Goal: Task Accomplishment & Management: Use online tool/utility

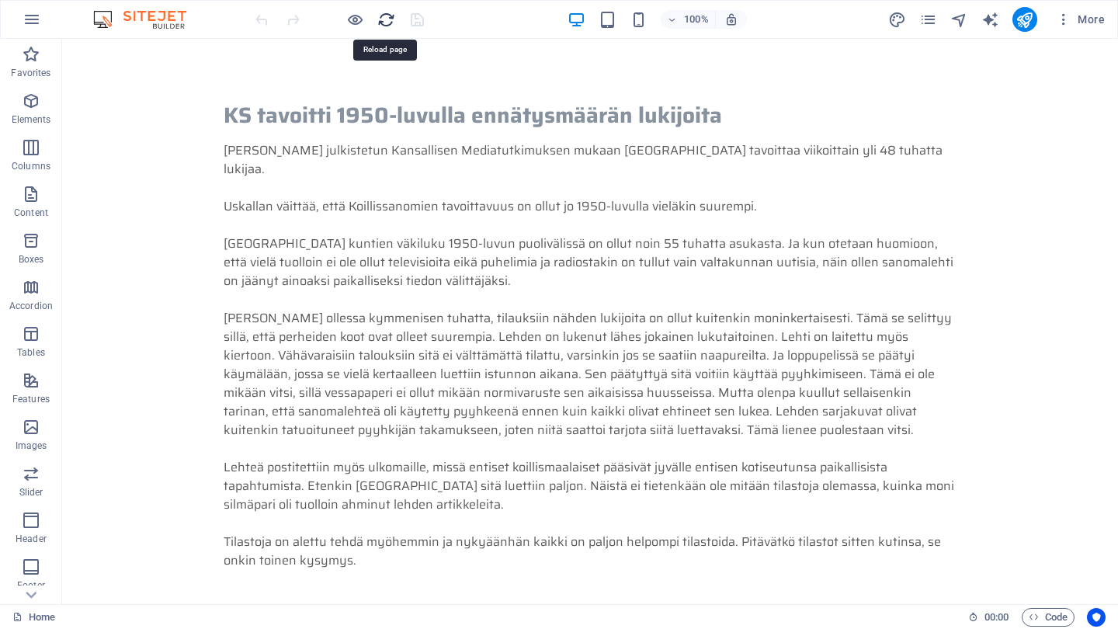
click at [388, 22] on icon "reload" at bounding box center [386, 20] width 18 height 18
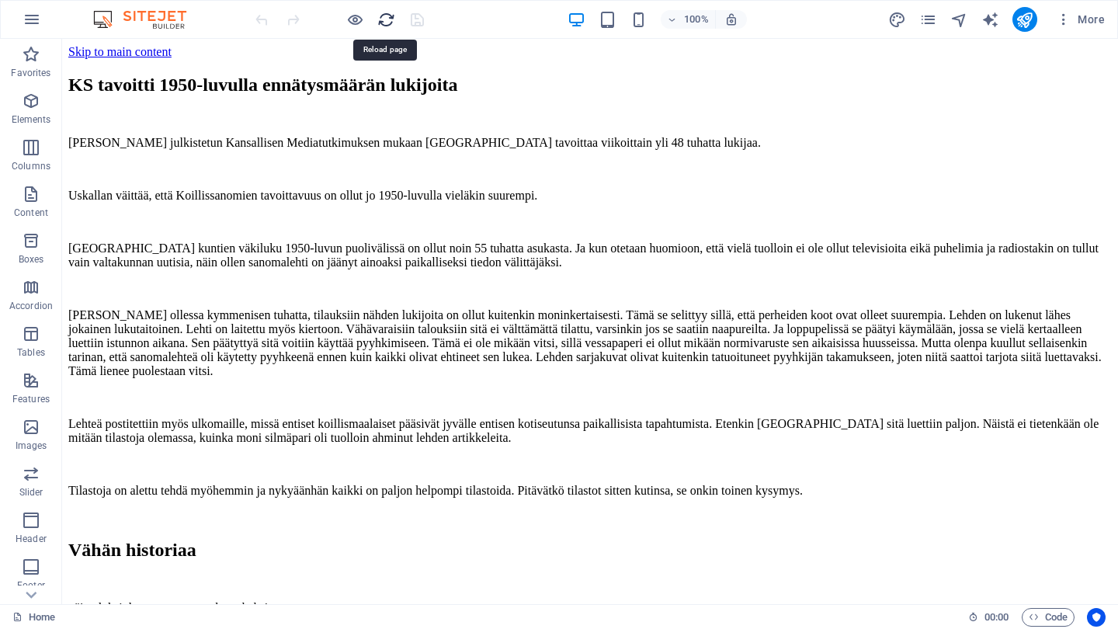
click at [390, 20] on icon "reload" at bounding box center [386, 20] width 18 height 18
click at [384, 21] on icon "reload" at bounding box center [386, 20] width 18 height 18
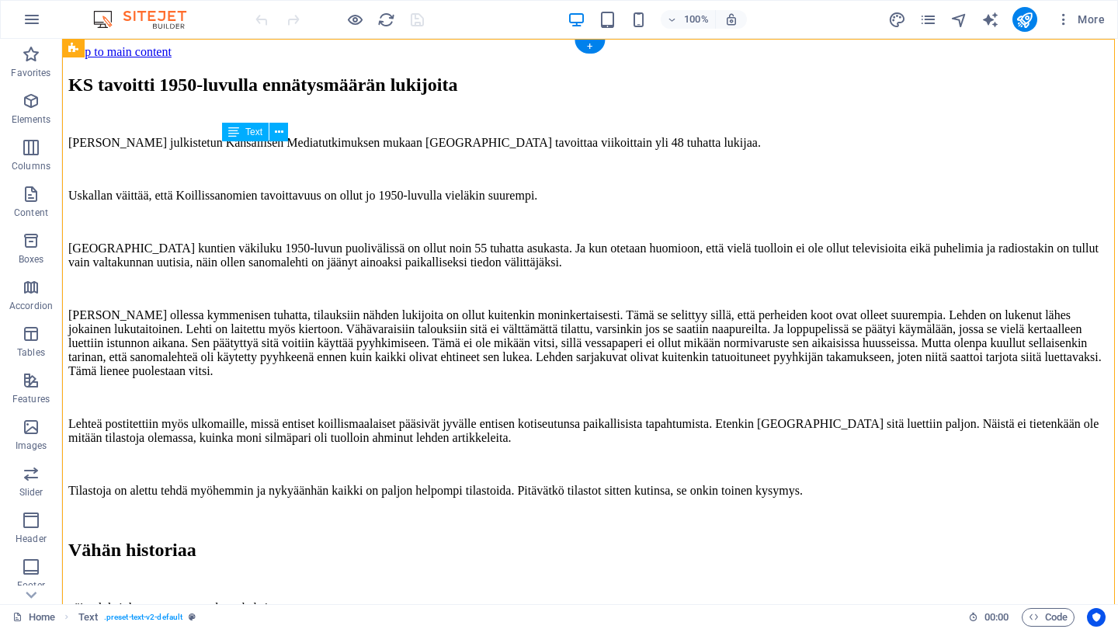
drag, startPoint x: 224, startPoint y: 151, endPoint x: 382, endPoint y: 343, distance: 248.3
click at [382, 343] on div "[PERSON_NAME] julkistetun Kansallisen Mediatutkimuksen mukaan [GEOGRAPHIC_DATA]…" at bounding box center [590, 330] width 1044 height 388
click at [248, 149] on div "[PERSON_NAME] julkistetun Kansallisen Mediatutkimuksen mukaan [GEOGRAPHIC_DATA]…" at bounding box center [590, 330] width 1044 height 388
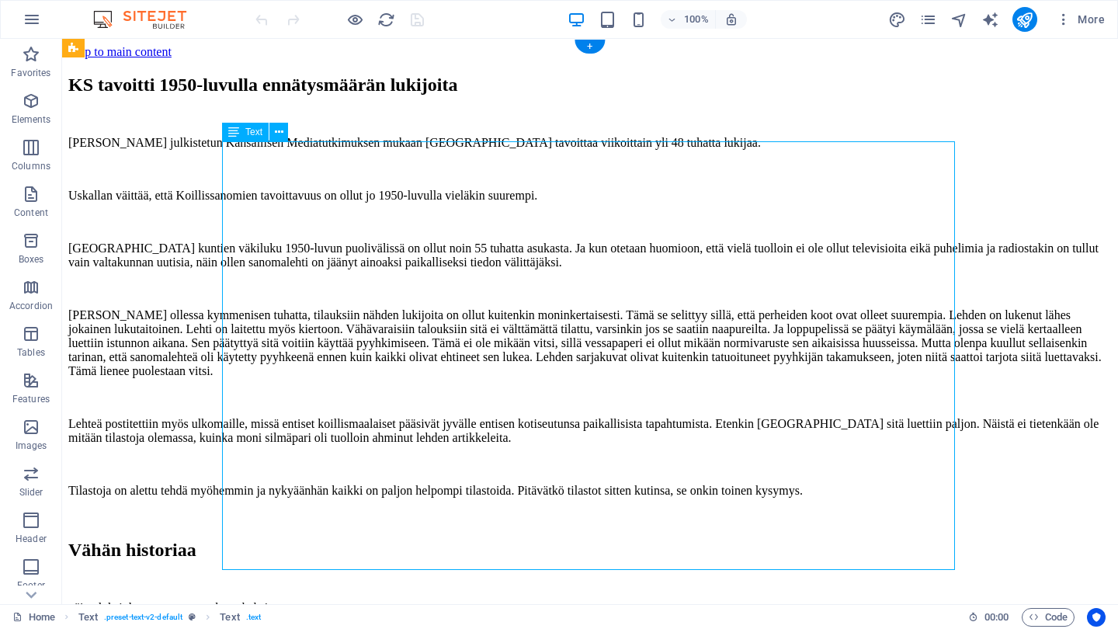
click at [248, 149] on div "[PERSON_NAME] julkistetun Kansallisen Mediatutkimuksen mukaan [GEOGRAPHIC_DATA]…" at bounding box center [590, 330] width 1044 height 388
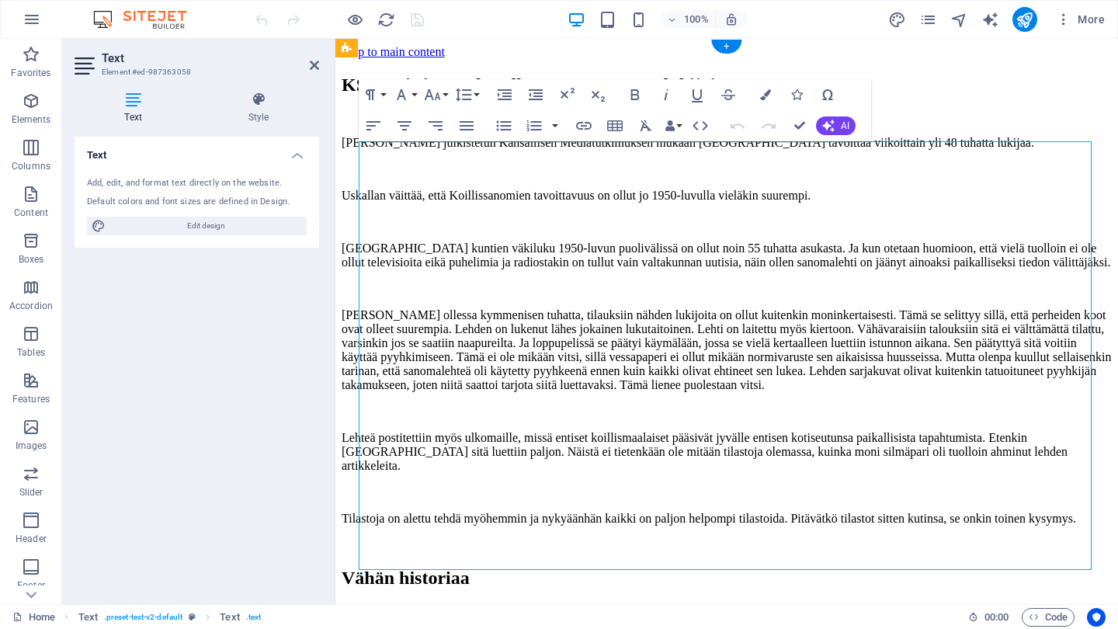
click at [248, 149] on h4 "Text" at bounding box center [197, 151] width 245 height 28
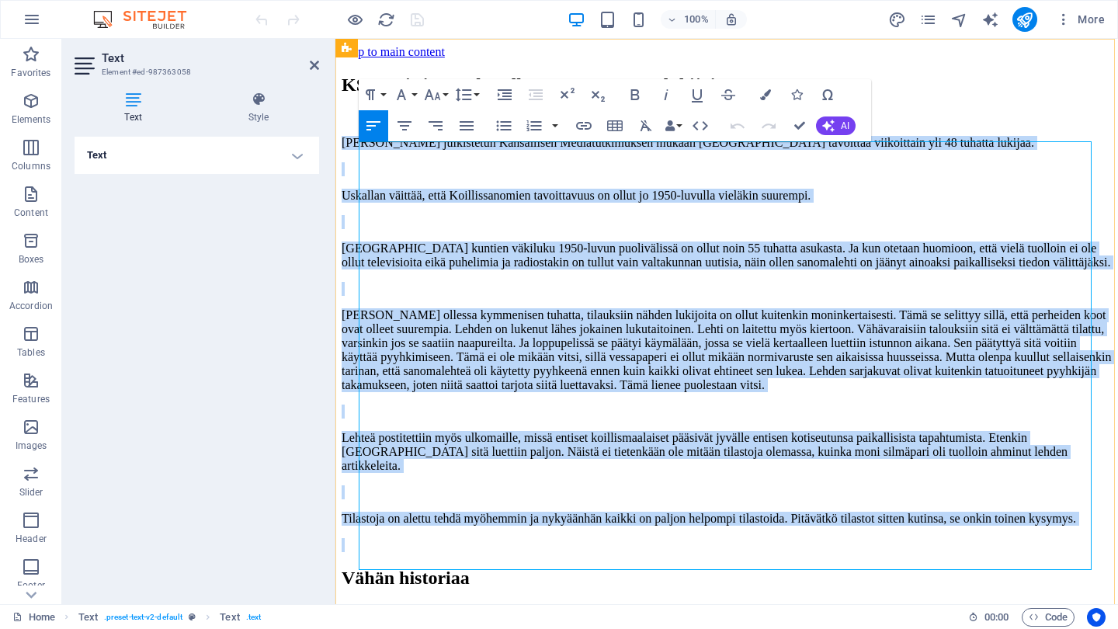
drag, startPoint x: 361, startPoint y: 151, endPoint x: 556, endPoint y: 552, distance: 446.3
click at [556, 552] on div "[PERSON_NAME] julkistetun Kansallisen Mediatutkimuksen mukaan [GEOGRAPHIC_DATA]…" at bounding box center [727, 344] width 770 height 416
copy div "Loremipsum dolorsitame Consectetur Adipiscingelitse doeius Temporincididu utlab…"
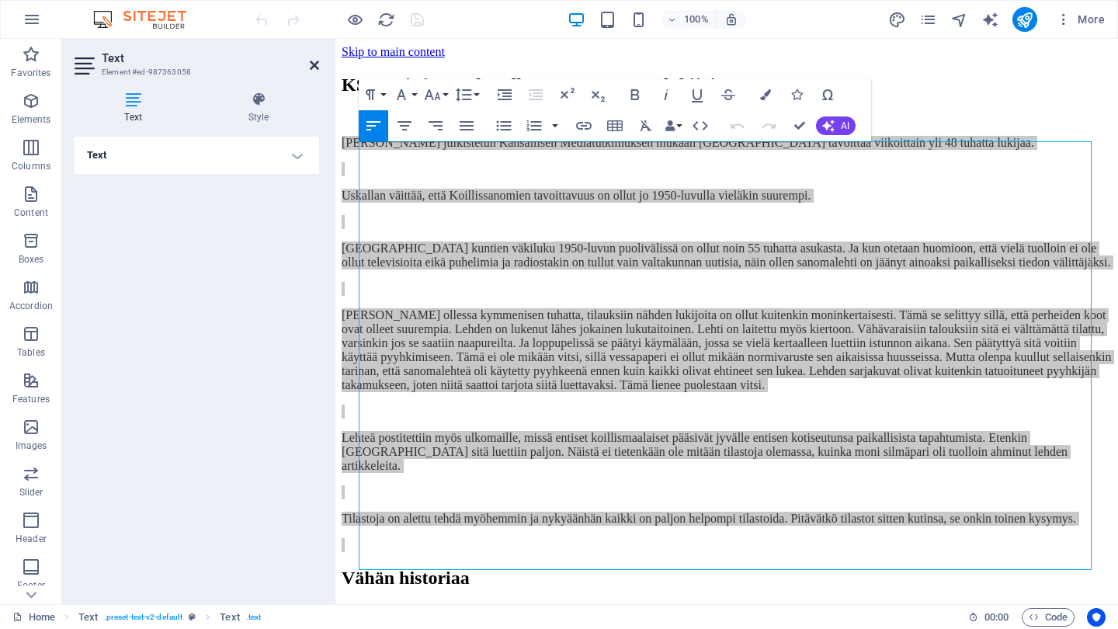
click at [314, 64] on icon at bounding box center [314, 65] width 9 height 12
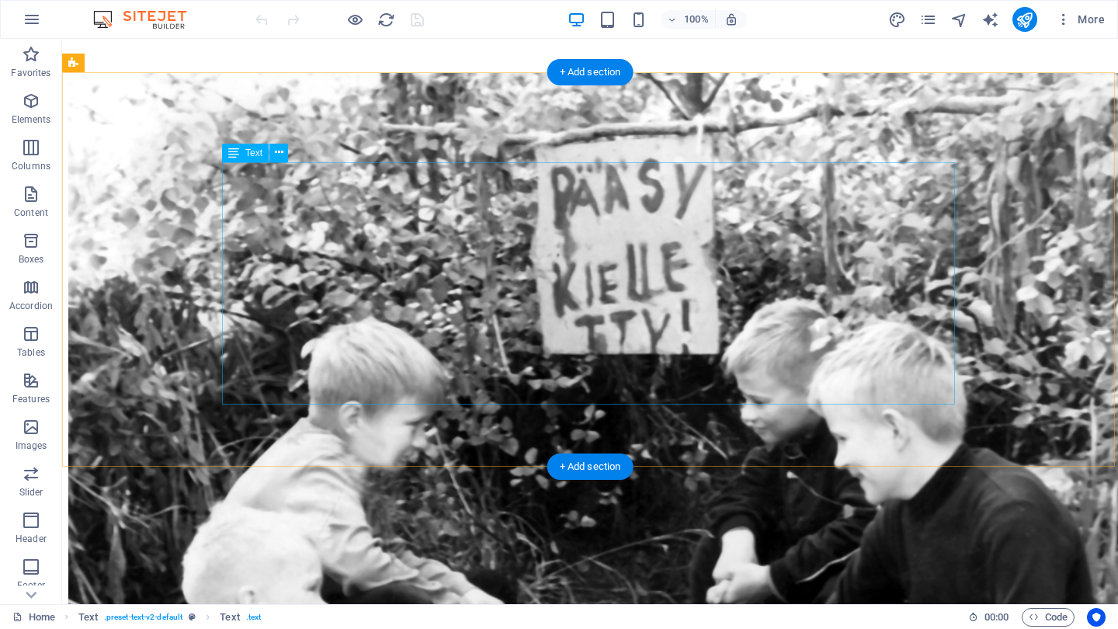
scroll to position [2476, 0]
click at [594, 467] on div "+ Add section" at bounding box center [590, 466] width 86 height 26
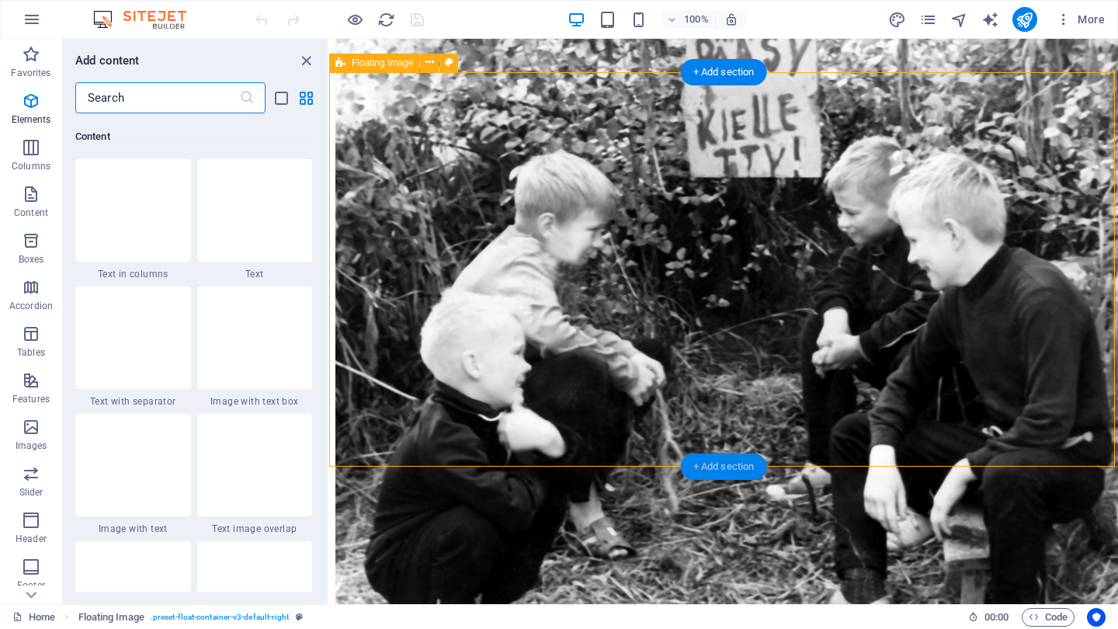
scroll to position [2717, 0]
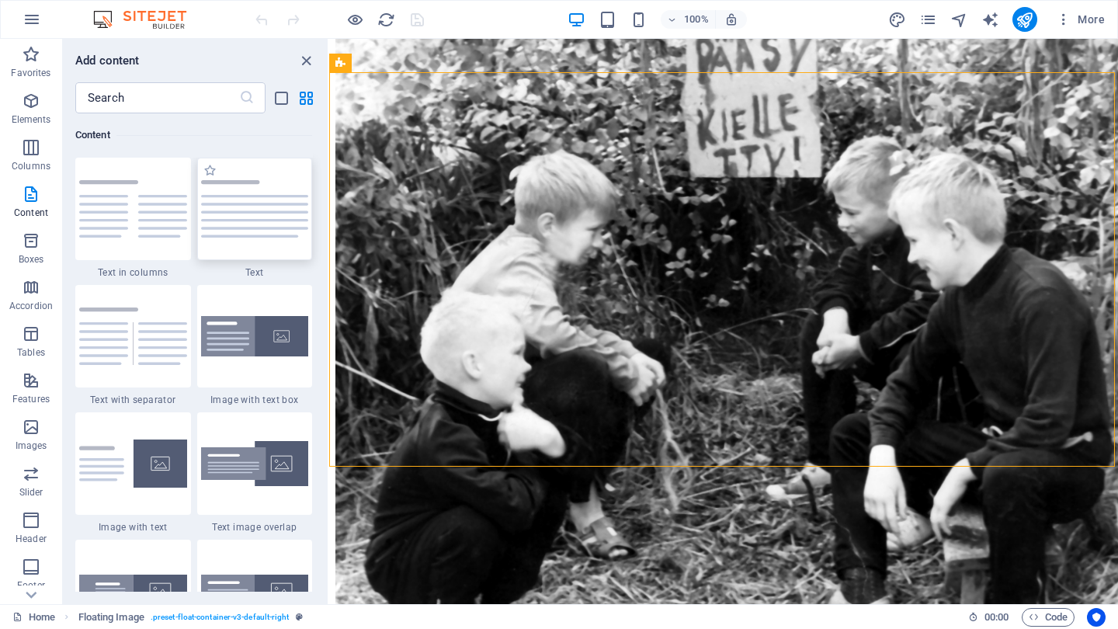
click at [228, 235] on img at bounding box center [255, 208] width 108 height 57
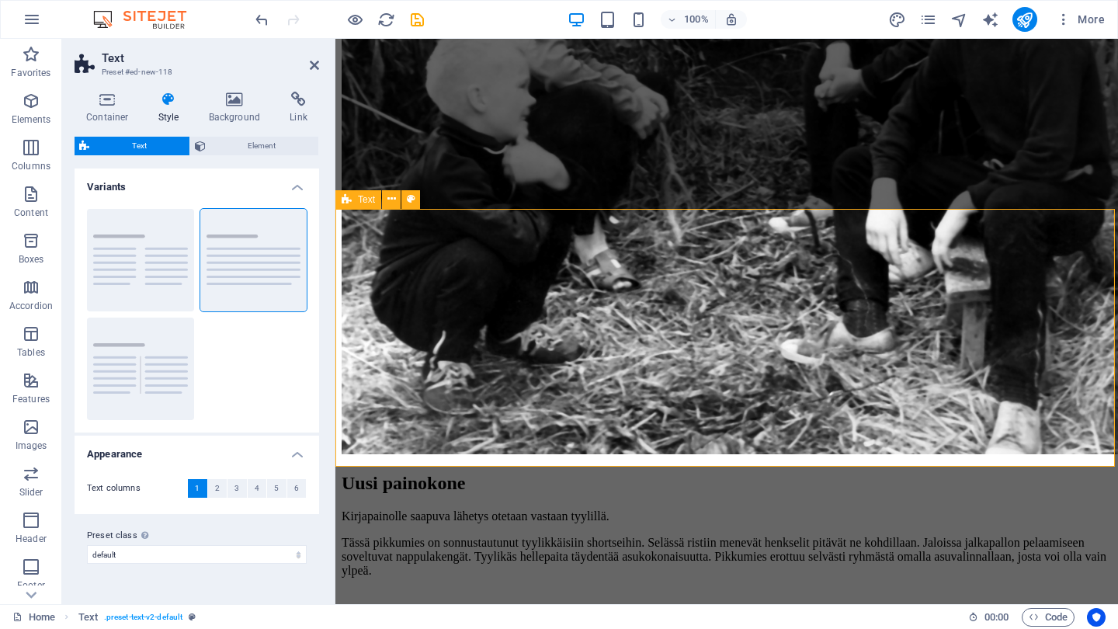
scroll to position [2734, 0]
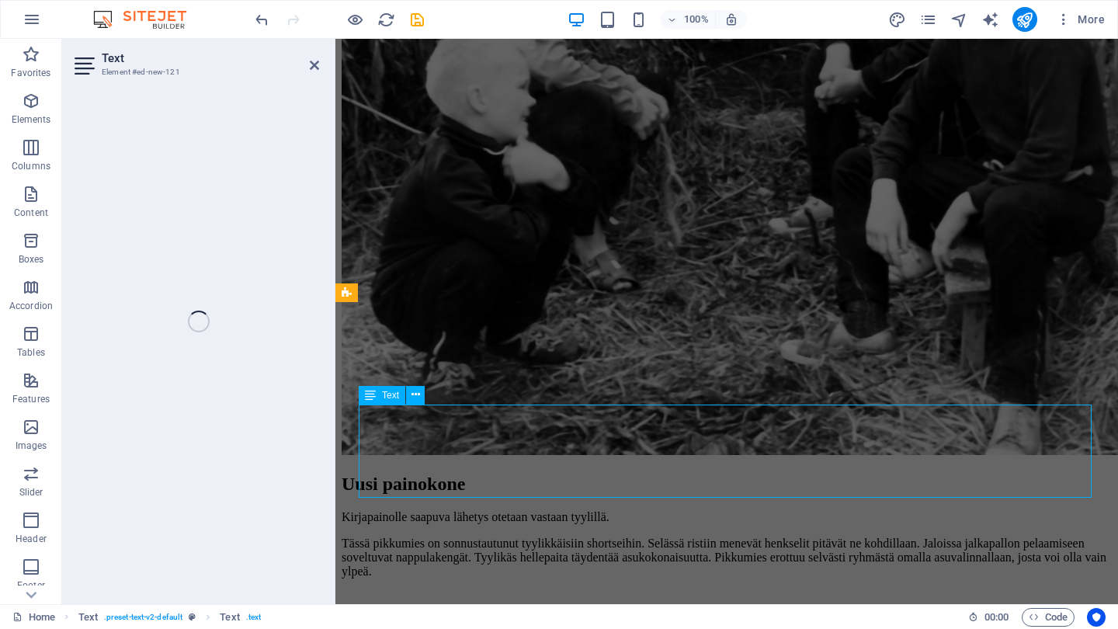
scroll to position [2641, 0]
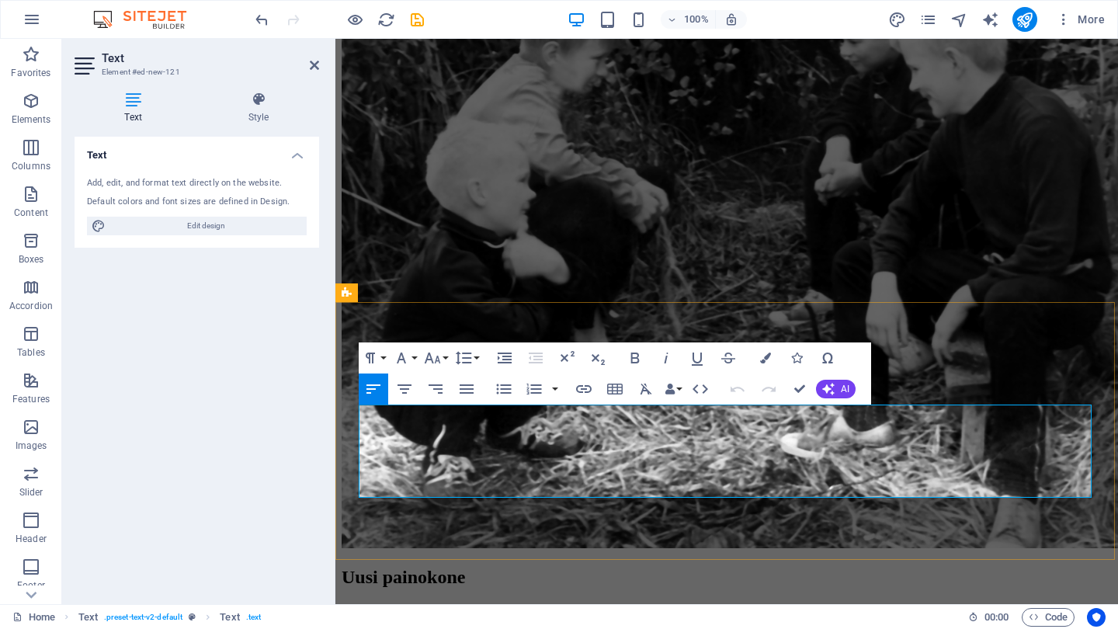
drag, startPoint x: 360, startPoint y: 415, endPoint x: 992, endPoint y: 495, distance: 636.3
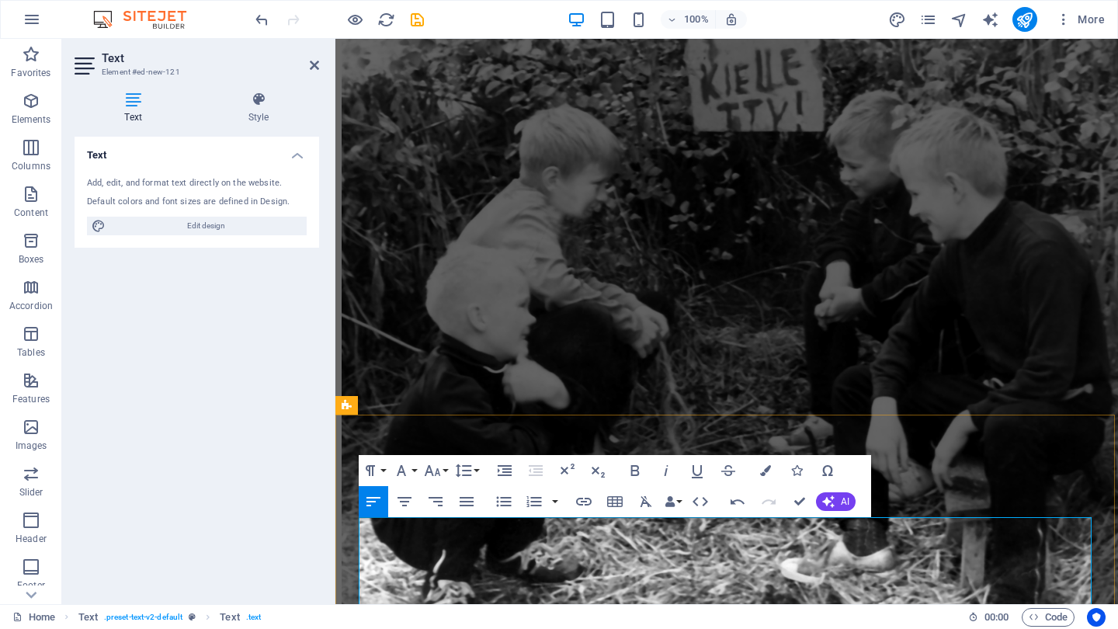
scroll to position [2511, 0]
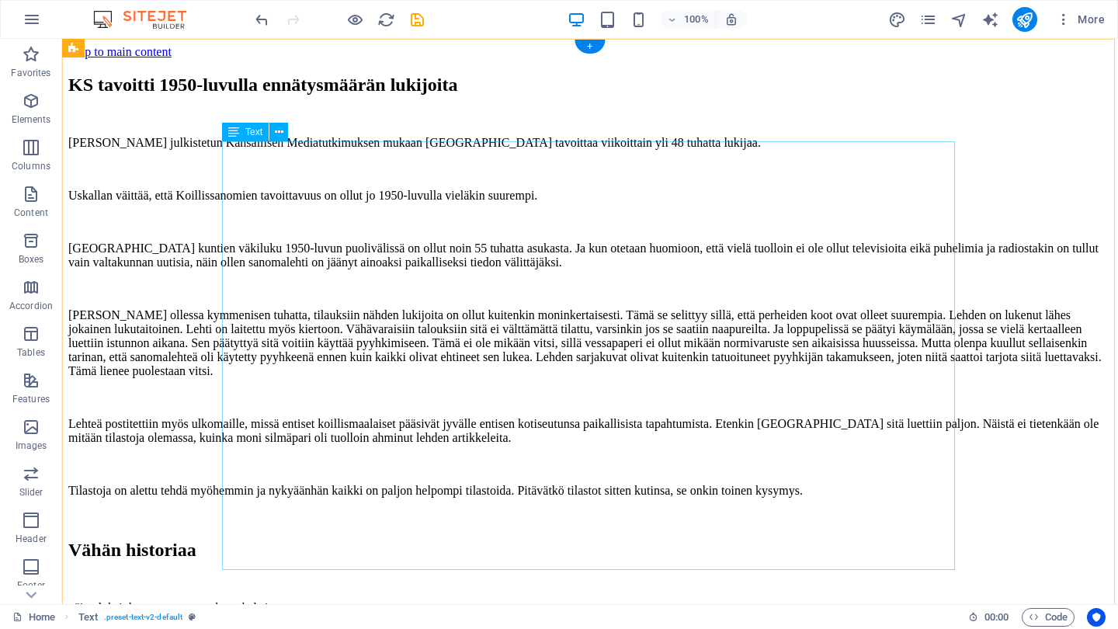
scroll to position [0, 0]
click at [310, 96] on div "KS tavoitti 1950-luvulla ennätysmäärän lukijoita" at bounding box center [590, 85] width 1044 height 21
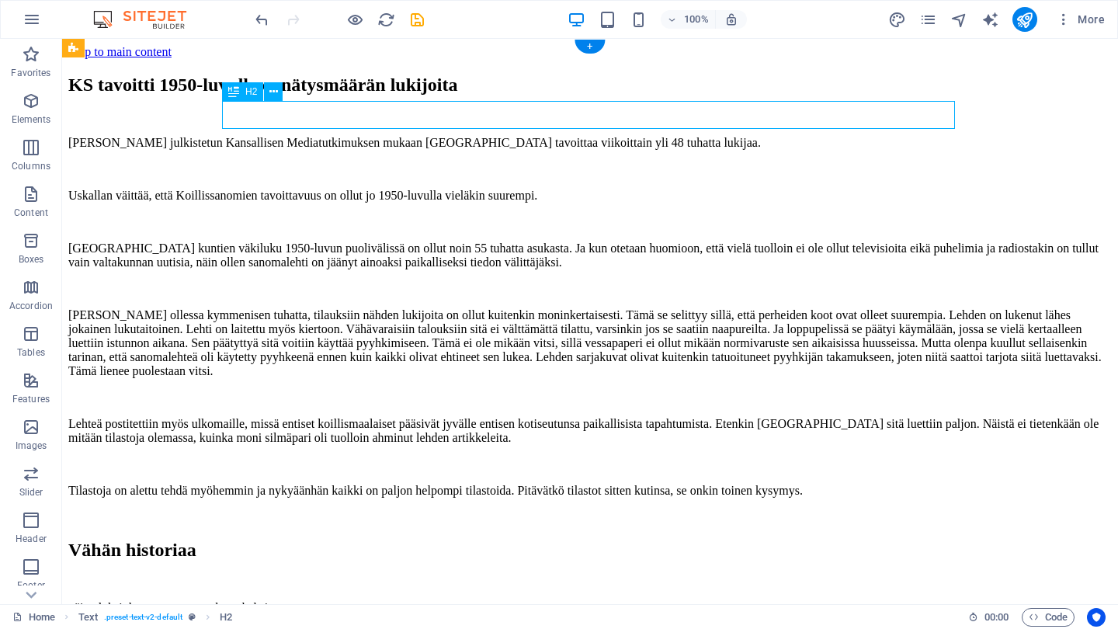
click at [310, 96] on div "KS tavoitti 1950-luvulla ennätysmäärän lukijoita" at bounding box center [590, 85] width 1044 height 21
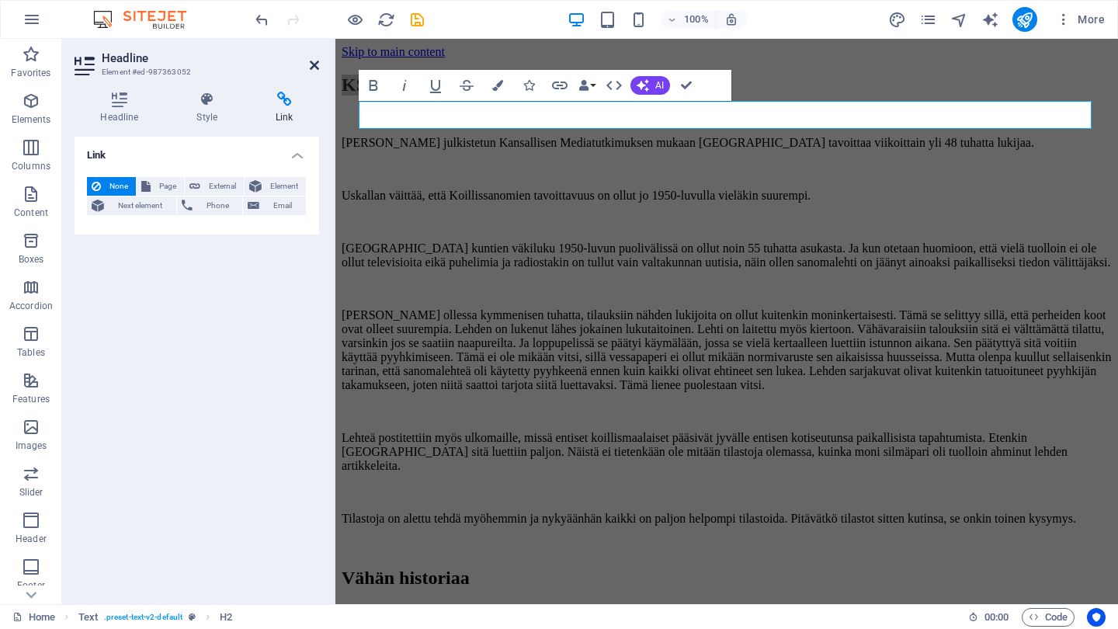
click at [315, 65] on icon at bounding box center [314, 65] width 9 height 12
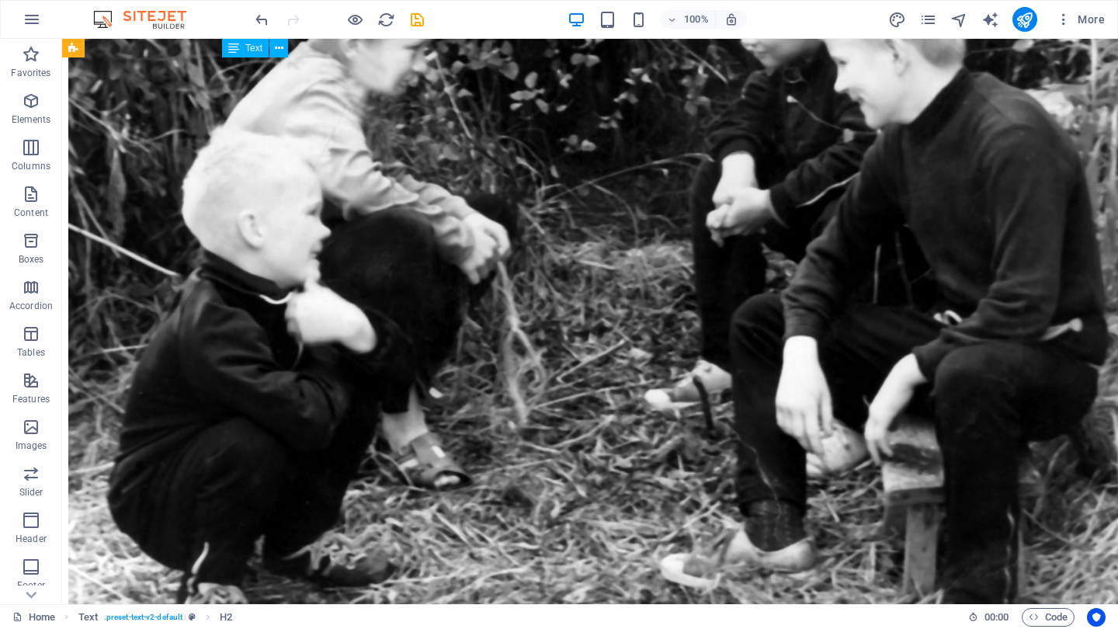
scroll to position [2858, 0]
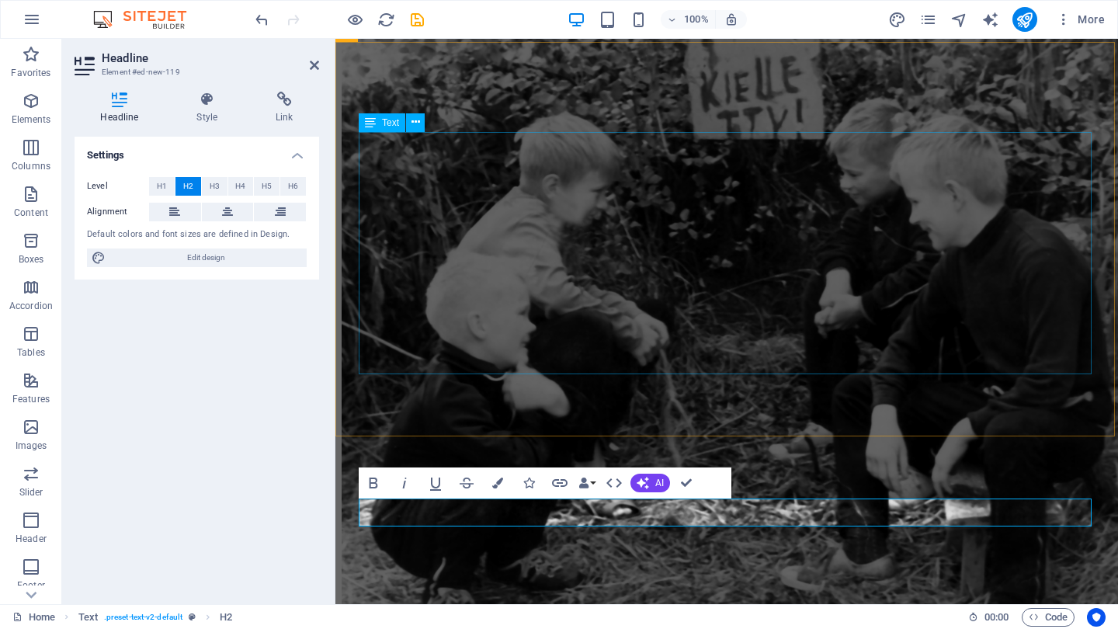
scroll to position [2507, 0]
click at [318, 61] on icon at bounding box center [314, 65] width 9 height 12
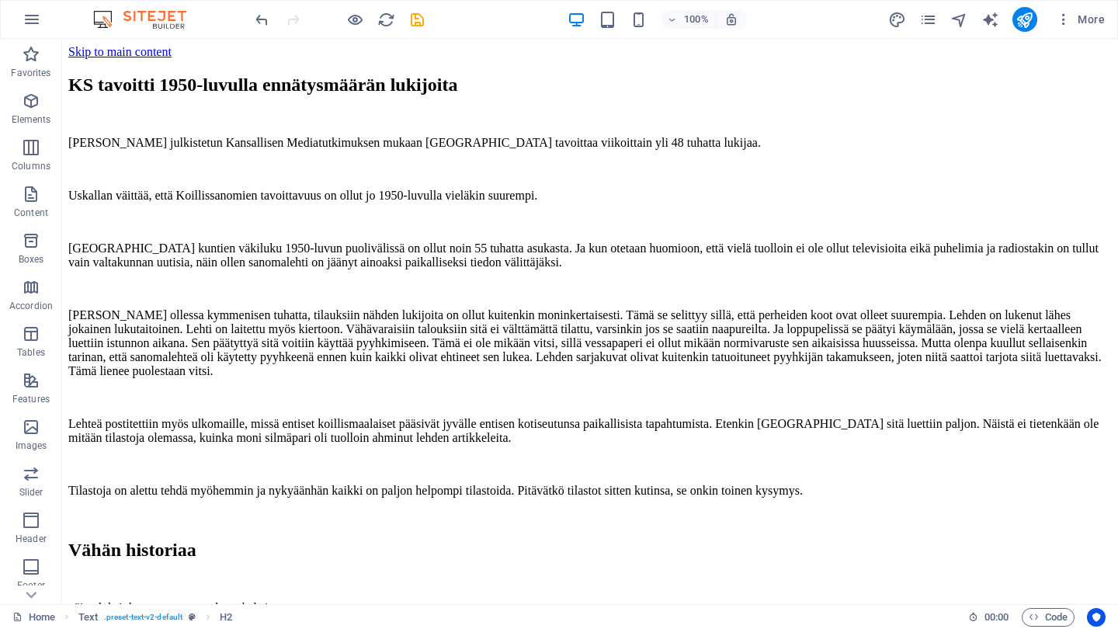
scroll to position [0, 0]
click at [391, 96] on div "KS tavoitti 1950-luvulla ennätysmäärän lukijoita" at bounding box center [590, 85] width 1044 height 21
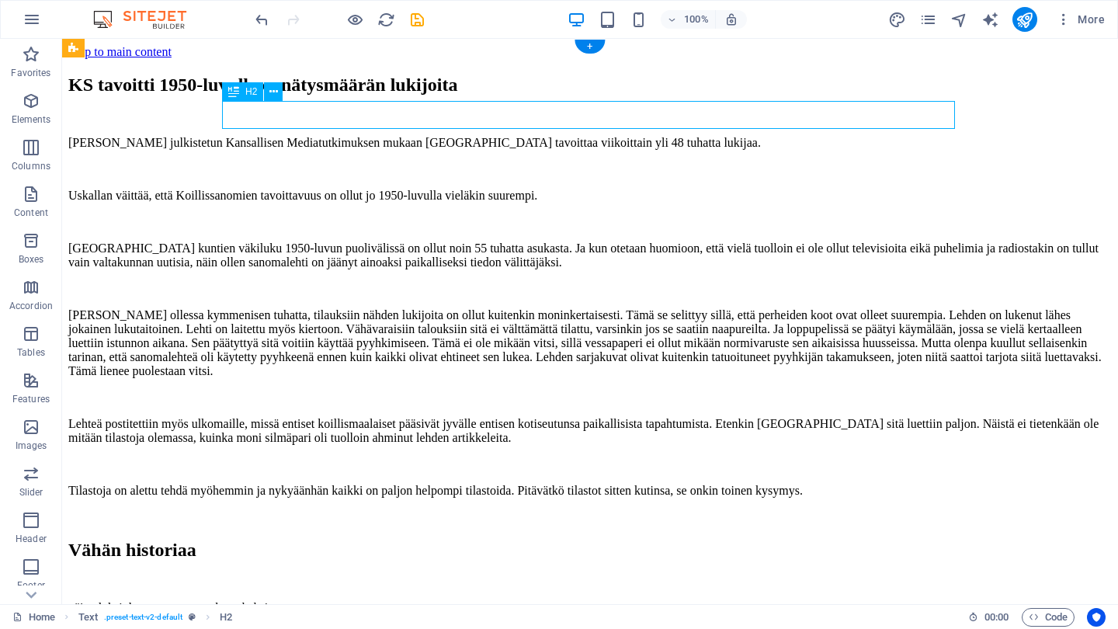
click at [391, 96] on div "KS tavoitti 1950-luvulla ennätysmäärän lukijoita" at bounding box center [590, 85] width 1044 height 21
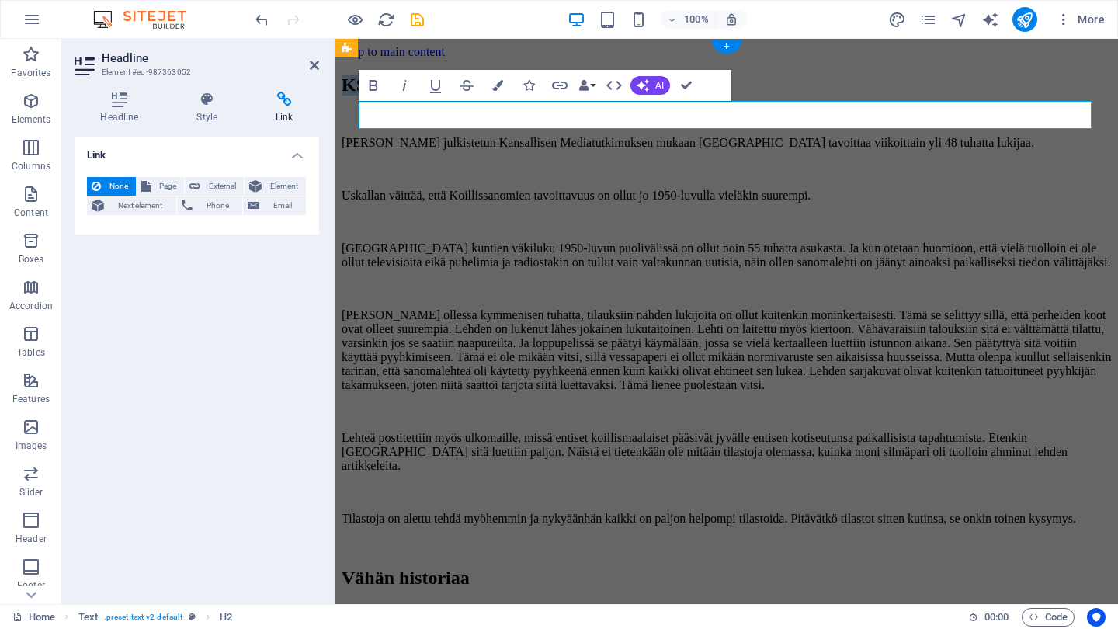
click at [724, 96] on h2 "KS tavoitti 1950-luvulla ennätysmäärän lukijoita" at bounding box center [727, 85] width 770 height 21
click at [736, 196] on div "[PERSON_NAME] julkistetun Kansallisen Mediatutkimuksen mukaan [GEOGRAPHIC_DATA]…" at bounding box center [727, 344] width 770 height 416
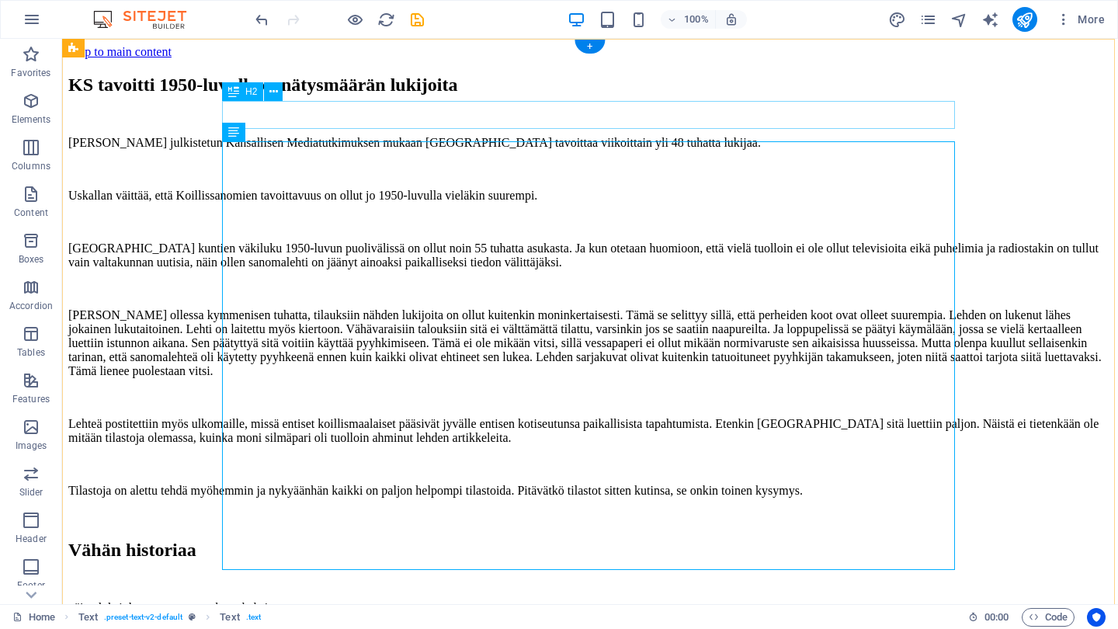
click at [648, 96] on div "KS tavoitti 1950-luvulla ennätysmäärän lukijoita" at bounding box center [590, 85] width 1044 height 21
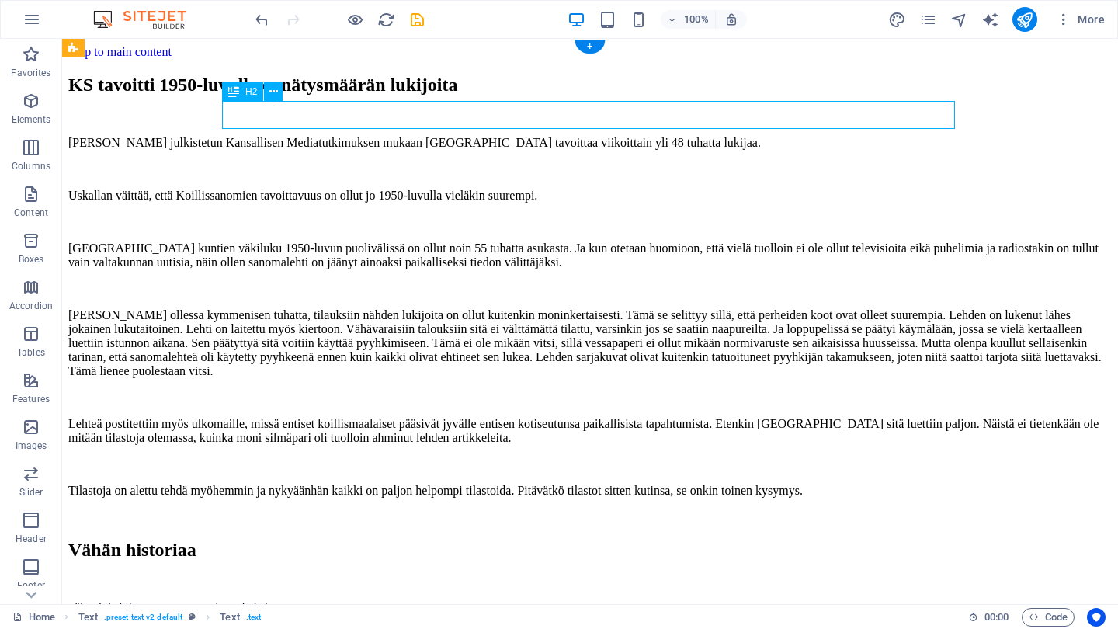
click at [648, 96] on div "KS tavoitti 1950-luvulla ennätysmäärän lukijoita" at bounding box center [590, 85] width 1044 height 21
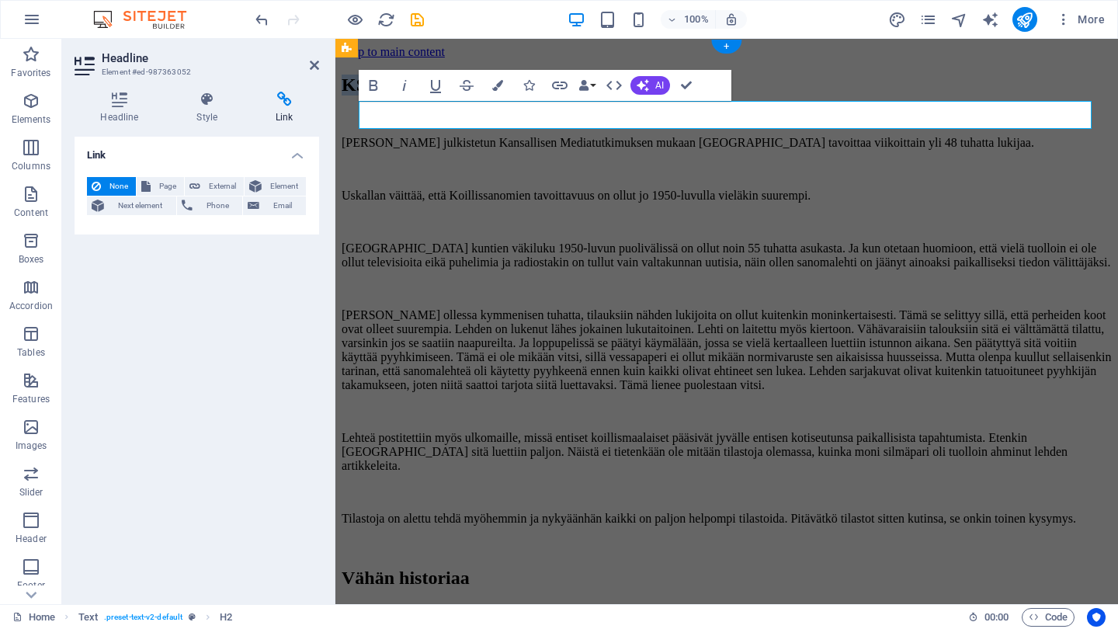
drag, startPoint x: 362, startPoint y: 115, endPoint x: 867, endPoint y: 120, distance: 505.6
click at [867, 96] on h2 "KS tavoitti 1950-luvulla ennätysmäärän lukijoita" at bounding box center [727, 85] width 770 height 21
click at [314, 60] on icon at bounding box center [314, 65] width 9 height 12
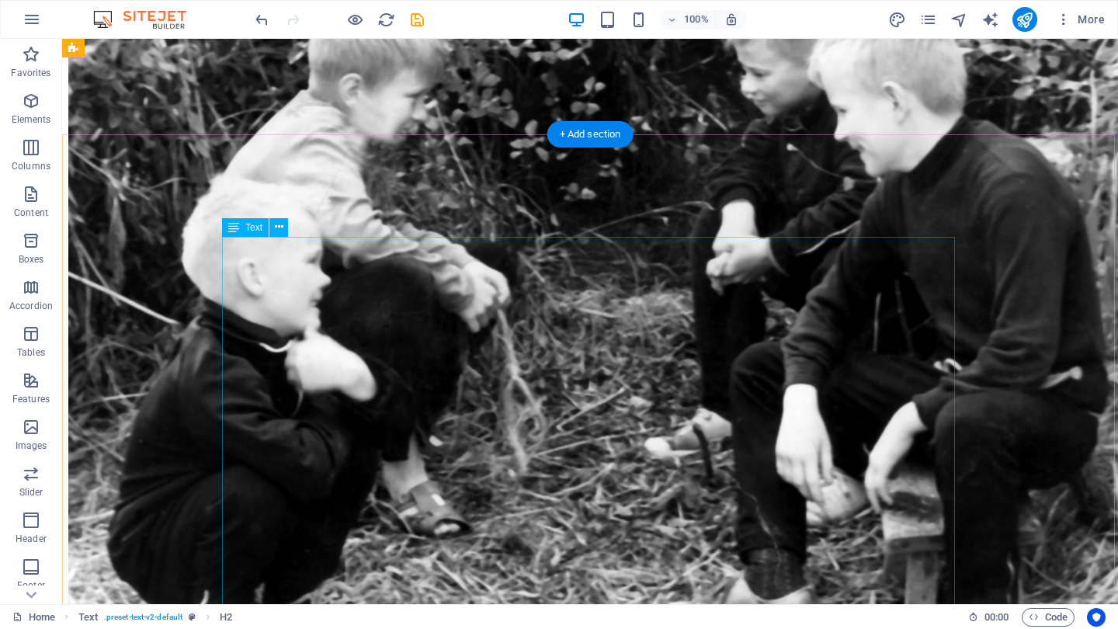
scroll to position [2801, 0]
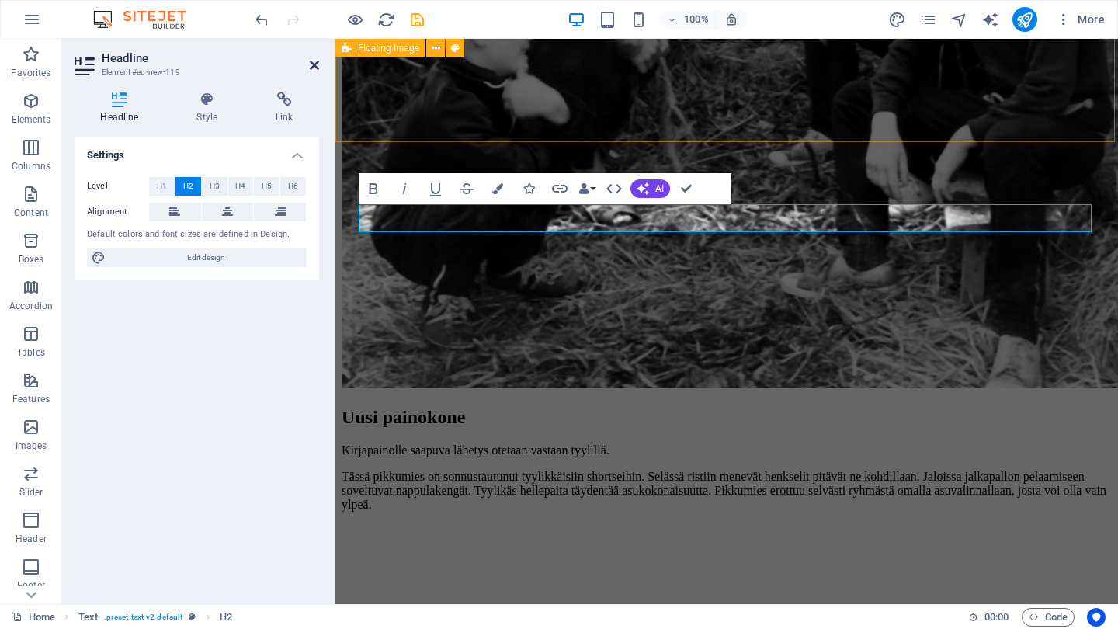
click at [314, 64] on icon at bounding box center [314, 65] width 9 height 12
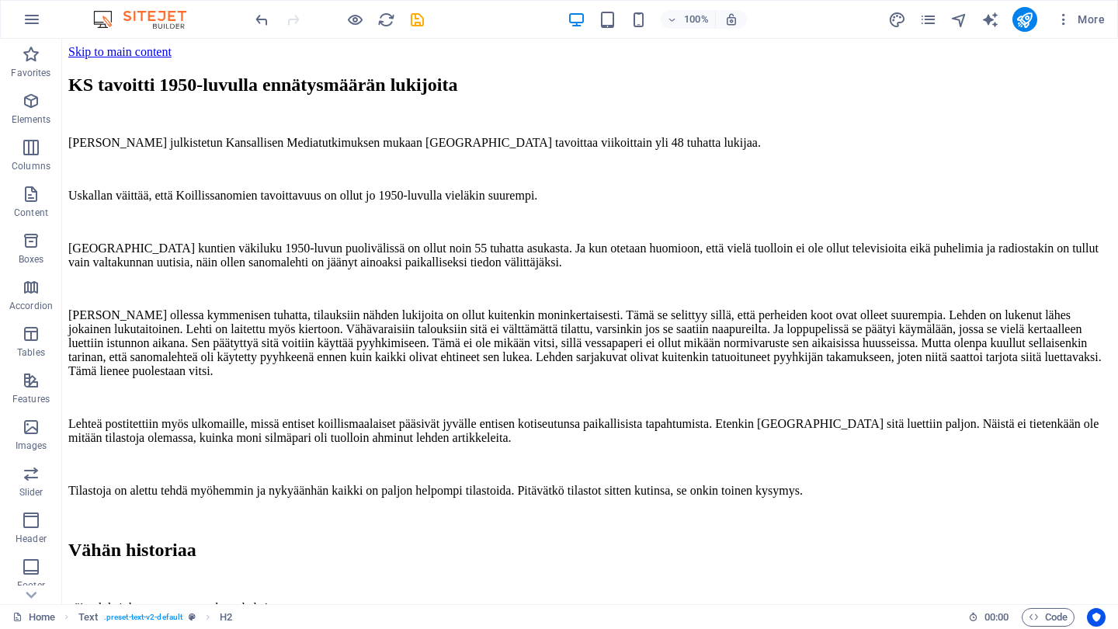
scroll to position [0, 0]
click at [273, 89] on icon at bounding box center [273, 92] width 9 height 16
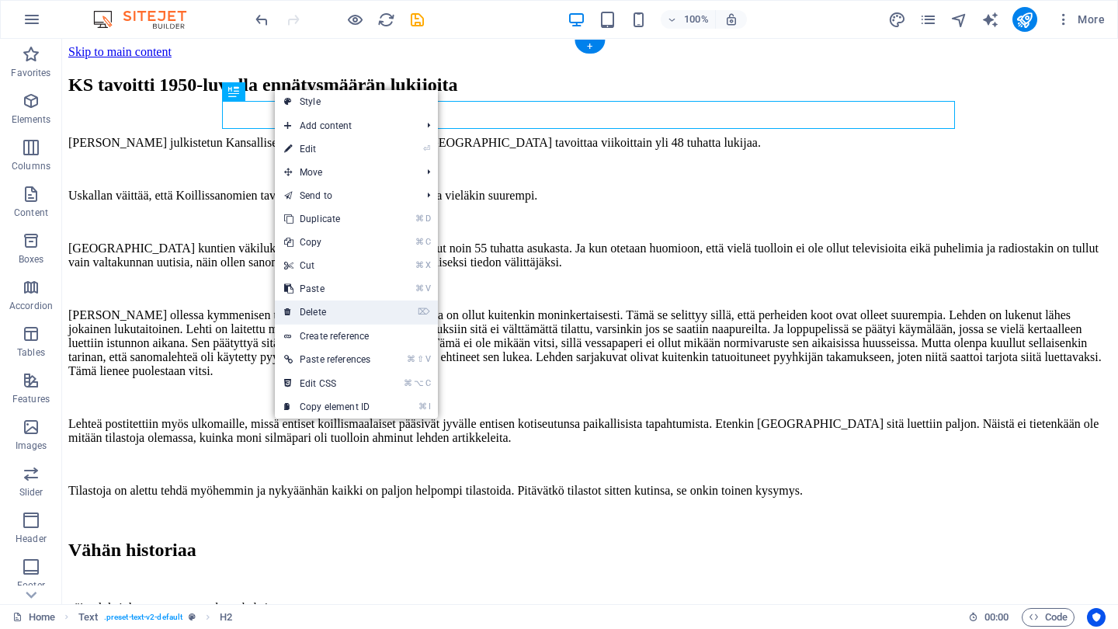
click at [335, 309] on link "⌦ Delete" at bounding box center [327, 312] width 105 height 23
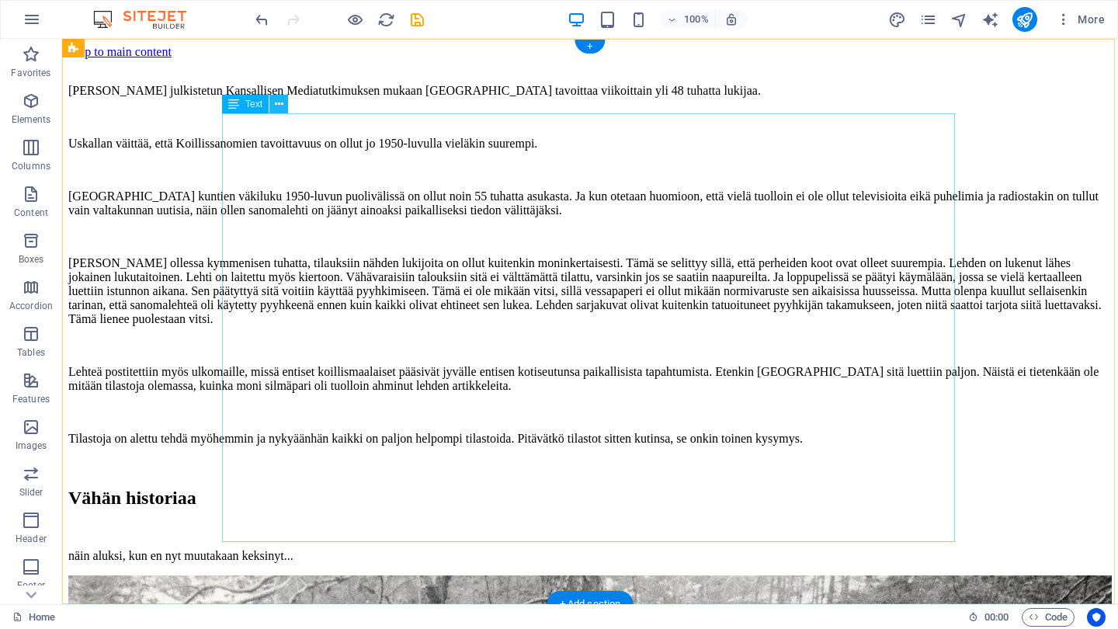
click at [280, 104] on icon at bounding box center [279, 104] width 9 height 16
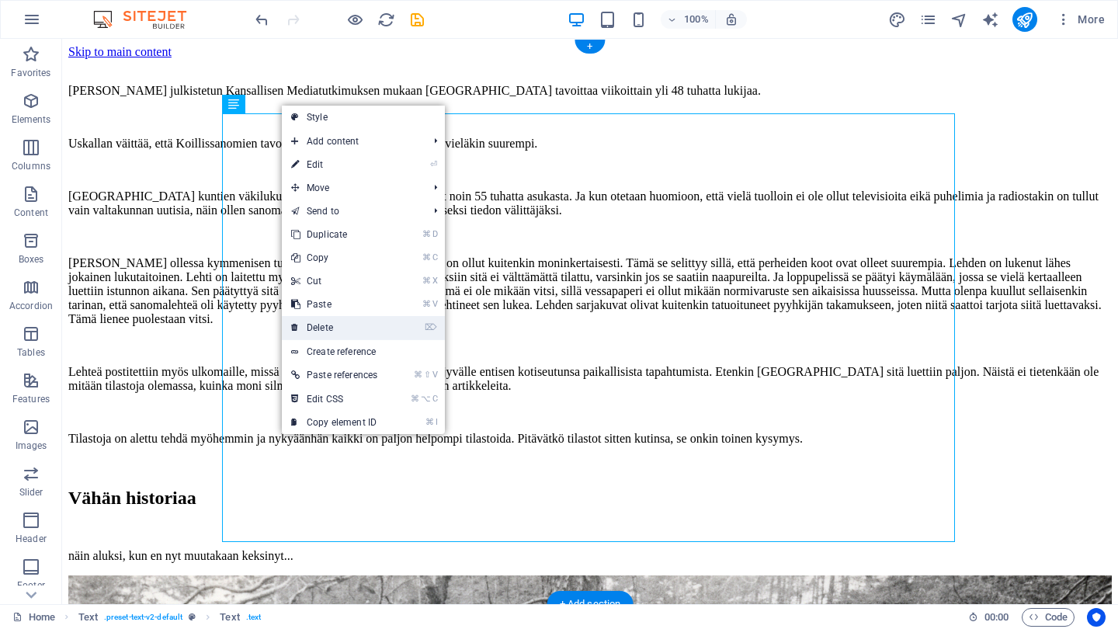
click at [327, 324] on link "⌦ Delete" at bounding box center [334, 327] width 105 height 23
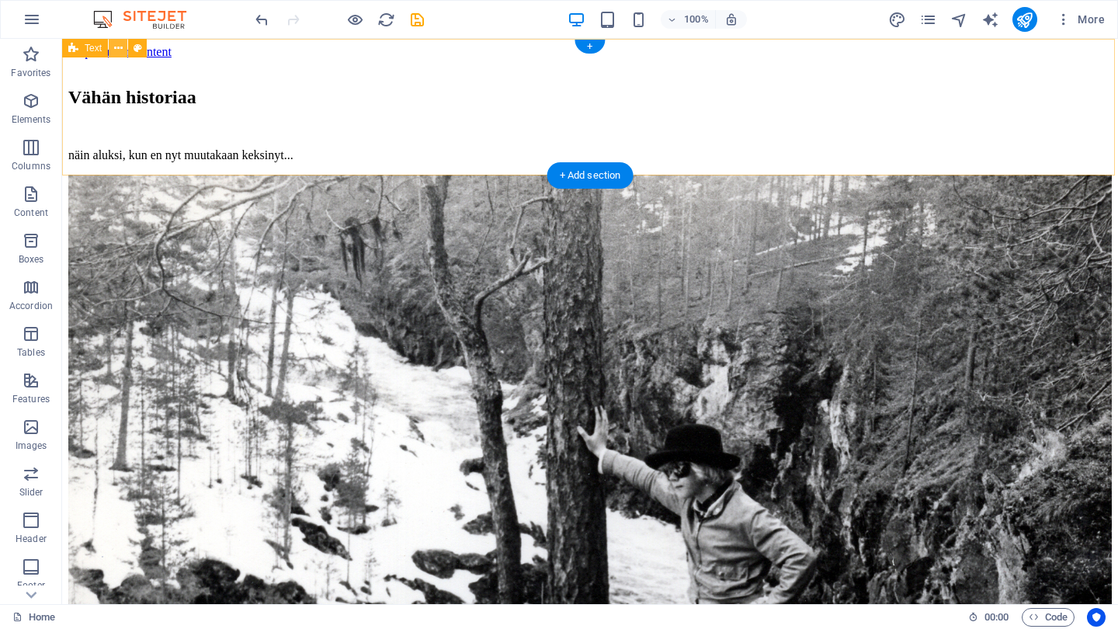
click at [116, 48] on icon at bounding box center [118, 48] width 9 height 16
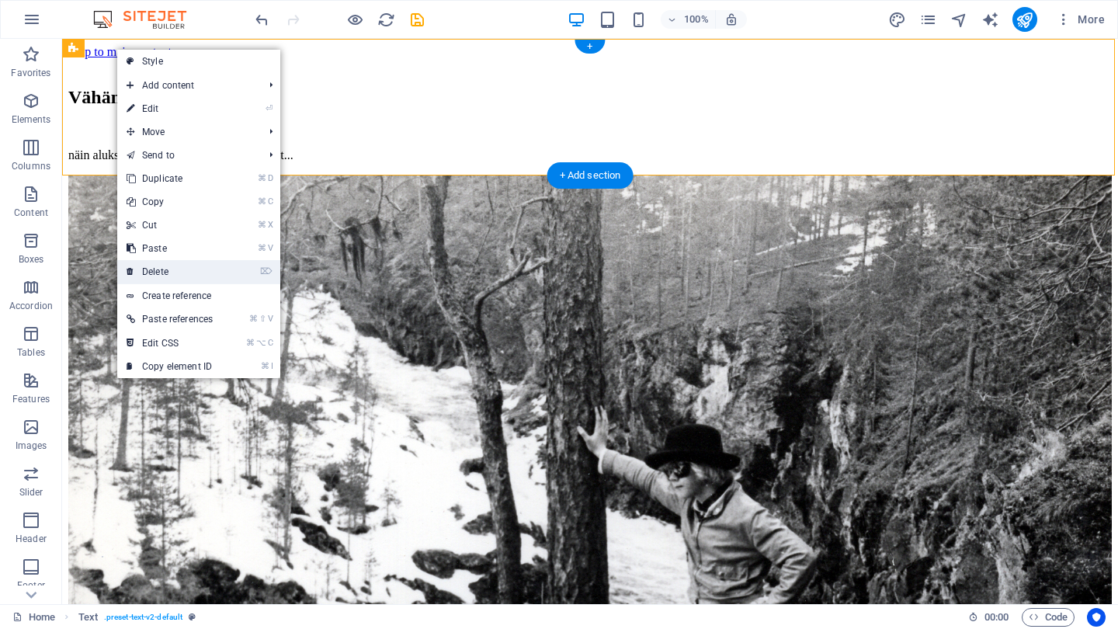
click at [166, 267] on link "⌦ Delete" at bounding box center [169, 271] width 105 height 23
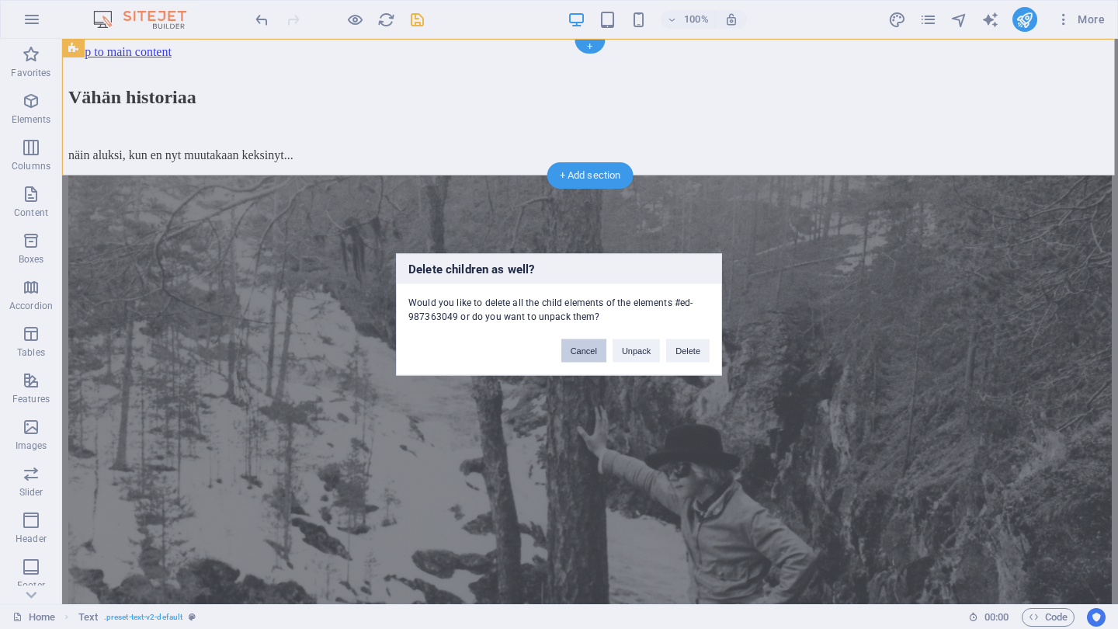
click at [579, 353] on button "Cancel" at bounding box center [583, 350] width 45 height 23
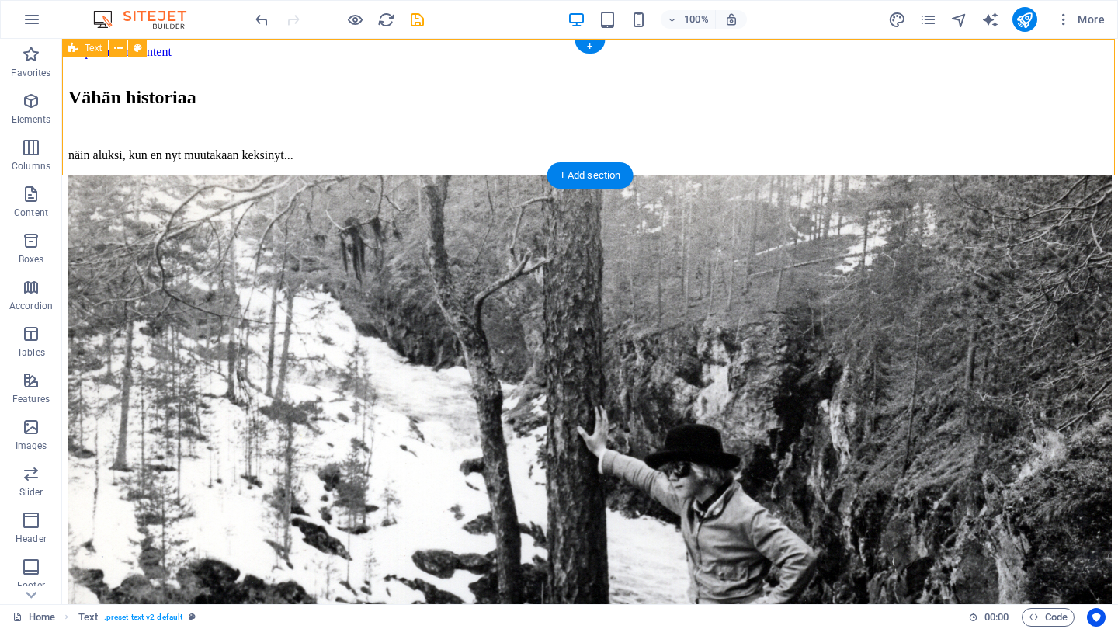
click at [484, 71] on div at bounding box center [590, 65] width 1044 height 12
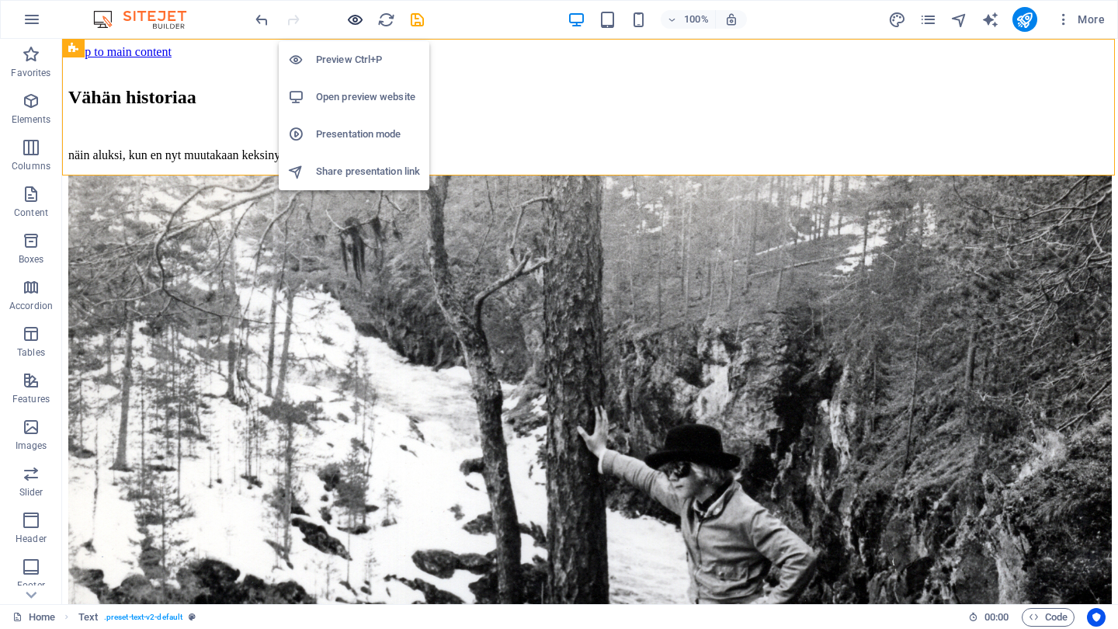
click at [356, 22] on icon "button" at bounding box center [355, 20] width 18 height 18
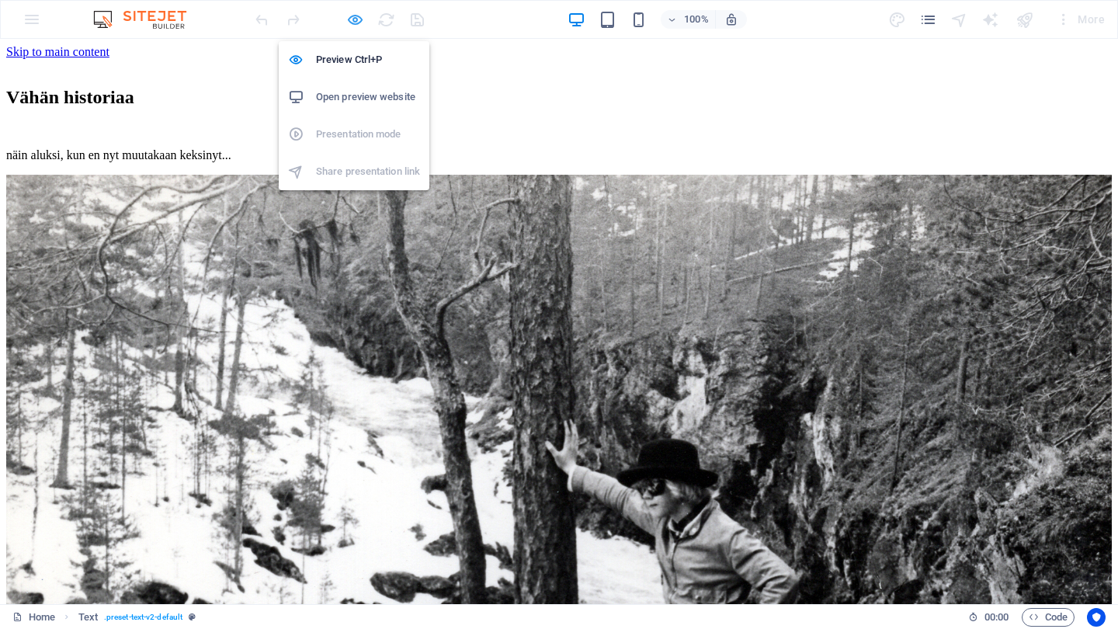
click at [355, 24] on icon "button" at bounding box center [355, 20] width 18 height 18
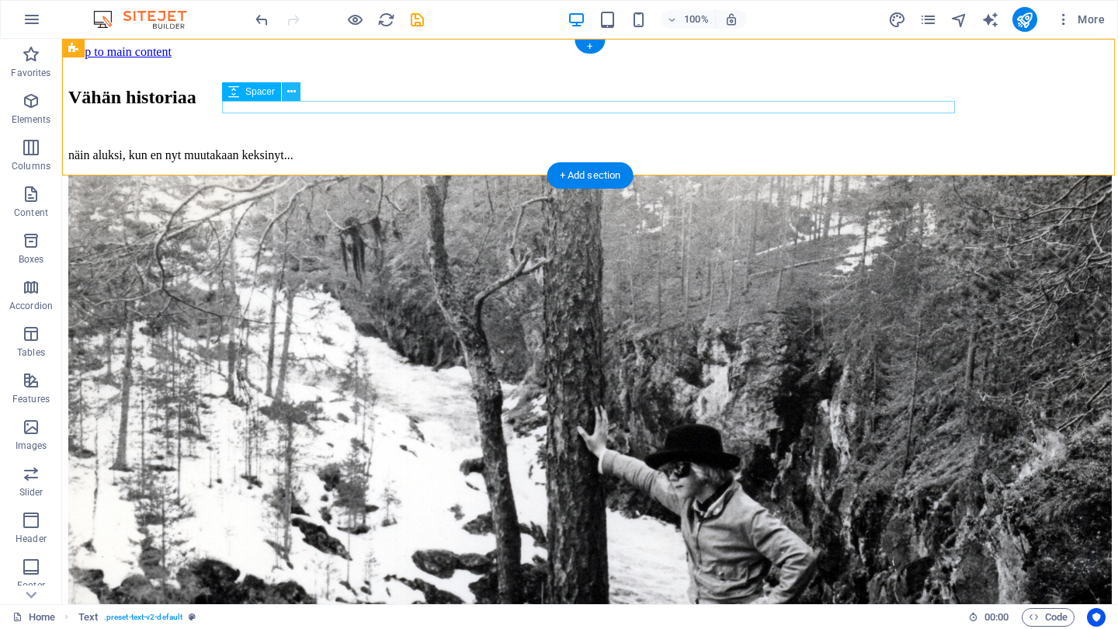
click at [297, 96] on button at bounding box center [291, 91] width 19 height 19
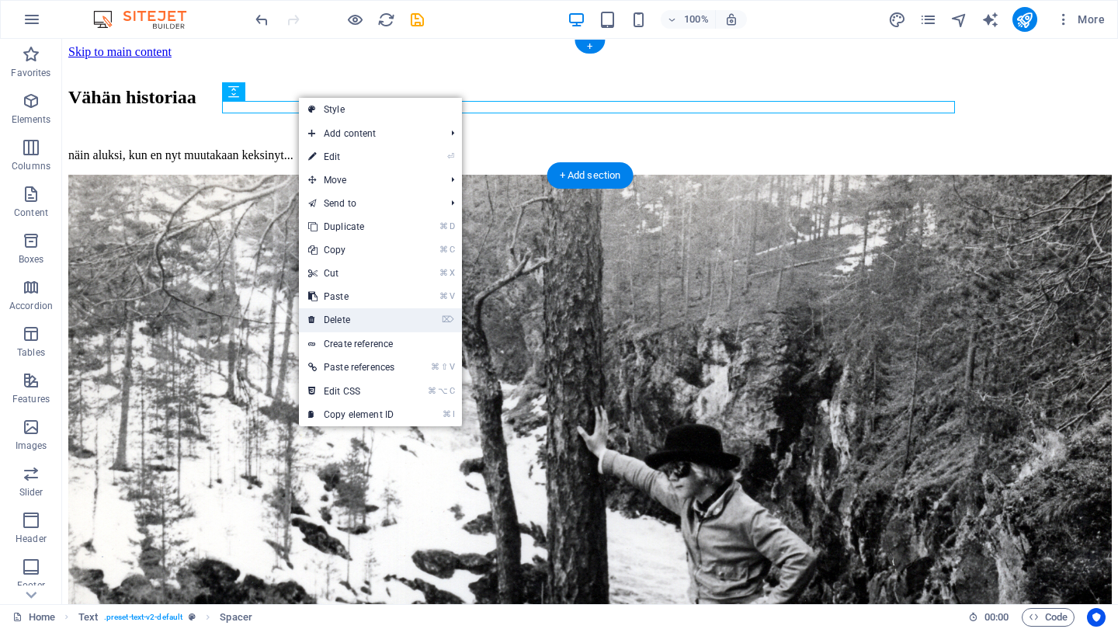
click at [342, 320] on link "⌦ Delete" at bounding box center [351, 319] width 105 height 23
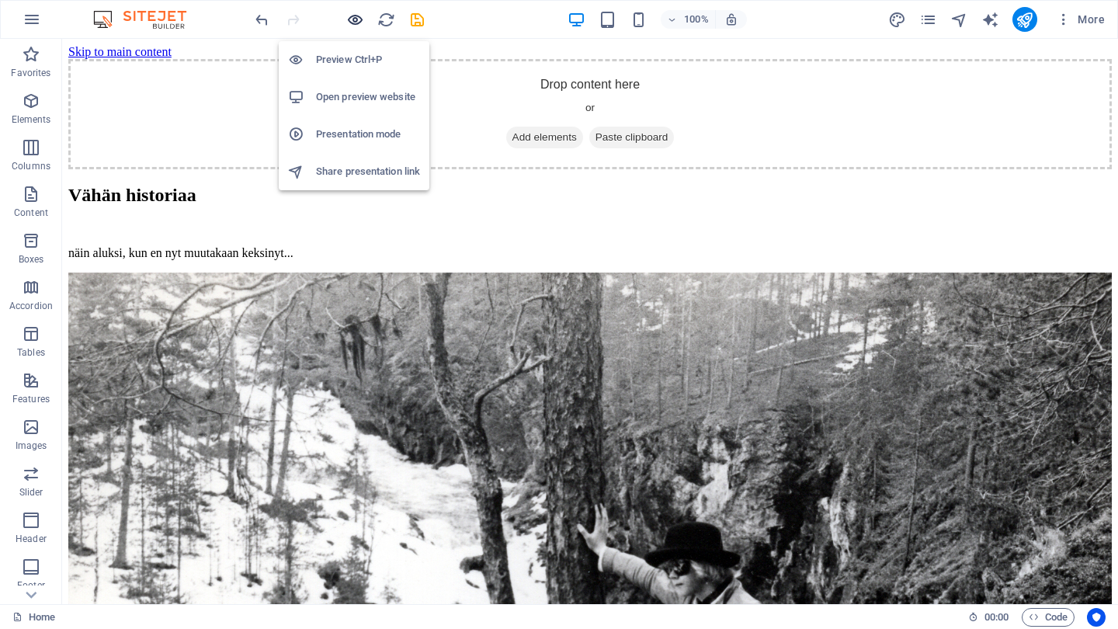
click at [352, 19] on icon "button" at bounding box center [355, 20] width 18 height 18
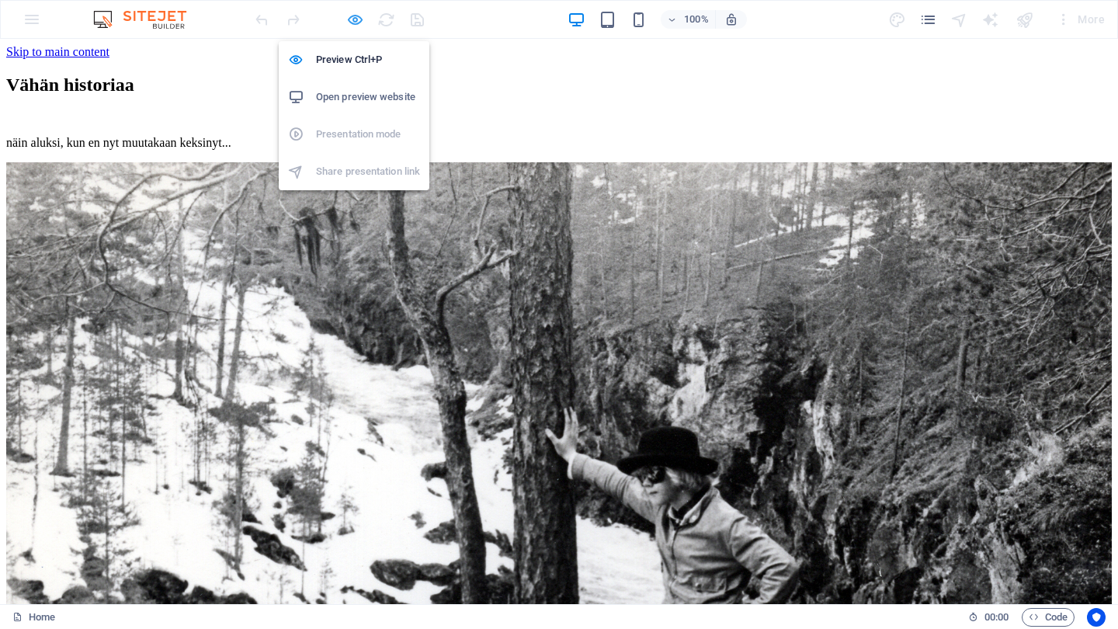
click at [354, 21] on icon "button" at bounding box center [355, 20] width 18 height 18
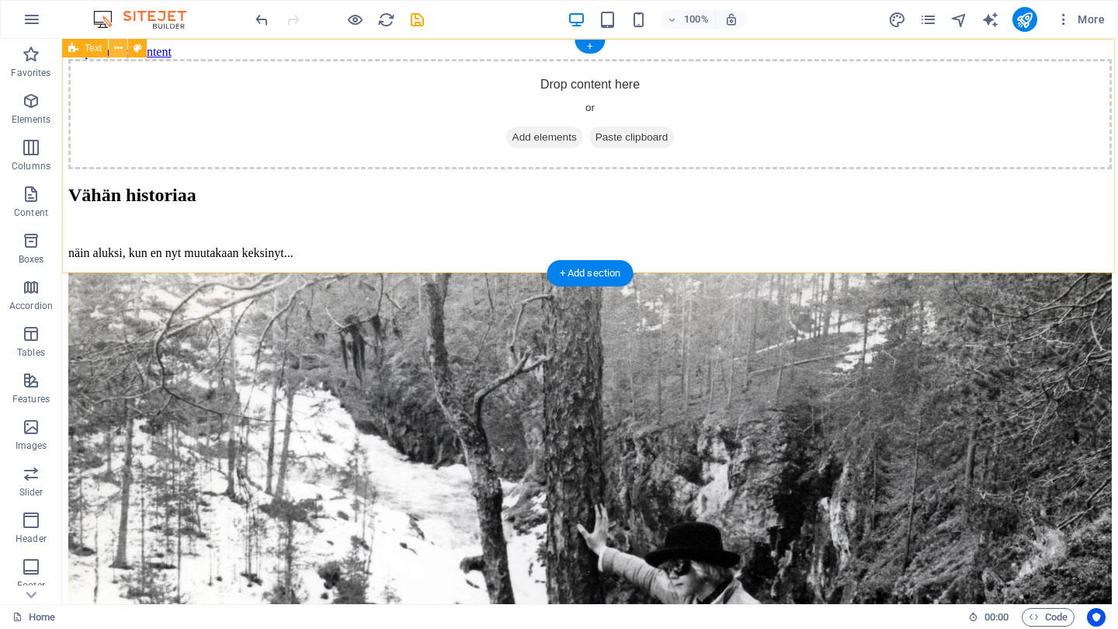
click at [118, 50] on icon at bounding box center [118, 48] width 9 height 16
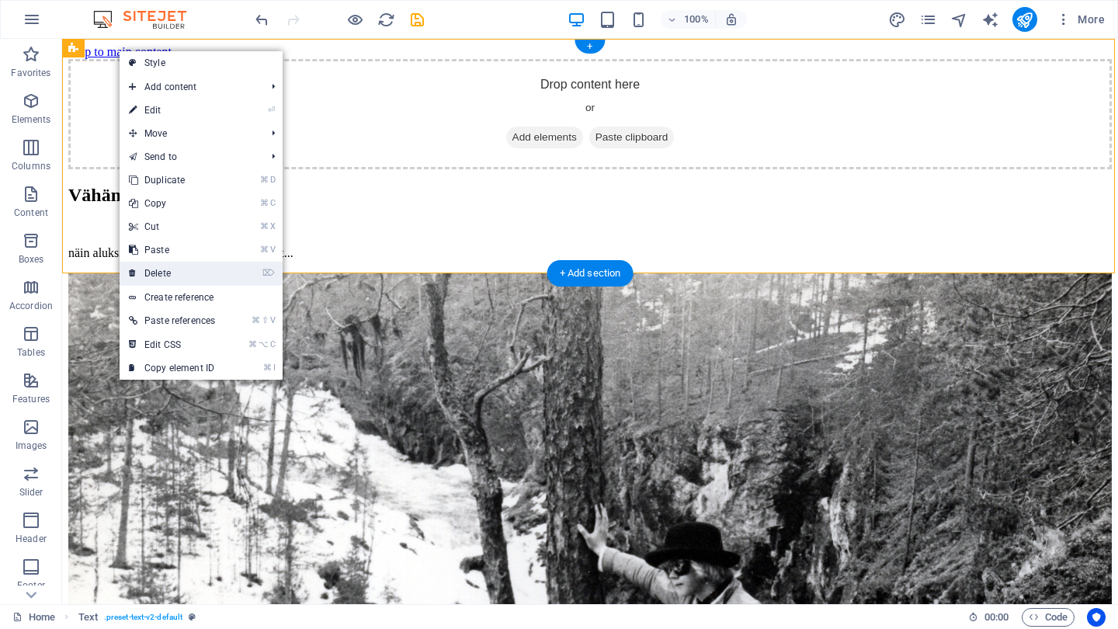
click at [165, 273] on link "⌦ Delete" at bounding box center [172, 273] width 105 height 23
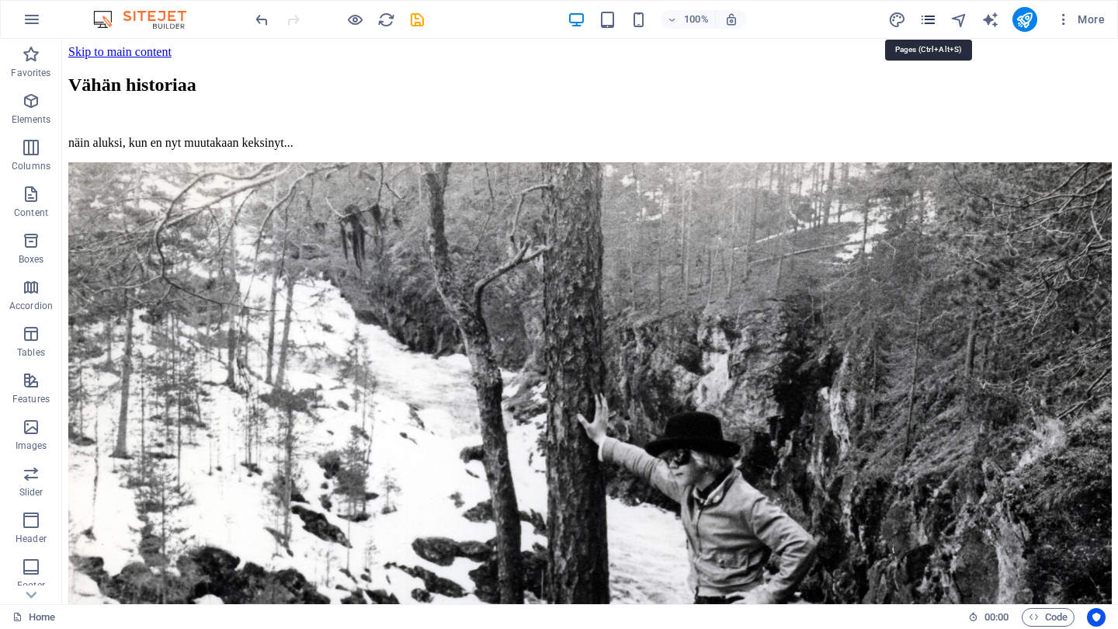
click at [927, 15] on icon "pages" at bounding box center [928, 20] width 18 height 18
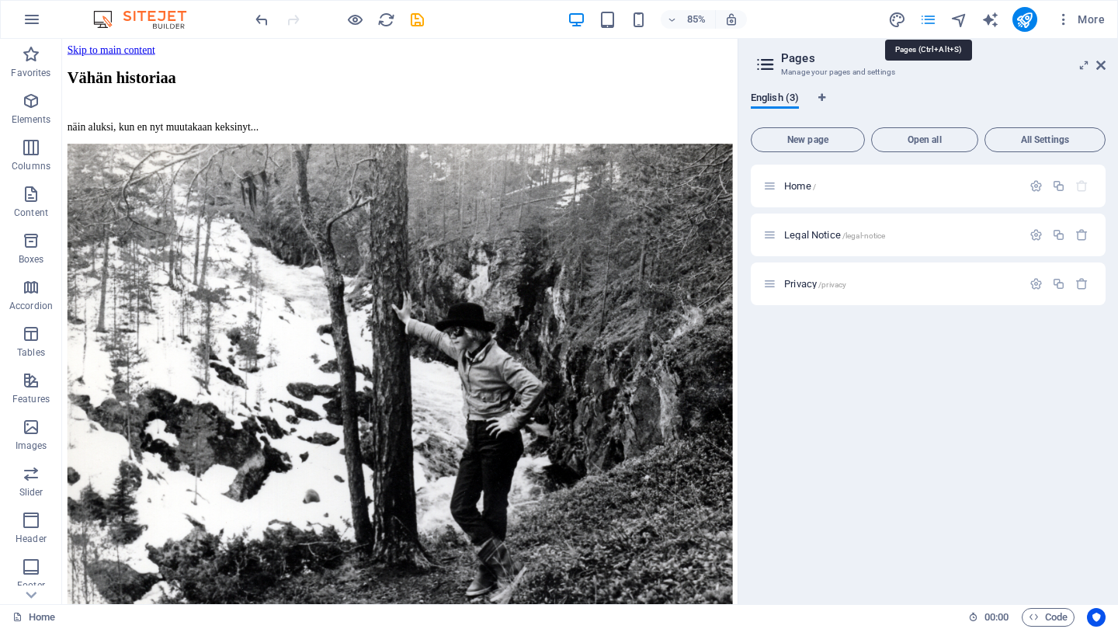
click at [927, 15] on icon "pages" at bounding box center [928, 20] width 18 height 18
click at [899, 19] on icon "design" at bounding box center [897, 20] width 18 height 18
select select "px"
select select "400"
select select "px"
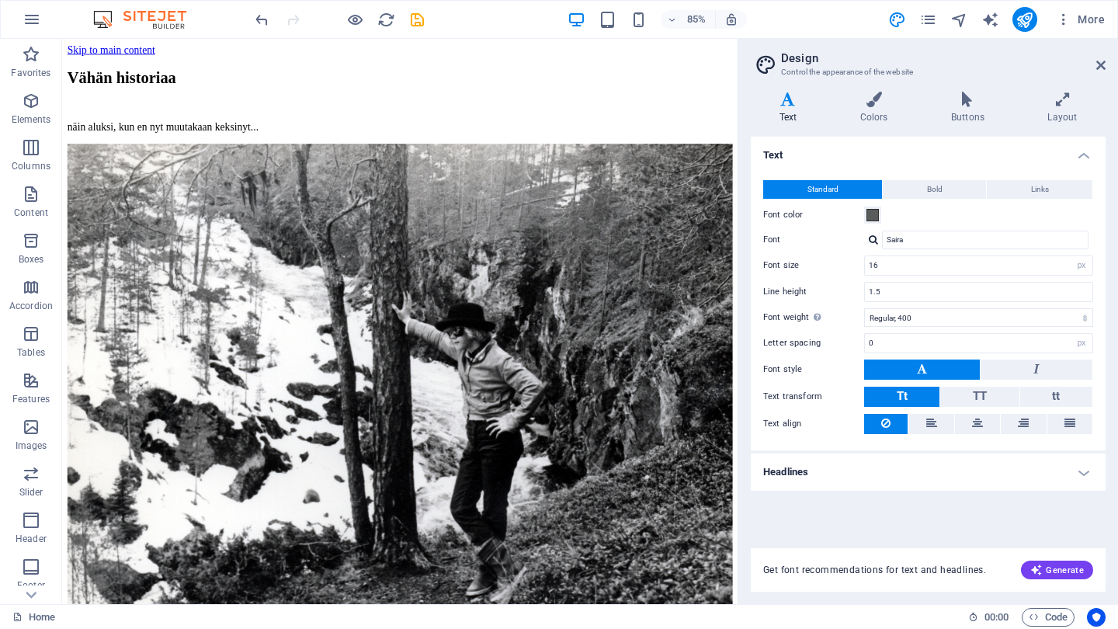
click at [1082, 472] on h4 "Headlines" at bounding box center [928, 471] width 355 height 37
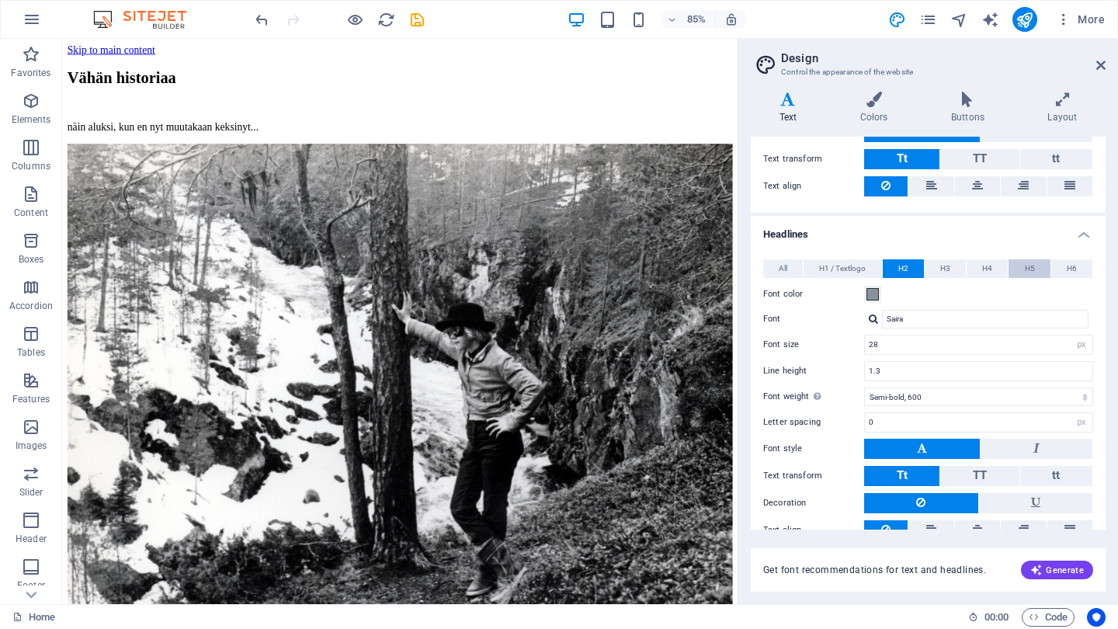
scroll to position [253, 0]
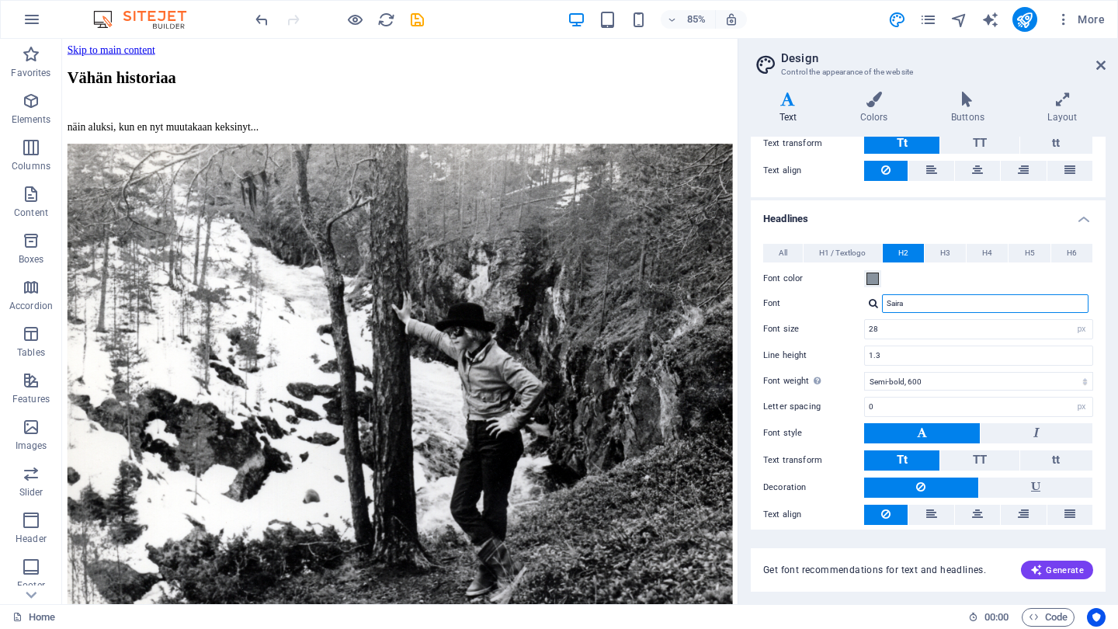
click at [915, 308] on input "Saira" at bounding box center [985, 303] width 207 height 19
click at [876, 304] on div at bounding box center [873, 303] width 9 height 10
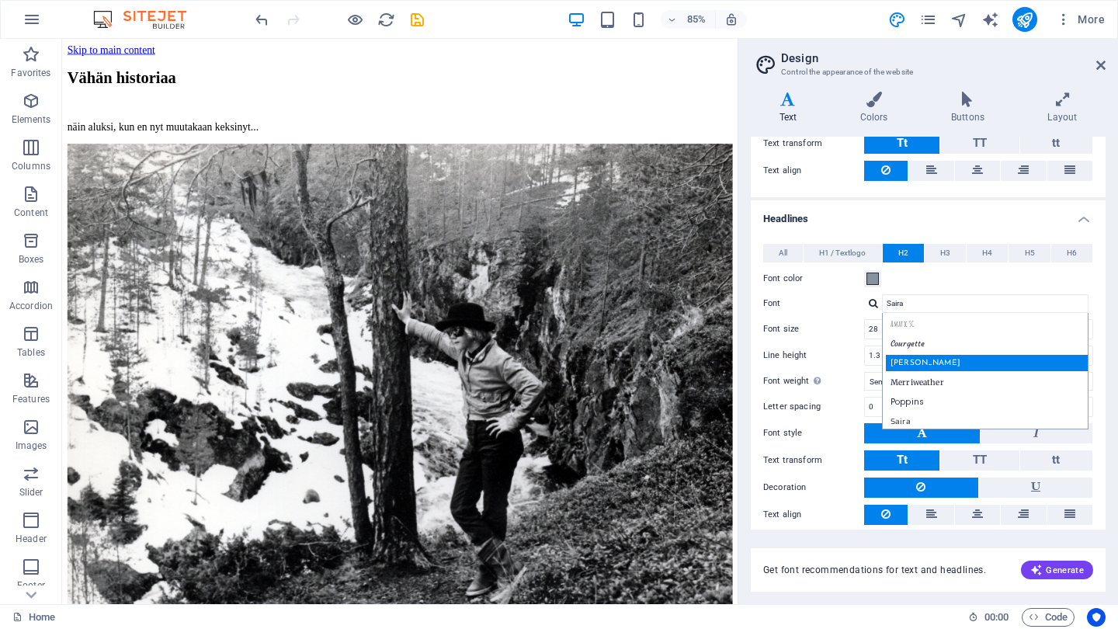
click at [926, 361] on div "[PERSON_NAME]" at bounding box center [988, 363] width 205 height 16
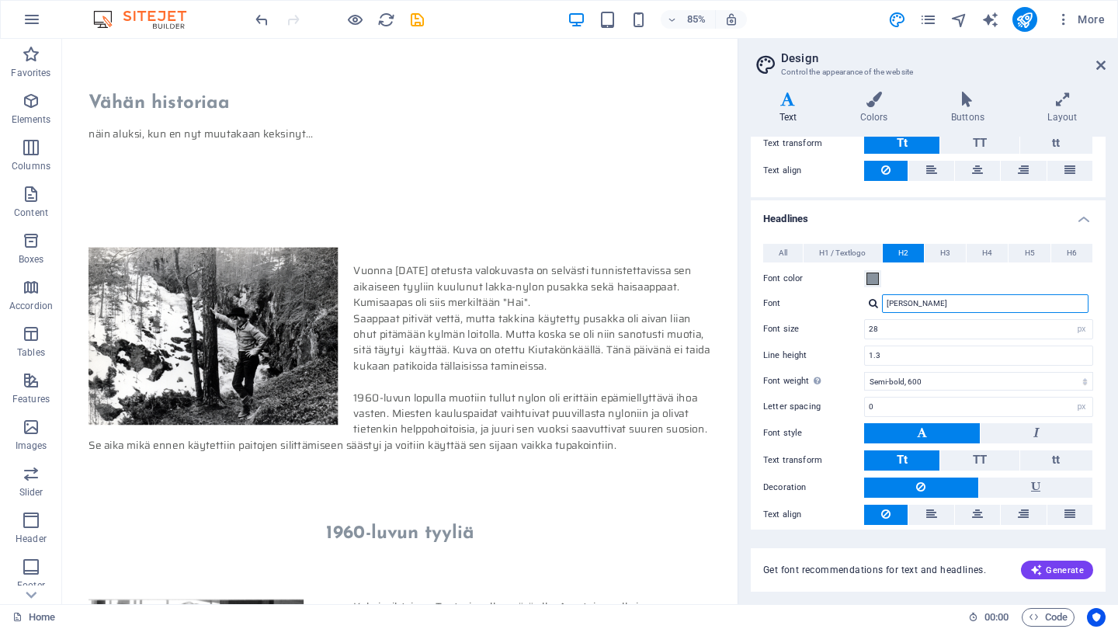
click at [936, 308] on input "[PERSON_NAME]" at bounding box center [985, 303] width 207 height 19
click at [872, 308] on div at bounding box center [873, 303] width 9 height 10
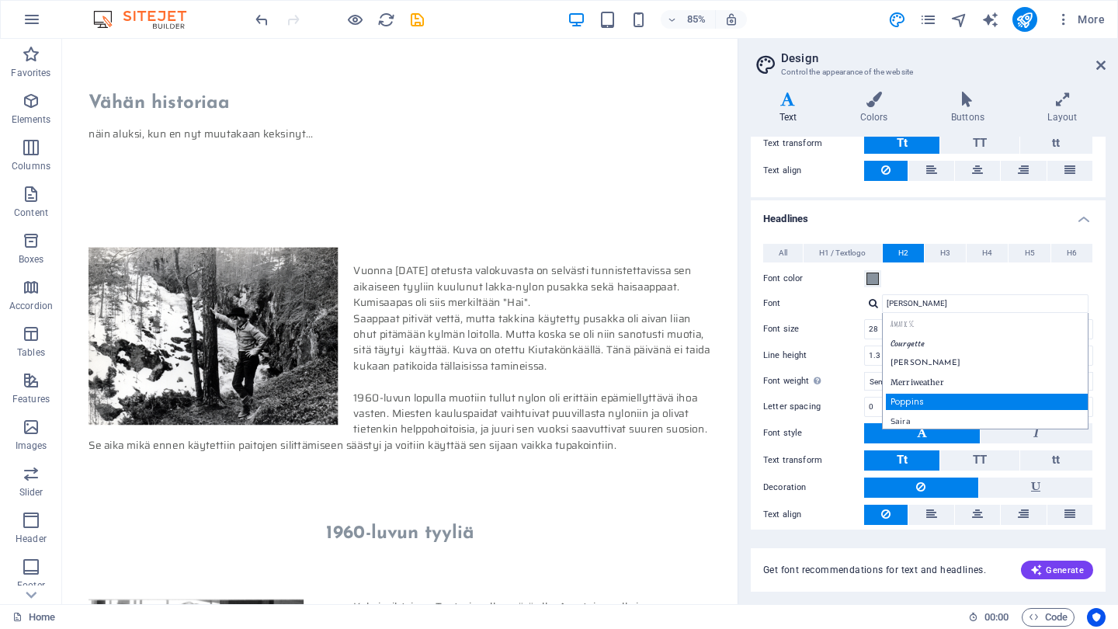
click at [907, 400] on div "Poppins" at bounding box center [988, 402] width 205 height 16
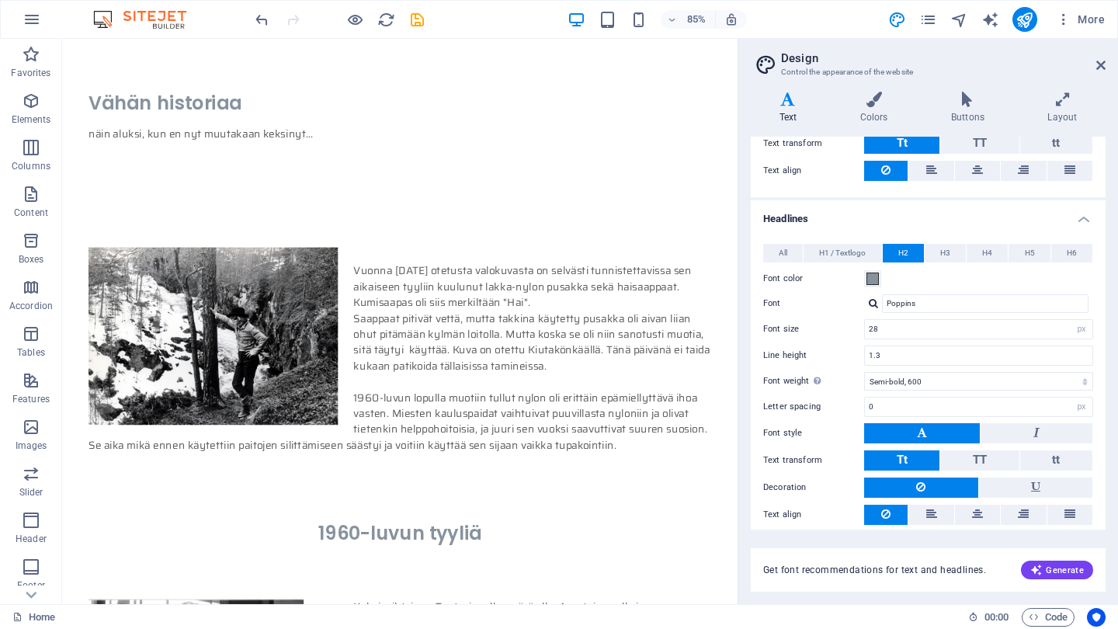
click at [875, 305] on div at bounding box center [873, 303] width 9 height 10
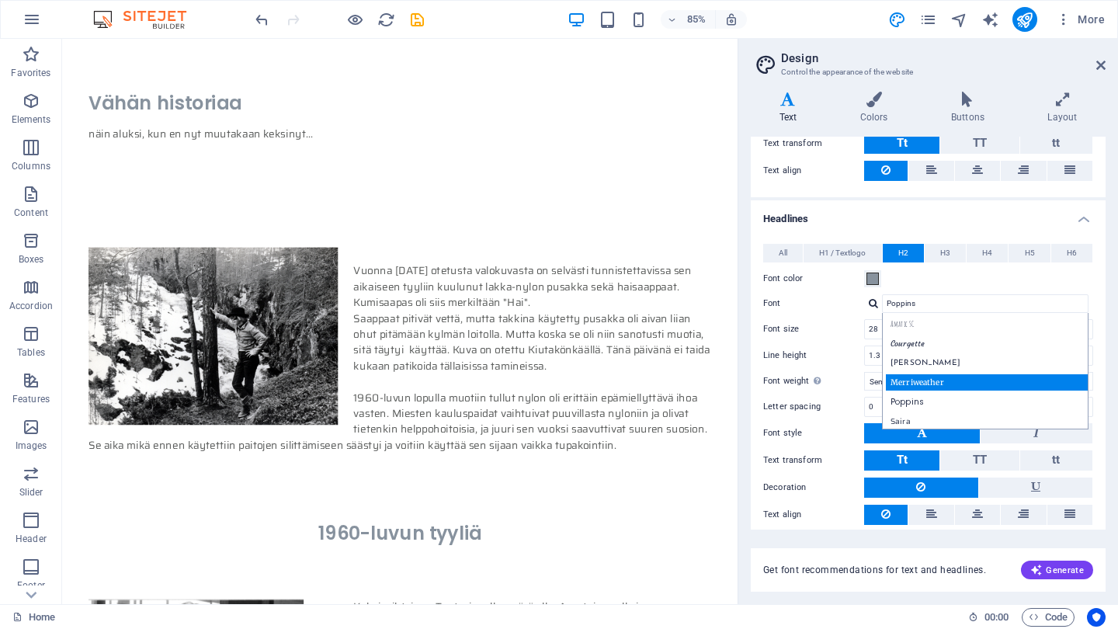
click at [926, 379] on div "Merriweather" at bounding box center [988, 382] width 205 height 16
type input "Merriweather"
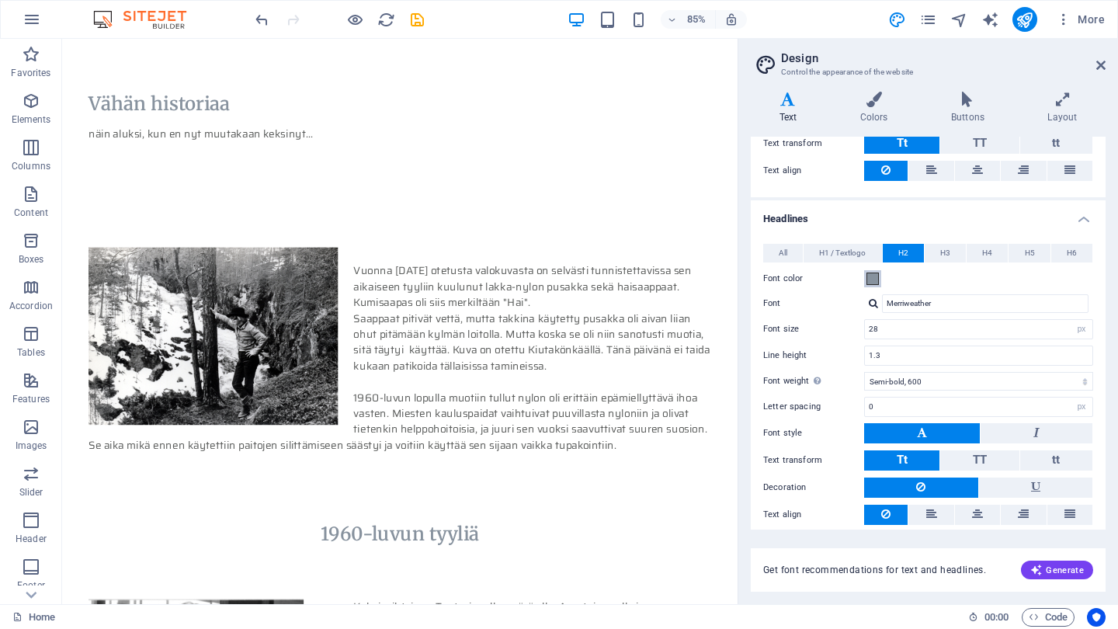
click at [874, 280] on span at bounding box center [873, 279] width 12 height 12
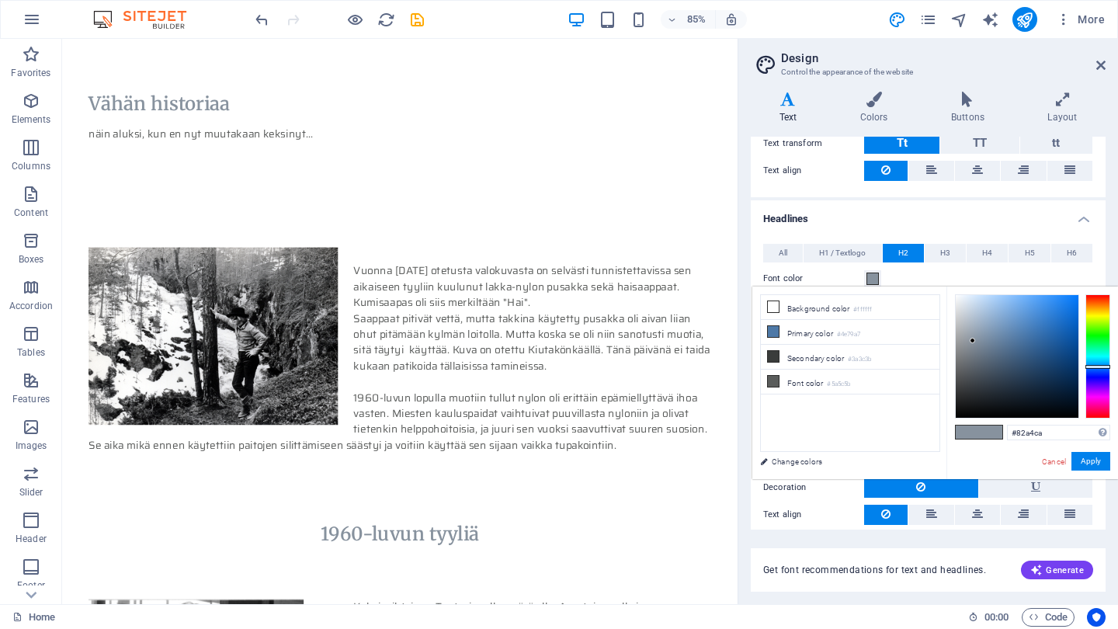
click at [999, 320] on div at bounding box center [1017, 356] width 123 height 123
click at [1014, 303] on div at bounding box center [1017, 356] width 123 height 123
type input "#97c2f0"
click at [1001, 301] on div at bounding box center [1017, 356] width 123 height 123
click at [788, 250] on button "All" at bounding box center [783, 253] width 40 height 19
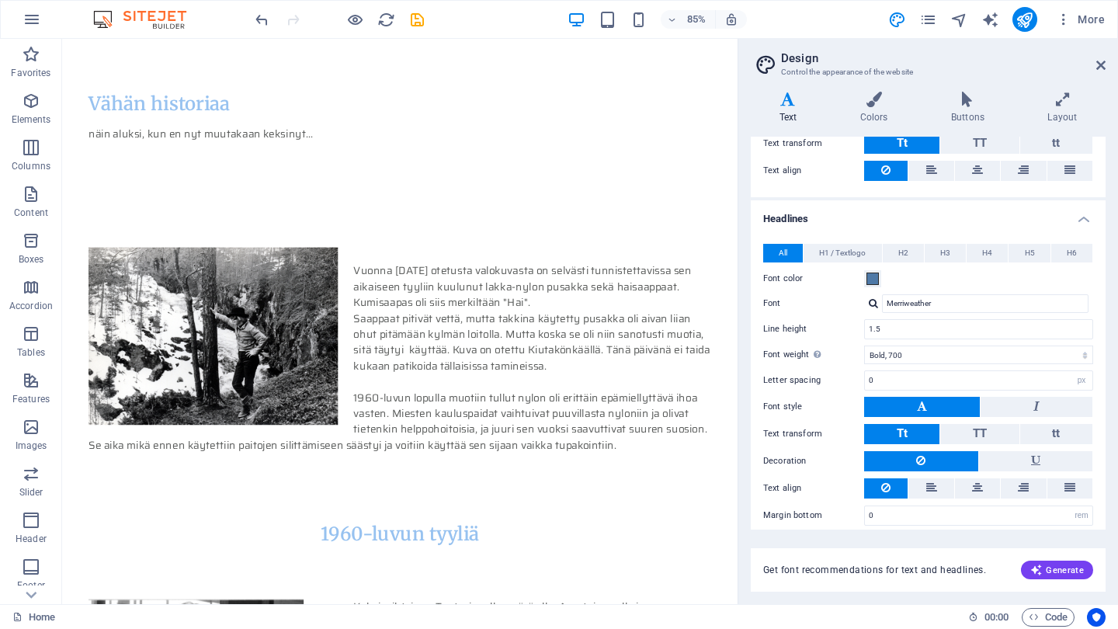
click at [874, 304] on div at bounding box center [873, 303] width 9 height 10
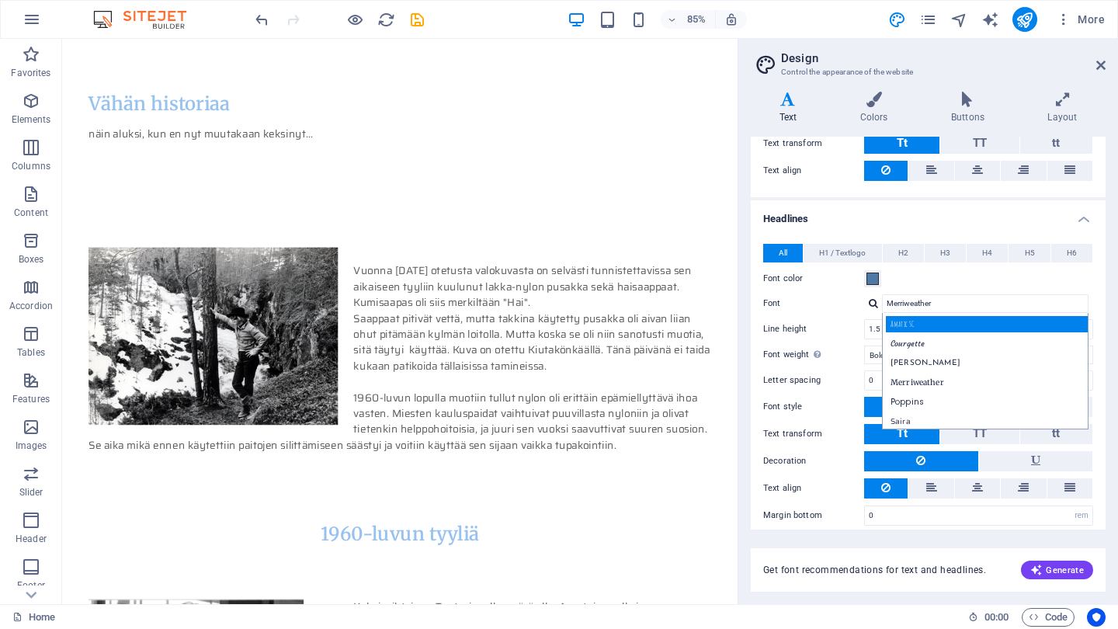
click at [911, 321] on div "Amatic SC" at bounding box center [988, 324] width 205 height 16
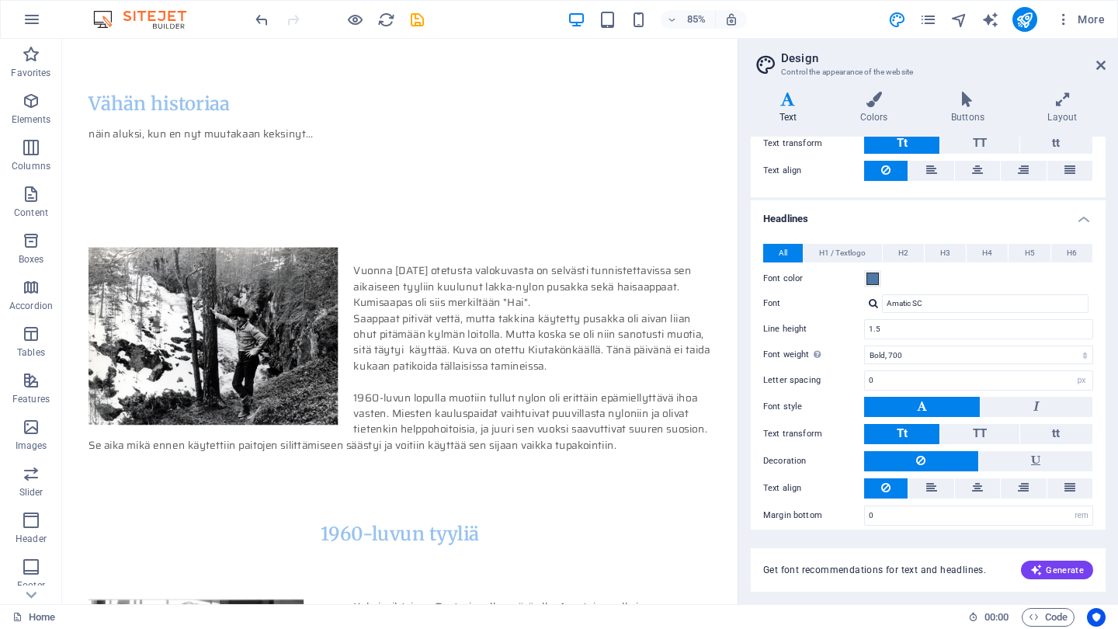
click at [870, 301] on div at bounding box center [873, 303] width 9 height 10
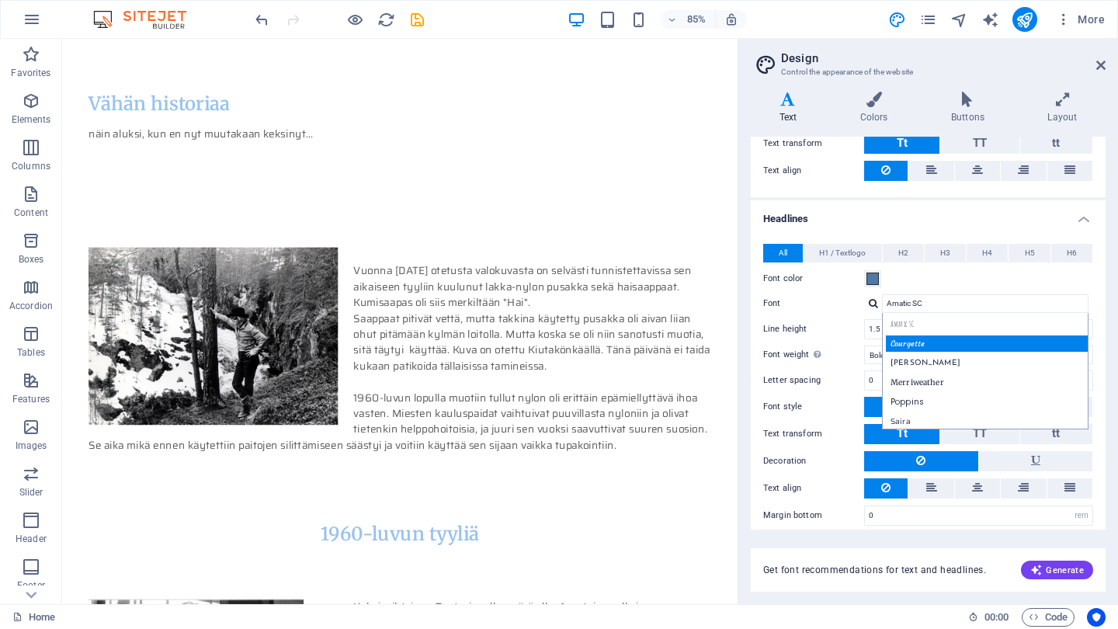
click at [930, 339] on div "Courgette" at bounding box center [988, 343] width 205 height 16
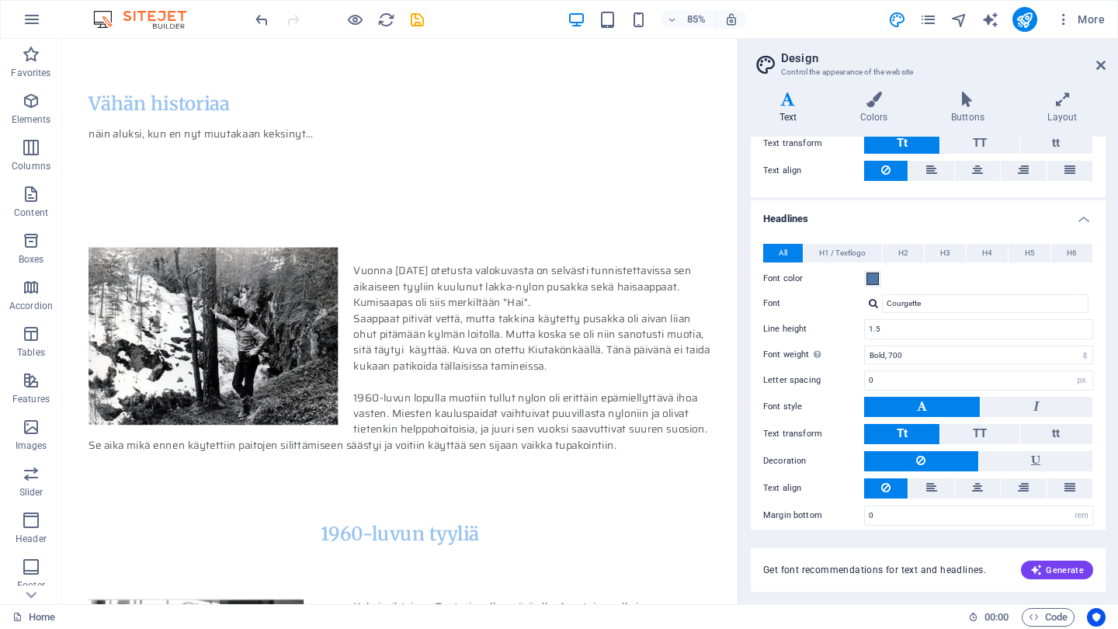
click at [874, 302] on div at bounding box center [873, 303] width 9 height 10
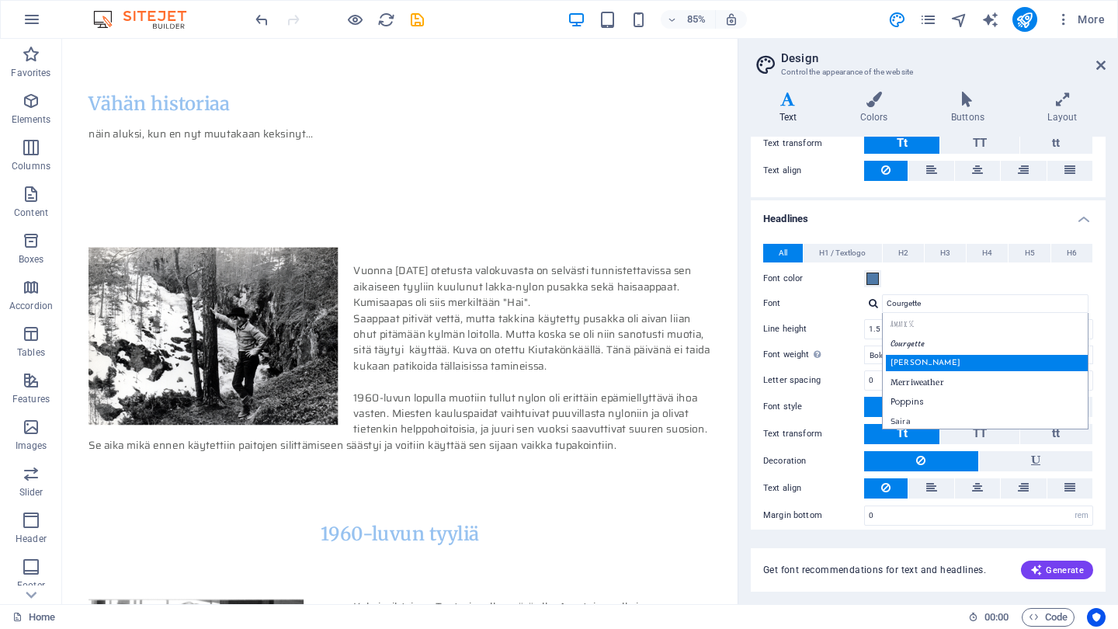
click at [909, 359] on div "[PERSON_NAME]" at bounding box center [988, 363] width 205 height 16
type input "[PERSON_NAME]"
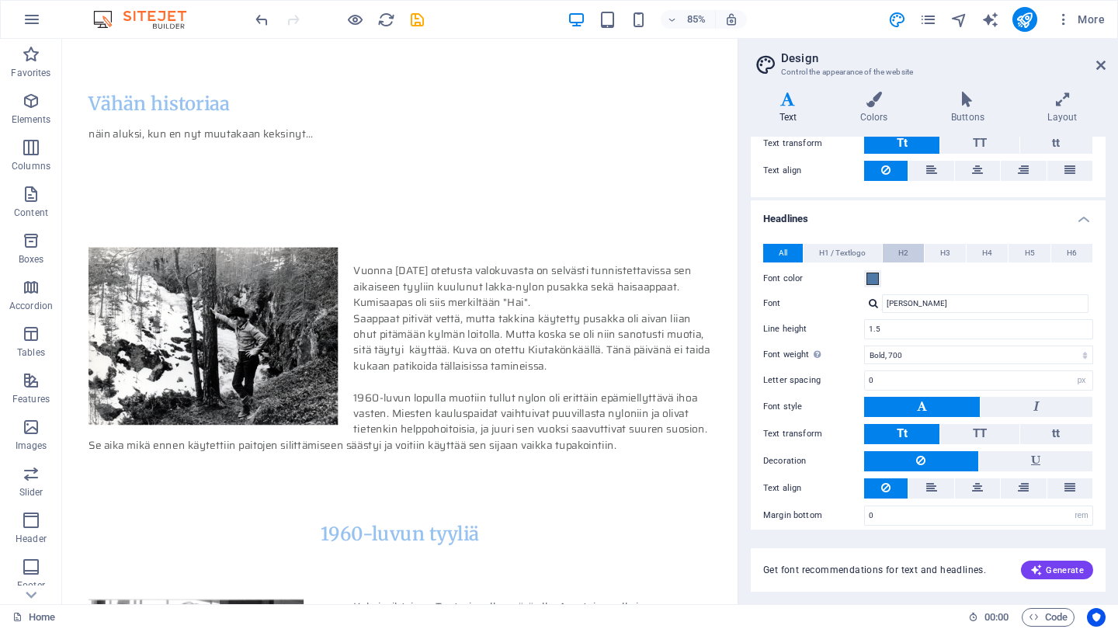
click at [902, 255] on span "H2" at bounding box center [903, 253] width 10 height 19
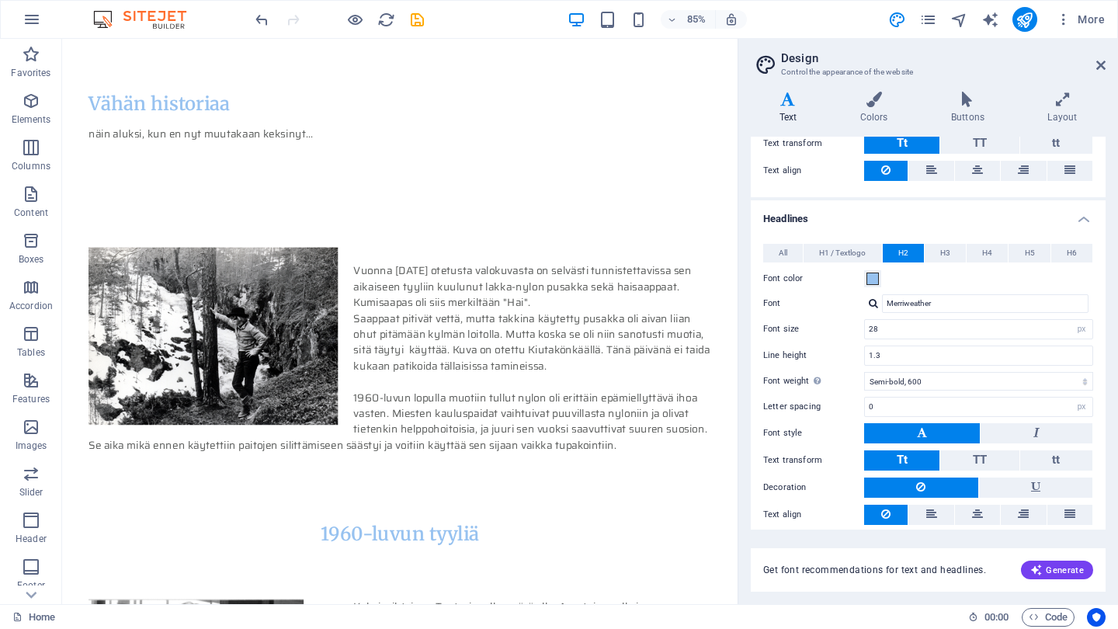
click at [873, 303] on div at bounding box center [873, 303] width 9 height 10
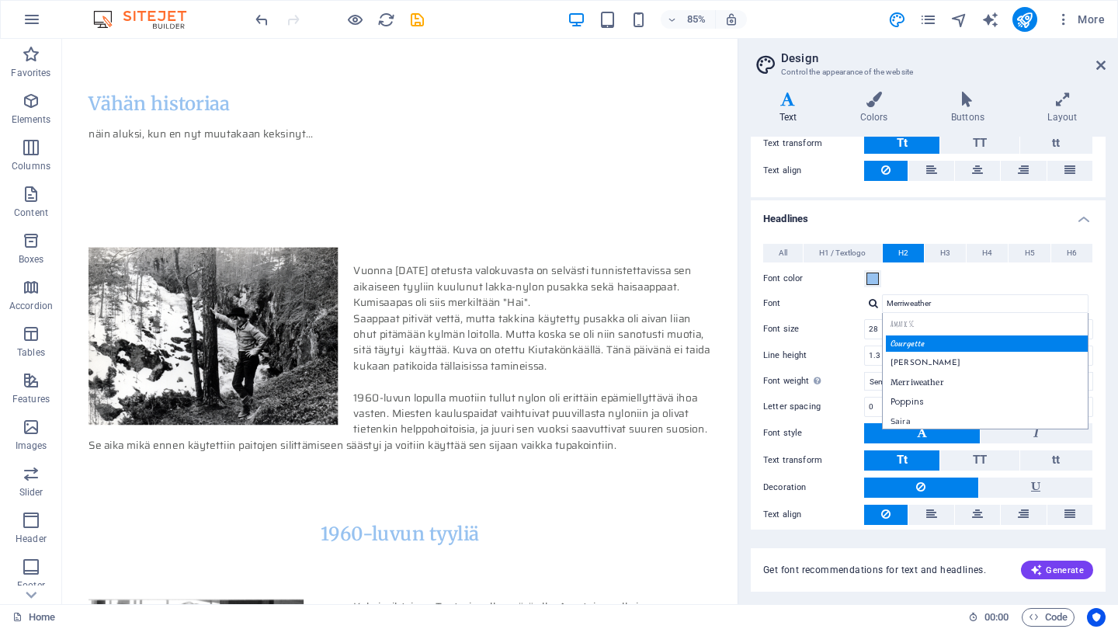
click at [908, 343] on div "Courgette" at bounding box center [988, 343] width 205 height 16
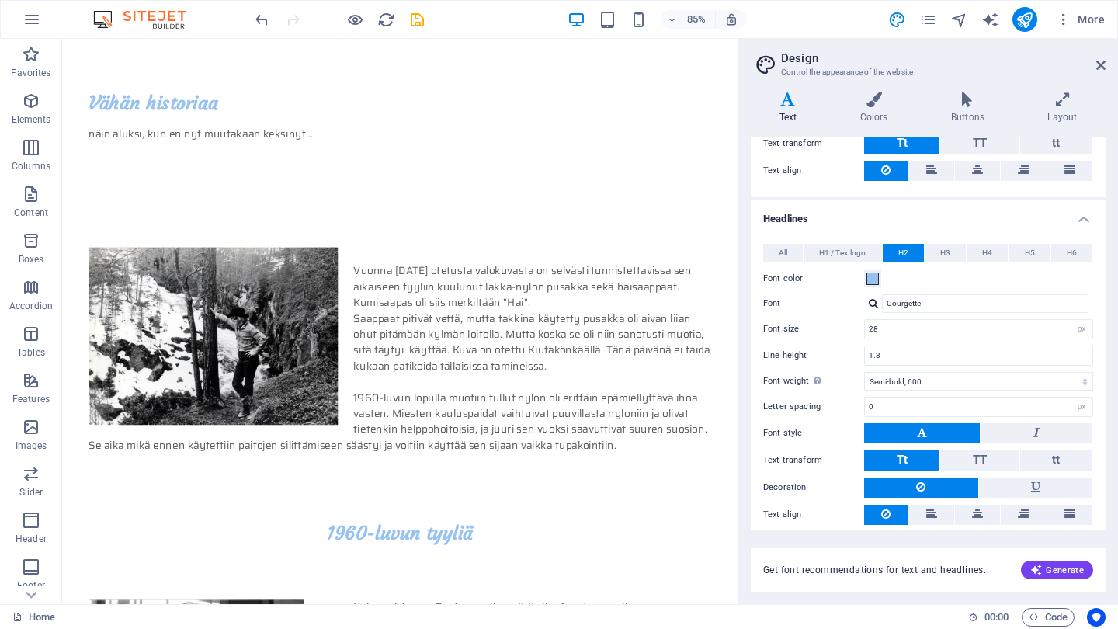
click at [874, 305] on div at bounding box center [873, 303] width 9 height 10
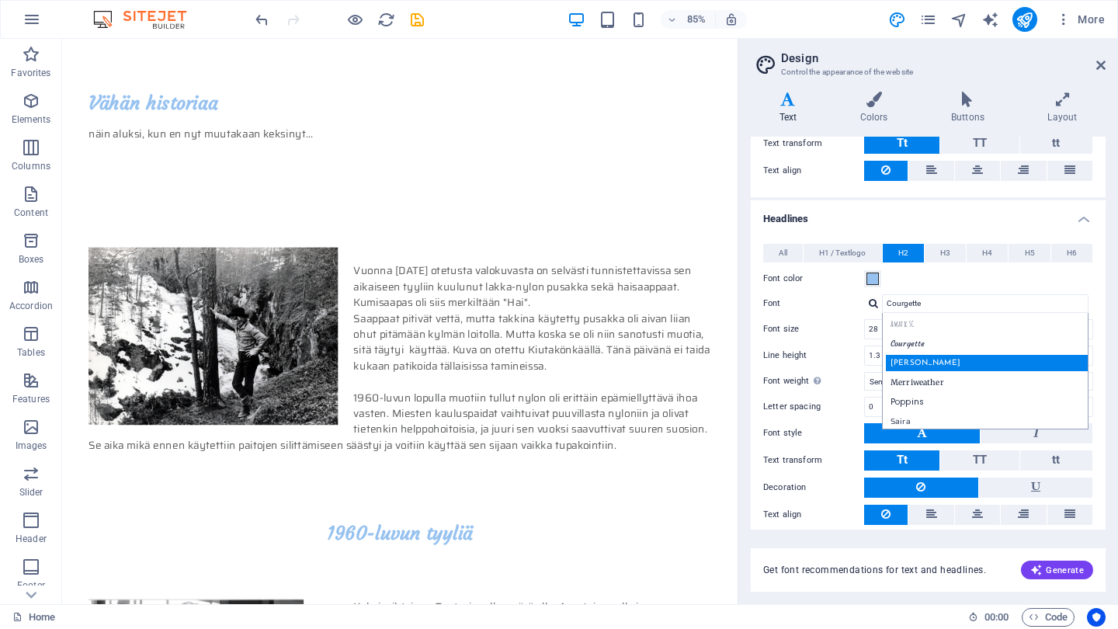
click at [909, 360] on div "[PERSON_NAME]" at bounding box center [988, 363] width 205 height 16
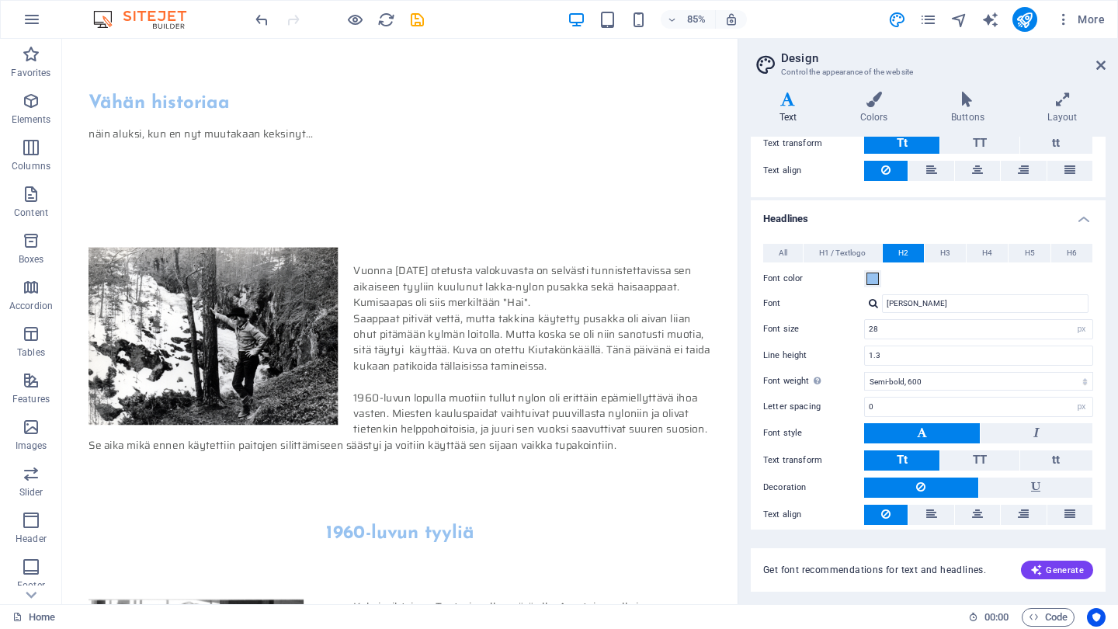
click at [876, 302] on div at bounding box center [873, 303] width 9 height 10
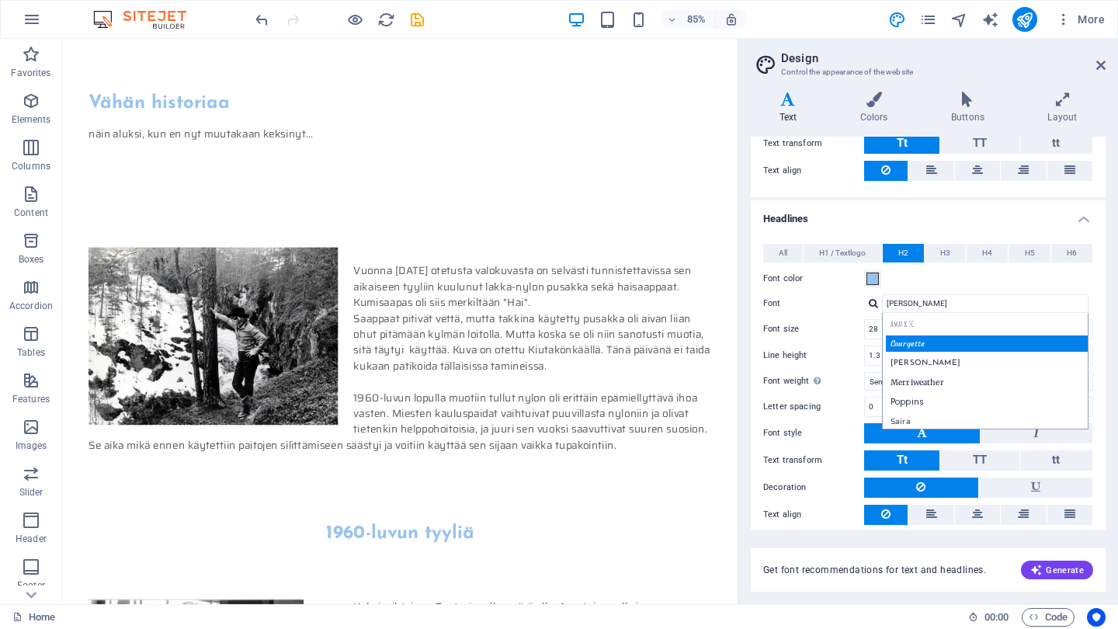
click at [909, 342] on div "Courgette" at bounding box center [988, 343] width 205 height 16
type input "Courgette"
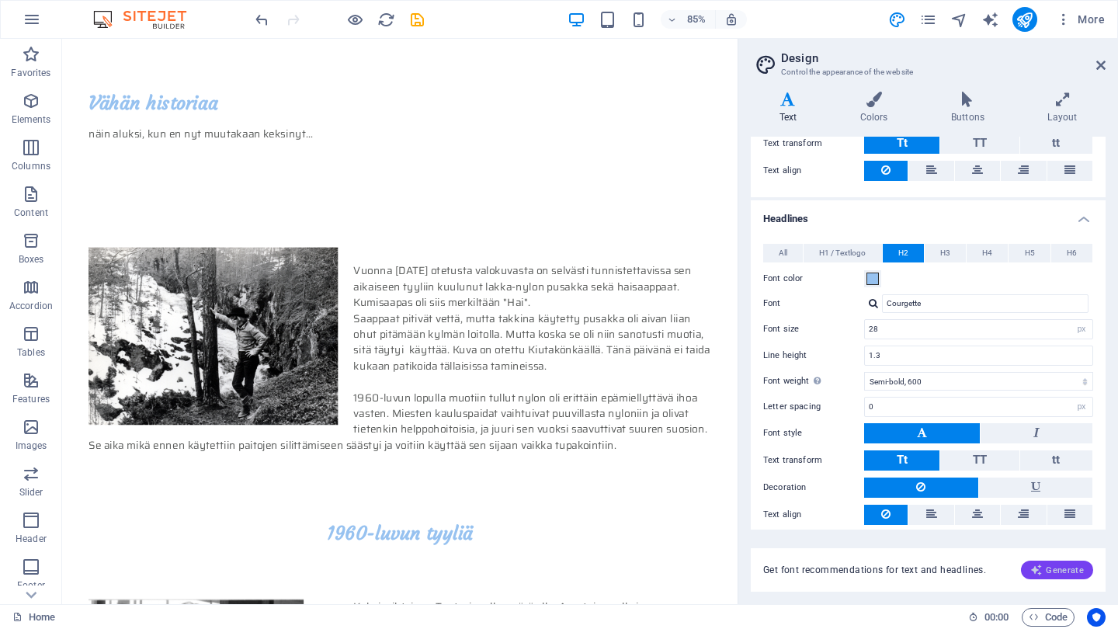
click at [1060, 566] on span "Generate" at bounding box center [1057, 570] width 54 height 12
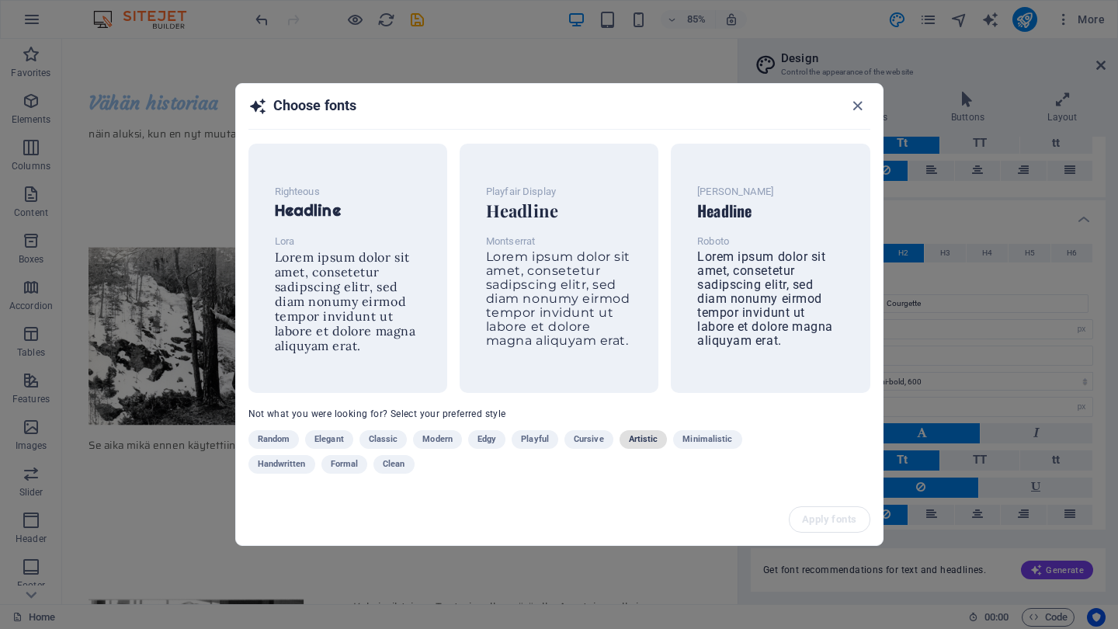
click at [634, 441] on span "Artistic" at bounding box center [644, 439] width 30 height 19
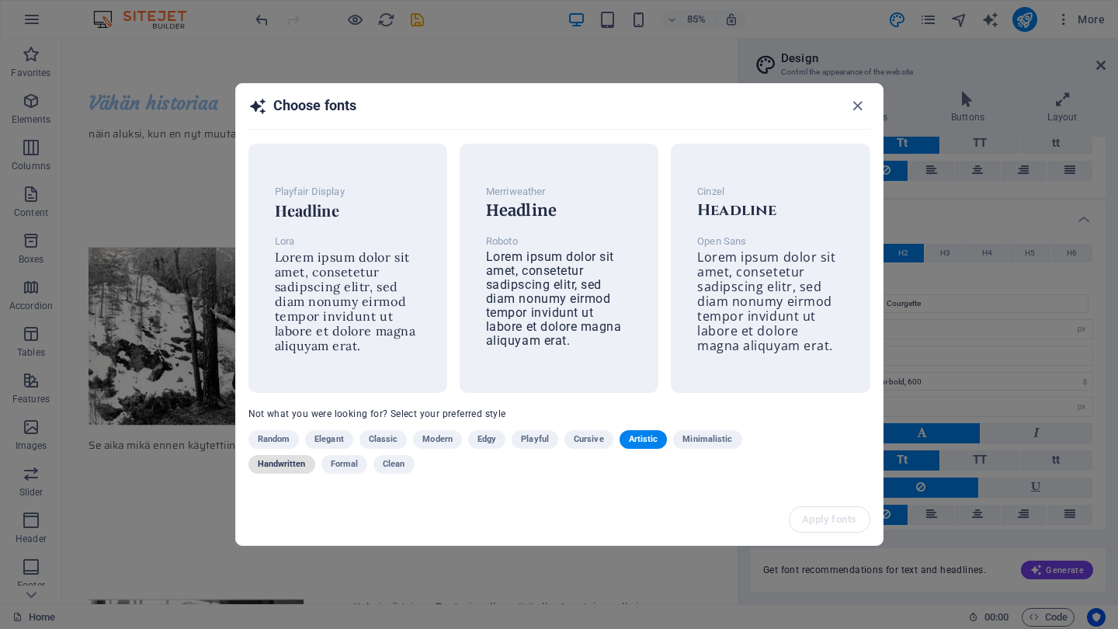
click at [287, 466] on span "Handwritten" at bounding box center [282, 464] width 48 height 19
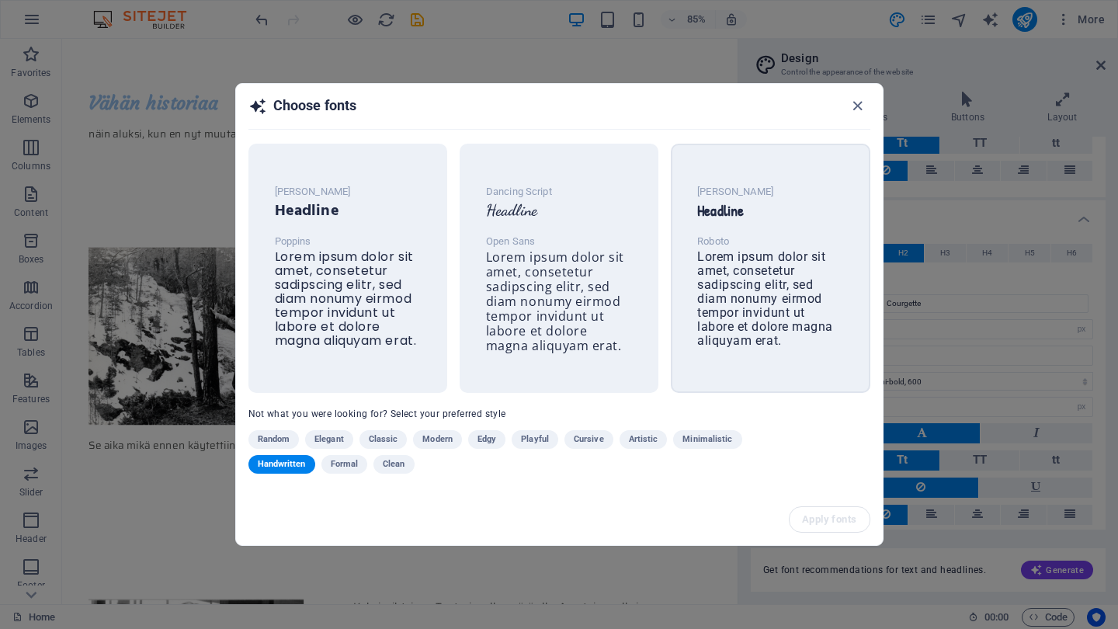
click at [740, 289] on span "Lorem ipsum dolor sit amet, consetetur sadipscing elitr, sed diam nonumy eirmod…" at bounding box center [765, 298] width 136 height 99
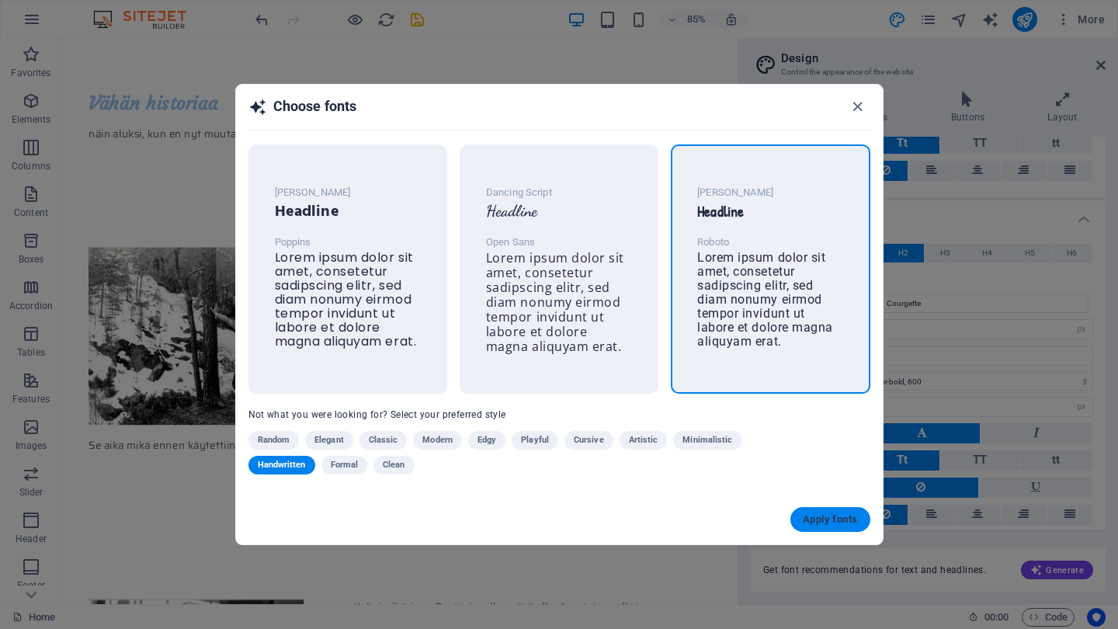
click at [829, 518] on span "Apply fonts" at bounding box center [830, 519] width 54 height 12
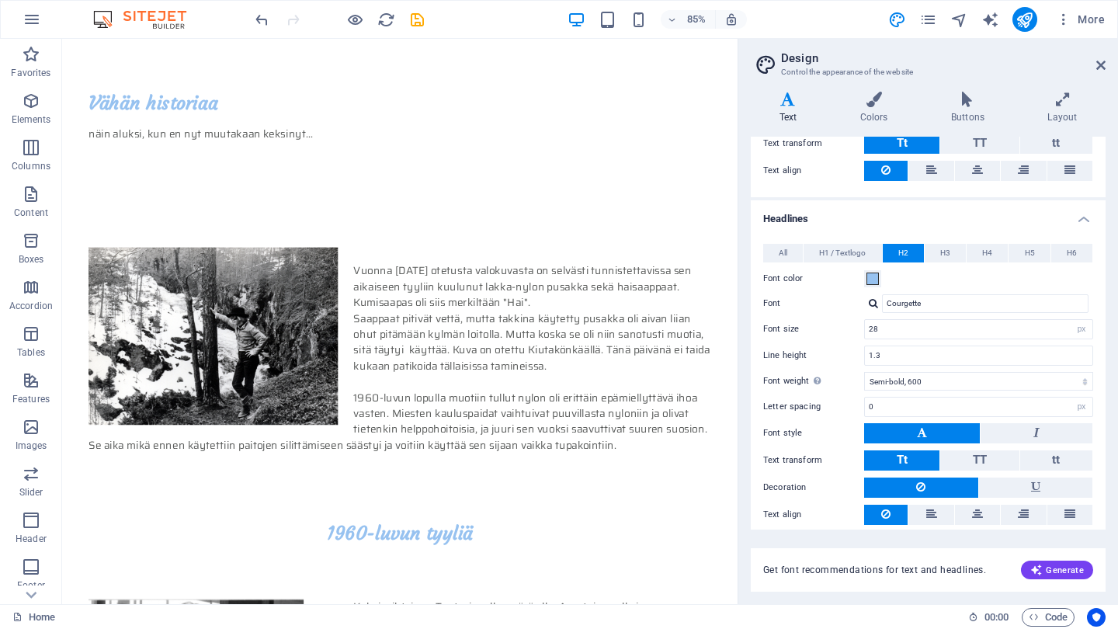
type input "Roboto"
type input "[PERSON_NAME]"
type input "30"
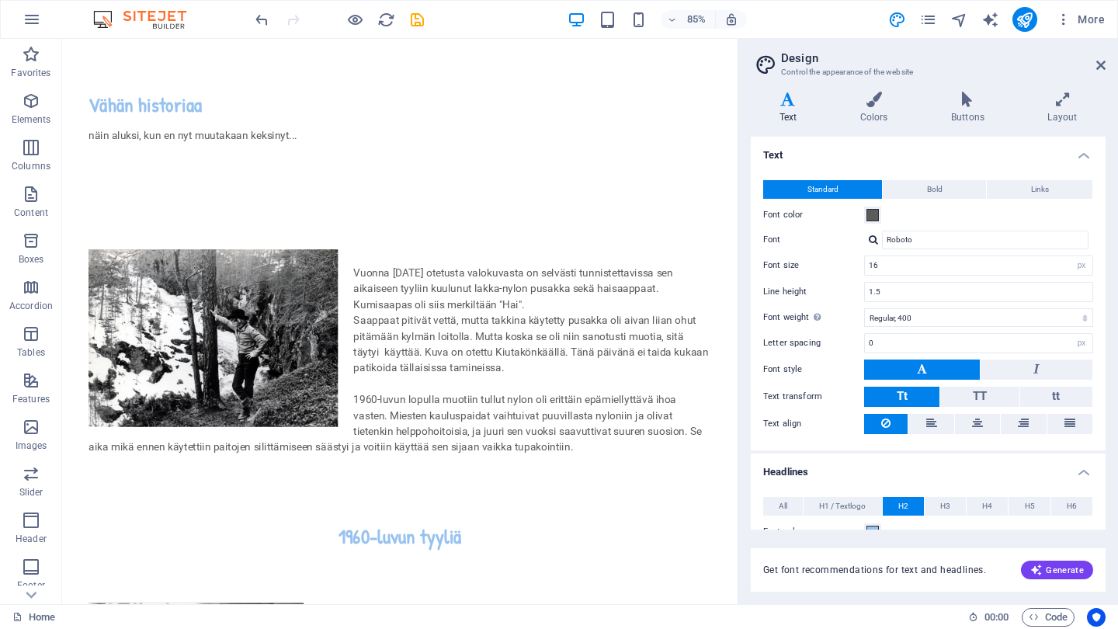
scroll to position [0, 0]
click at [939, 241] on input "Roboto" at bounding box center [985, 240] width 207 height 19
click at [873, 240] on div at bounding box center [873, 240] width 9 height 10
click at [946, 298] on div "Manage fonts →" at bounding box center [988, 300] width 205 height 19
select select "popularity"
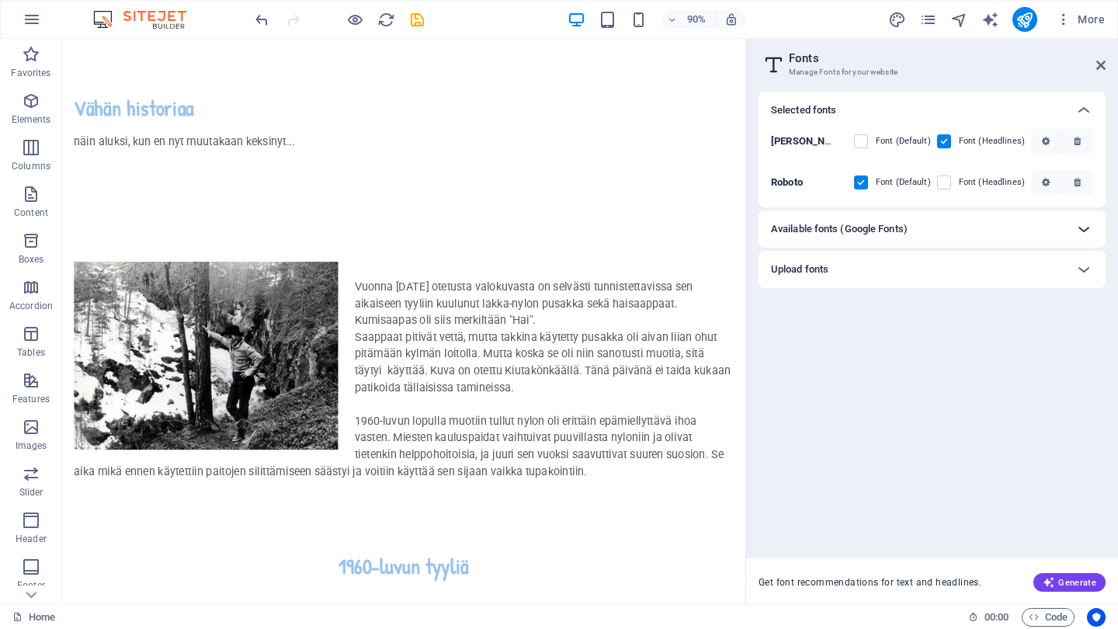
click at [1086, 227] on icon at bounding box center [1084, 229] width 19 height 19
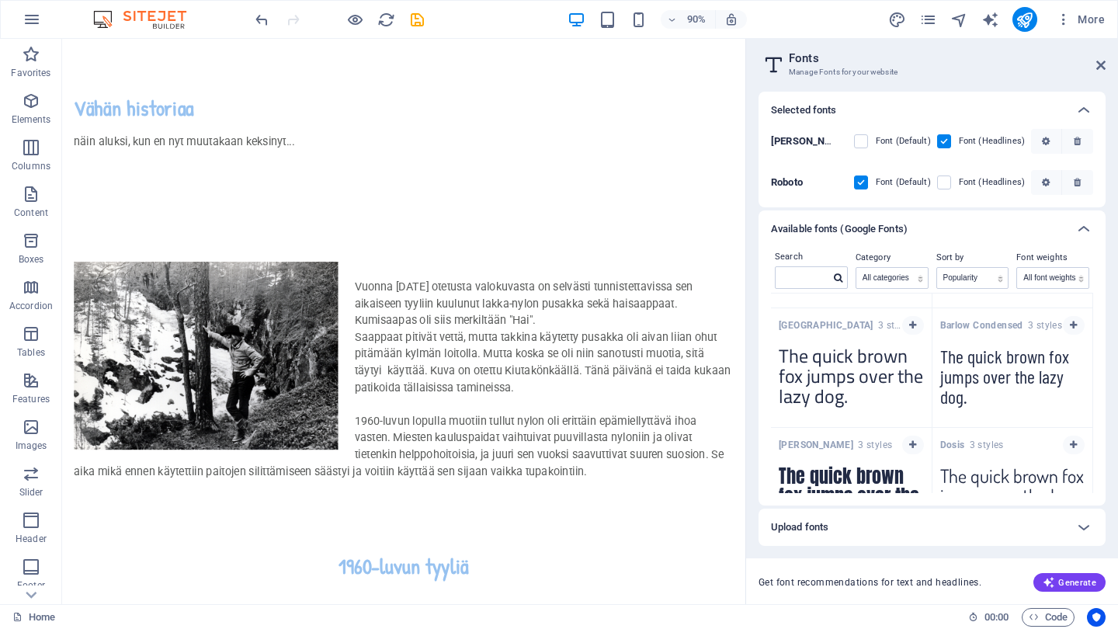
scroll to position [3575, 0]
click at [1070, 441] on icon "button" at bounding box center [1073, 442] width 7 height 9
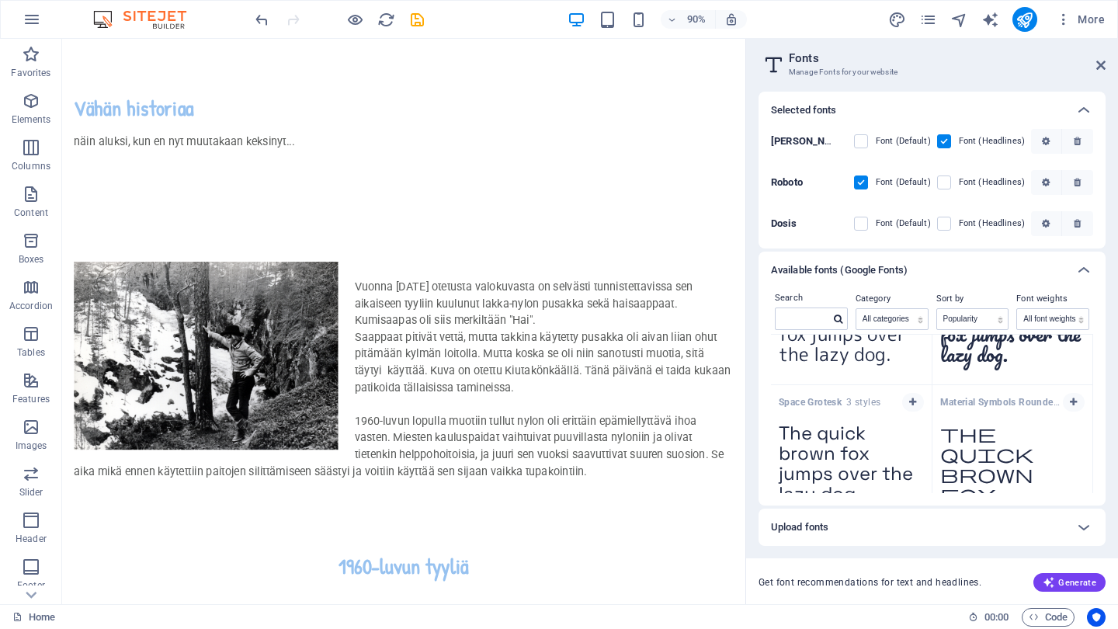
scroll to position [5091, 0]
click at [912, 405] on icon "button" at bounding box center [912, 402] width 7 height 9
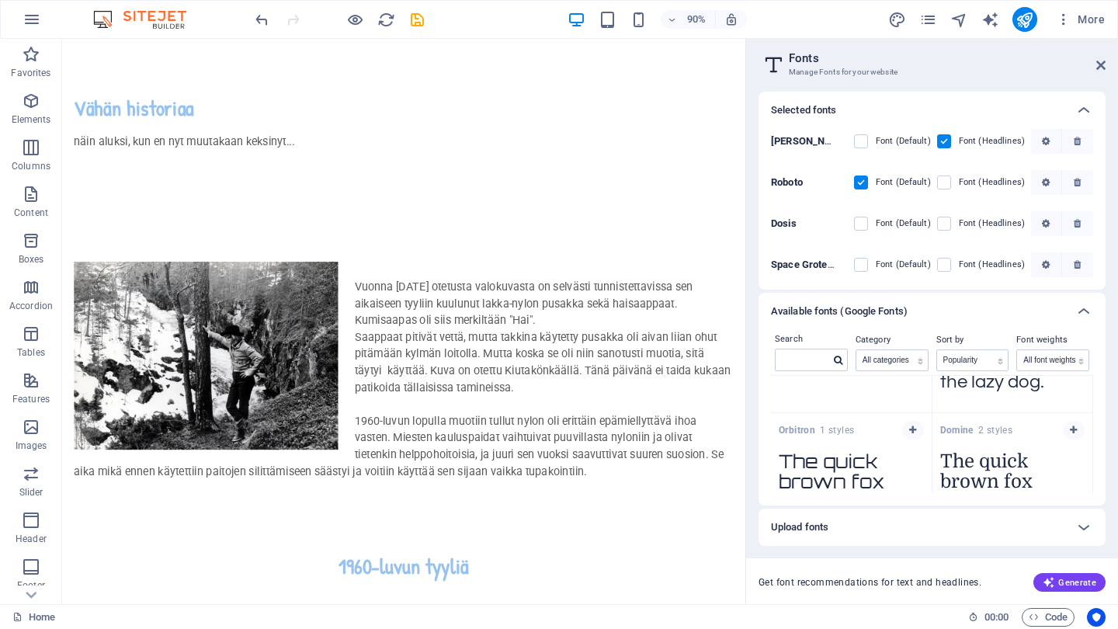
scroll to position [7972, 0]
click at [910, 432] on icon "button" at bounding box center [912, 433] width 7 height 9
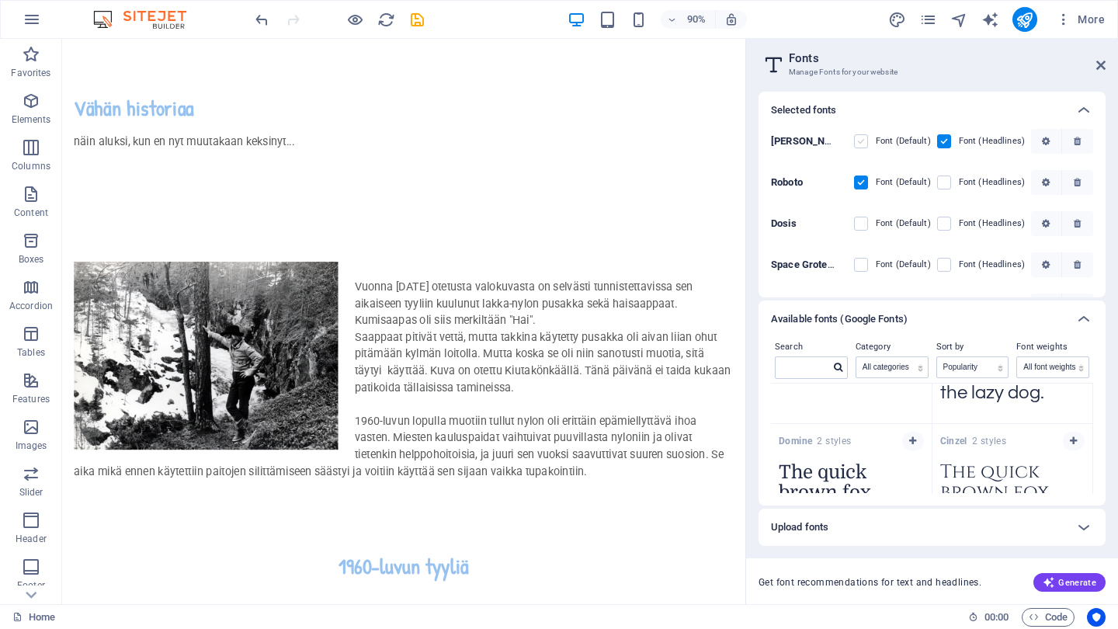
click at [860, 141] on label at bounding box center [861, 141] width 14 height 14
click at [0, 0] on Hand "checkbox" at bounding box center [0, 0] width 0 height 0
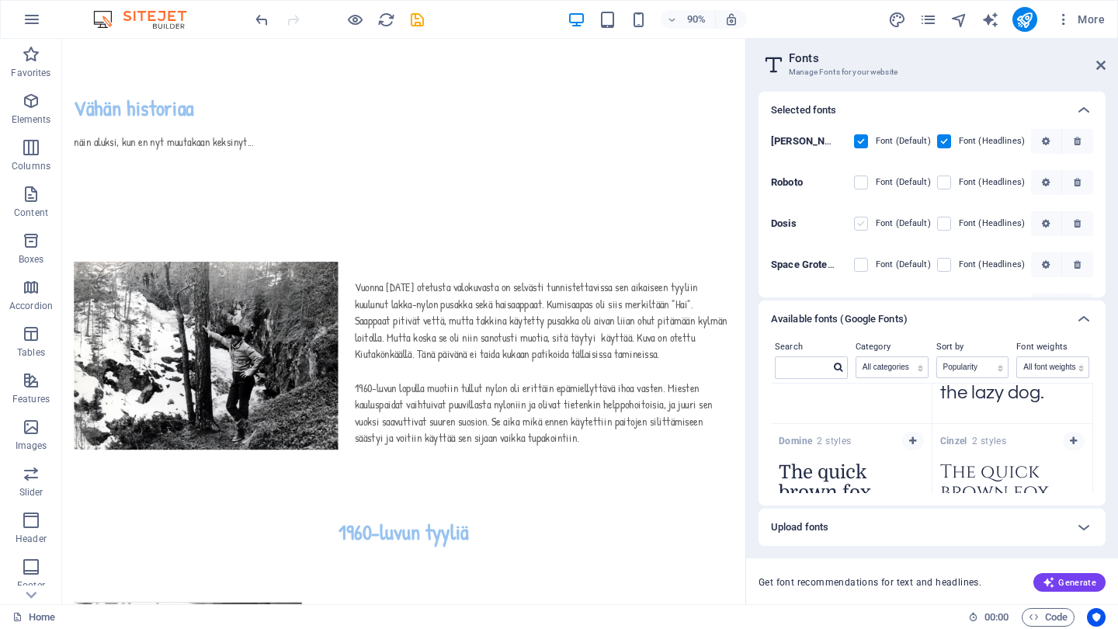
click at [862, 225] on label at bounding box center [861, 224] width 14 height 14
click at [0, 0] on input "checkbox" at bounding box center [0, 0] width 0 height 0
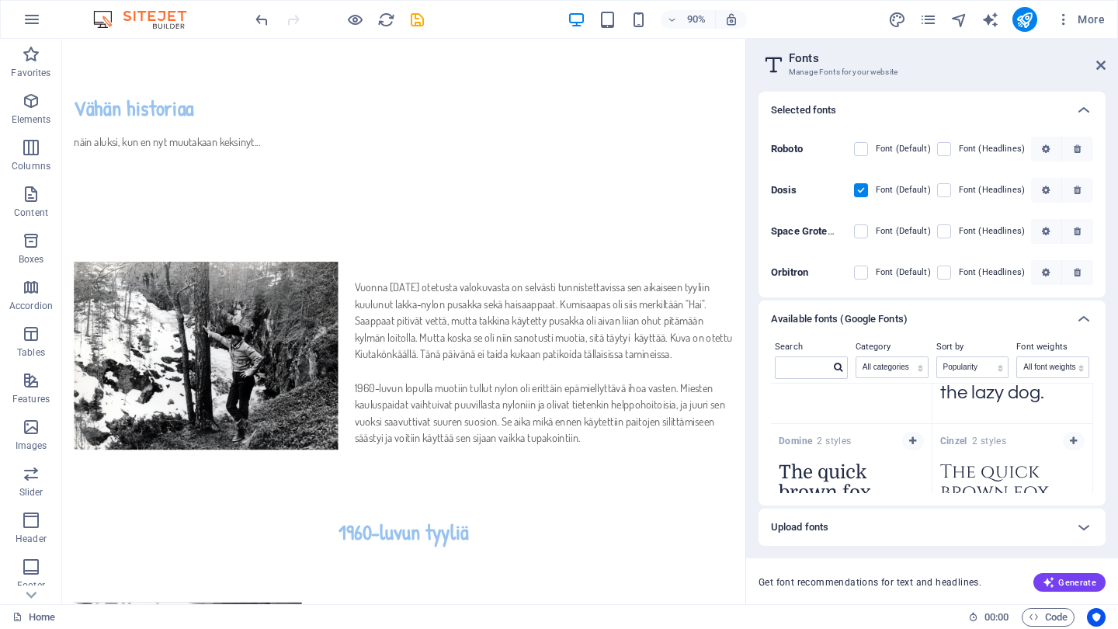
scroll to position [33, 0]
click at [864, 269] on label at bounding box center [861, 273] width 14 height 14
click at [0, 0] on input "checkbox" at bounding box center [0, 0] width 0 height 0
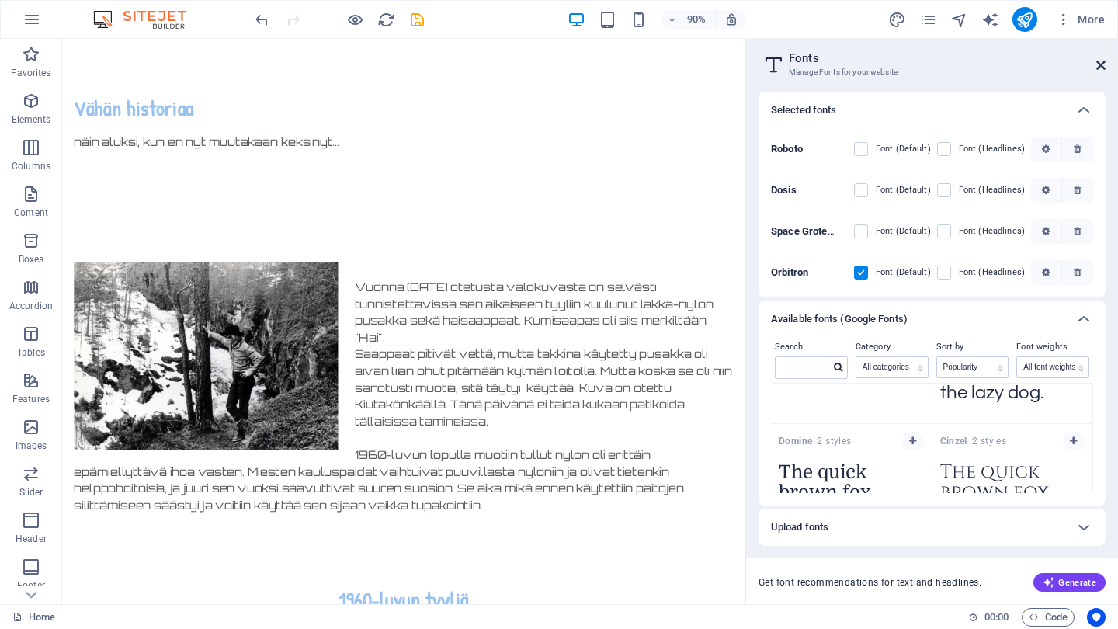
click at [1103, 64] on icon at bounding box center [1100, 65] width 9 height 12
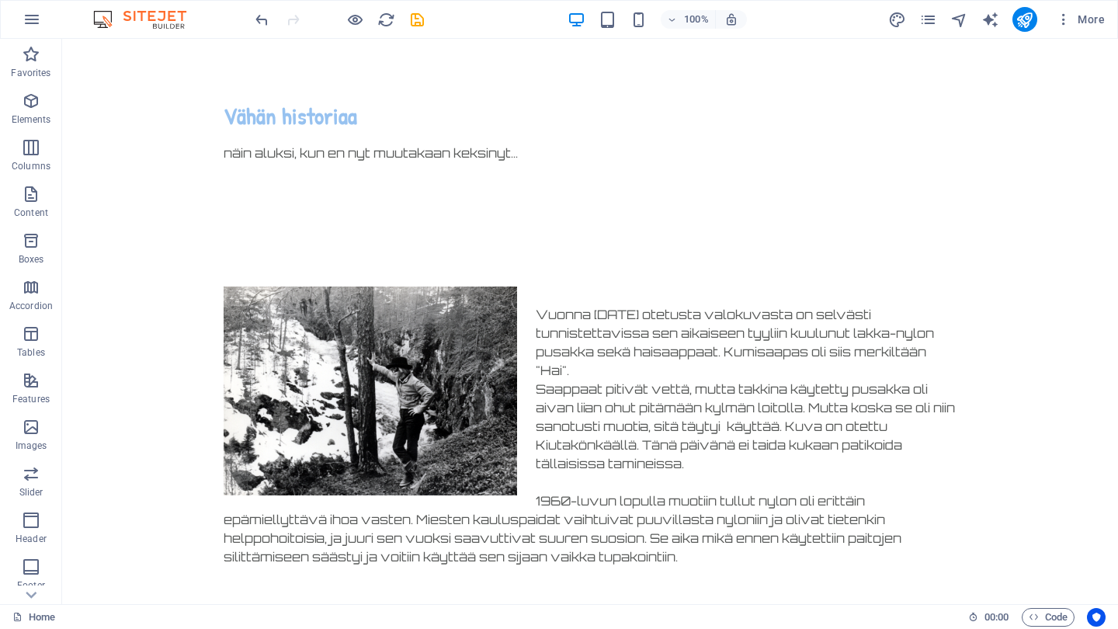
scroll to position [0, 0]
click at [560, 322] on div "Vuonna [DATE] otetusta valokuvasta on selvästi tunnistettavissa sen aikaiseen t…" at bounding box center [590, 436] width 733 height 298
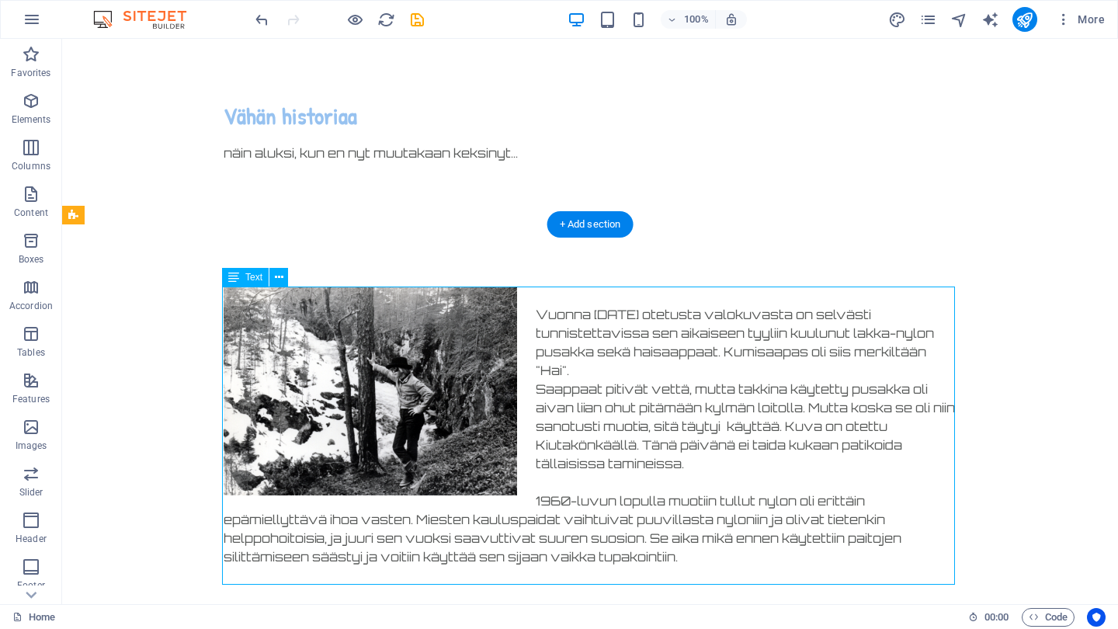
click at [560, 322] on div "Vuonna [DATE] otetusta valokuvasta on selvästi tunnistettavissa sen aikaiseen t…" at bounding box center [590, 436] width 733 height 298
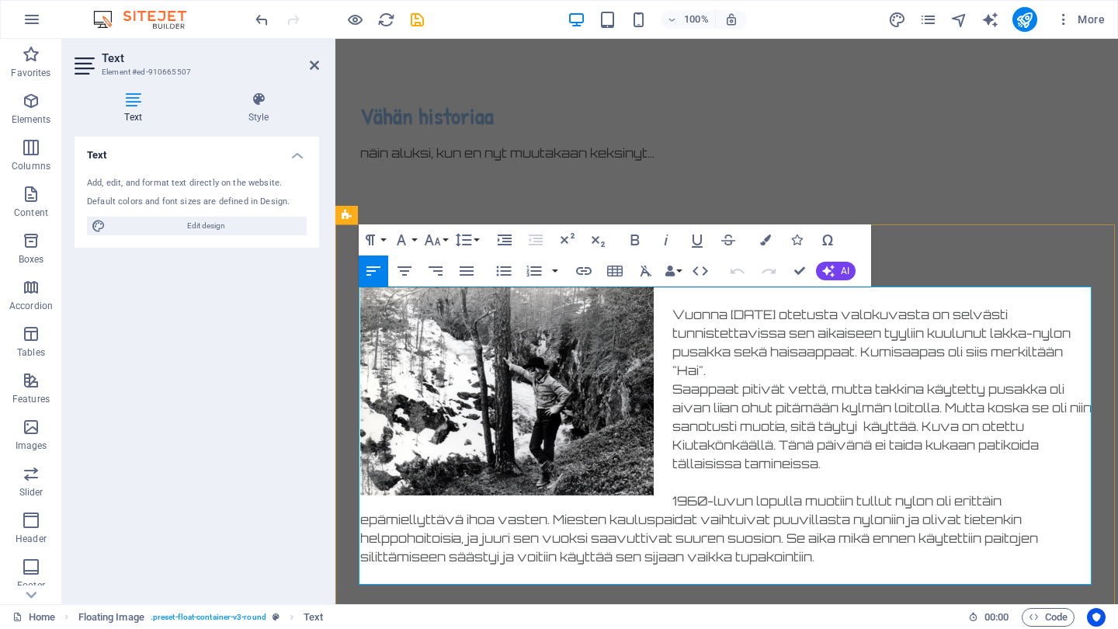
drag, startPoint x: 671, startPoint y: 317, endPoint x: 864, endPoint y: 554, distance: 306.3
click at [864, 554] on div "Vuonna [DATE] otetusta valokuvasta on selvästi tunnistettavissa sen aikaiseen t…" at bounding box center [726, 436] width 733 height 298
click at [412, 239] on button "Font Family" at bounding box center [405, 239] width 30 height 31
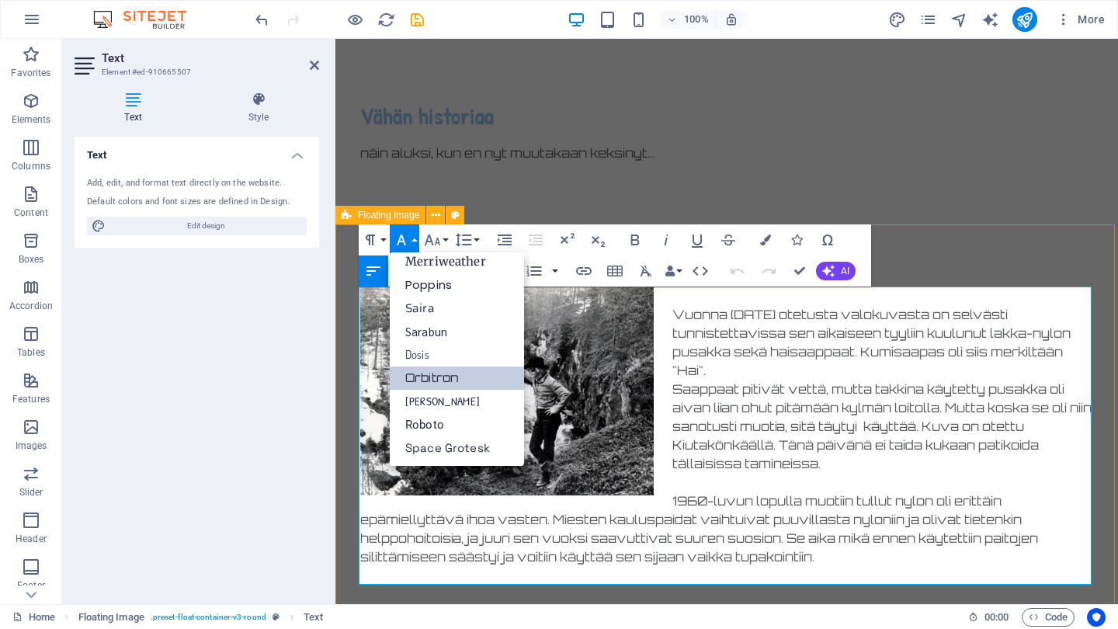
scroll to position [218, 0]
click at [426, 353] on link "Dosis" at bounding box center [457, 354] width 134 height 23
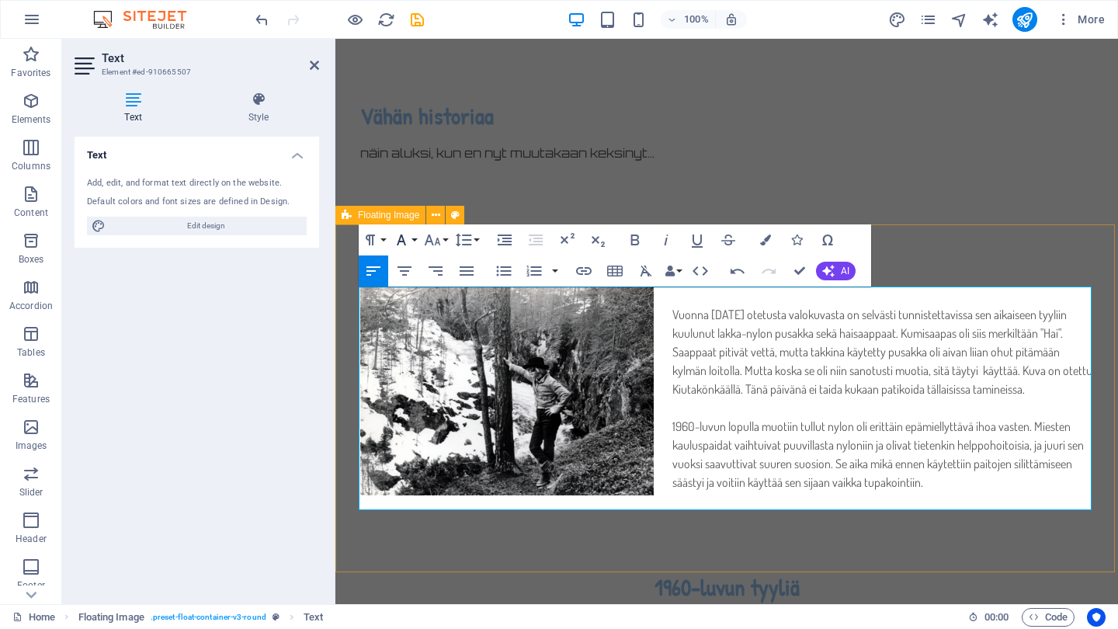
click at [412, 236] on button "Font Family" at bounding box center [405, 239] width 30 height 31
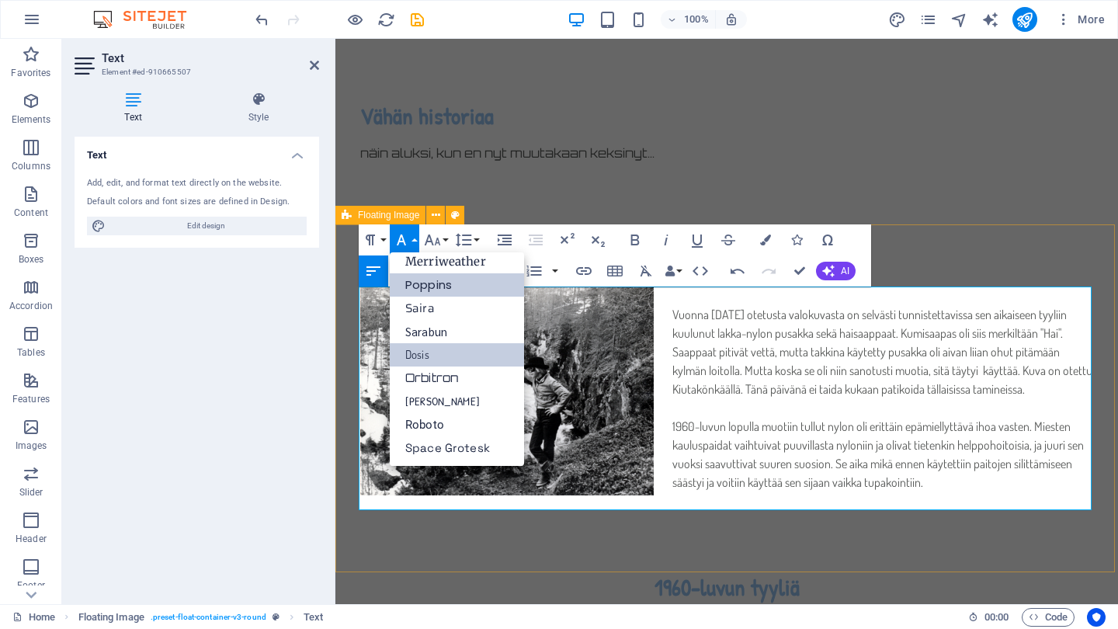
click at [431, 287] on link "Poppins" at bounding box center [457, 284] width 134 height 23
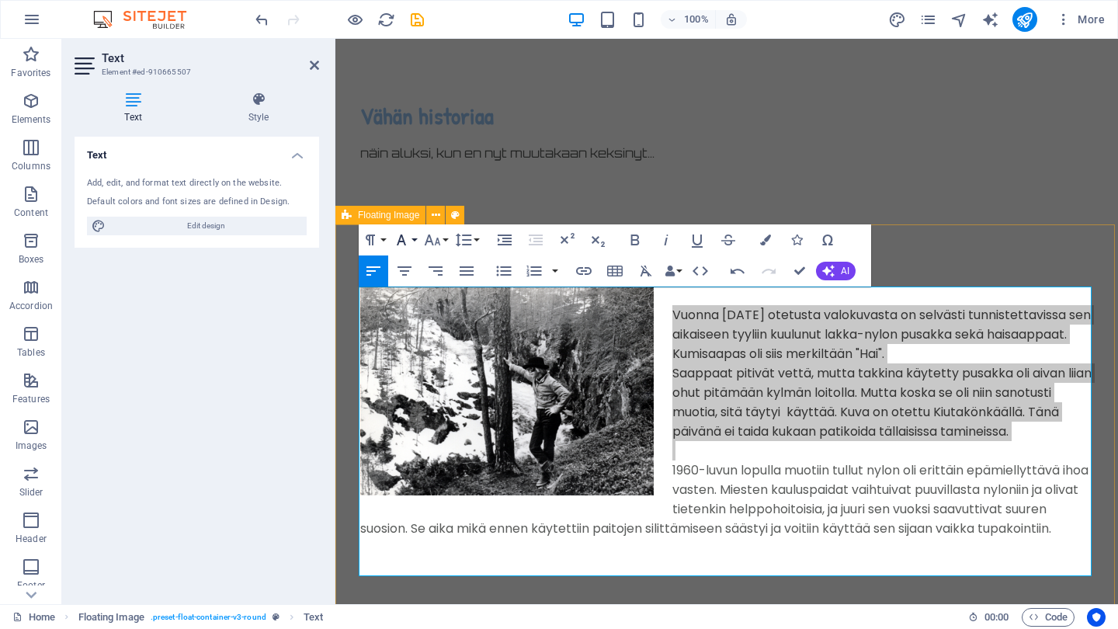
click at [413, 236] on button "Font Family" at bounding box center [405, 239] width 30 height 31
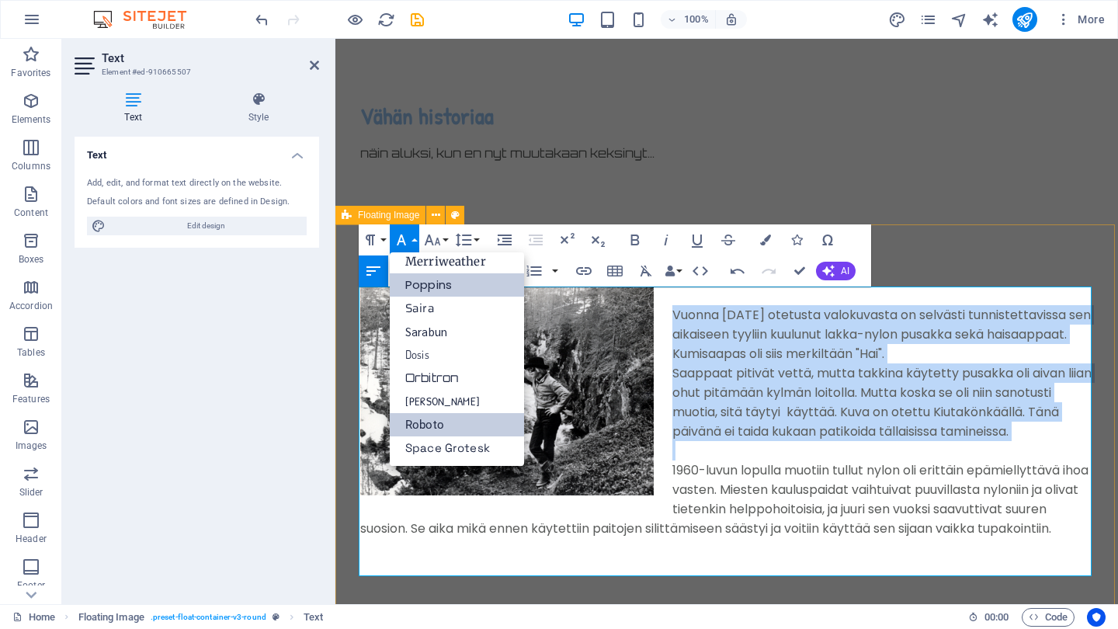
click at [437, 420] on link "Roboto" at bounding box center [457, 424] width 134 height 23
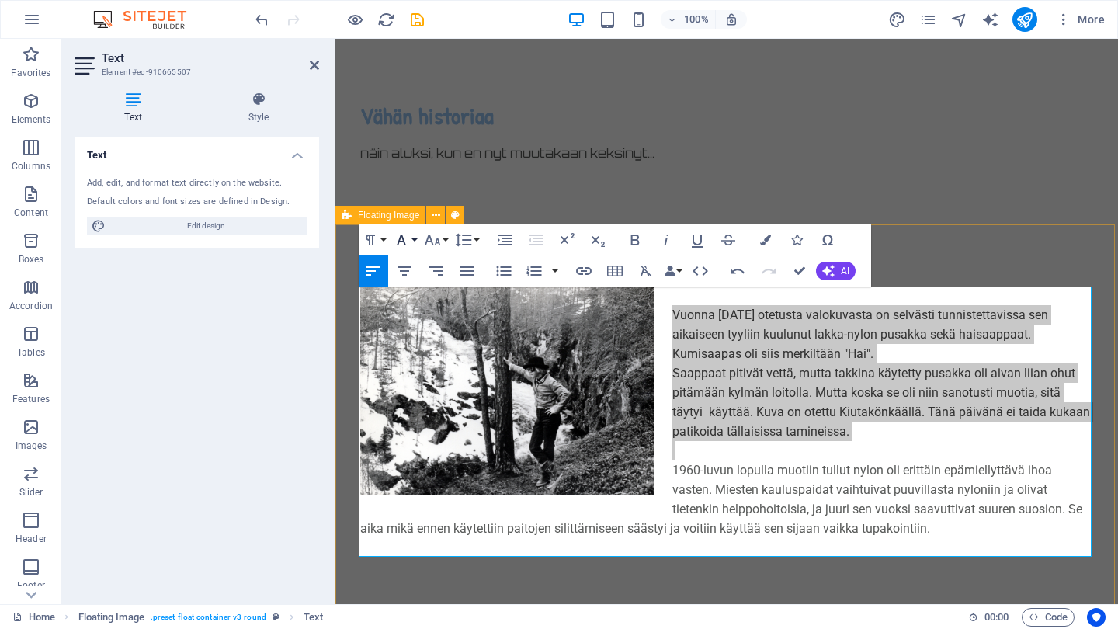
click at [413, 239] on button "Font Family" at bounding box center [405, 239] width 30 height 31
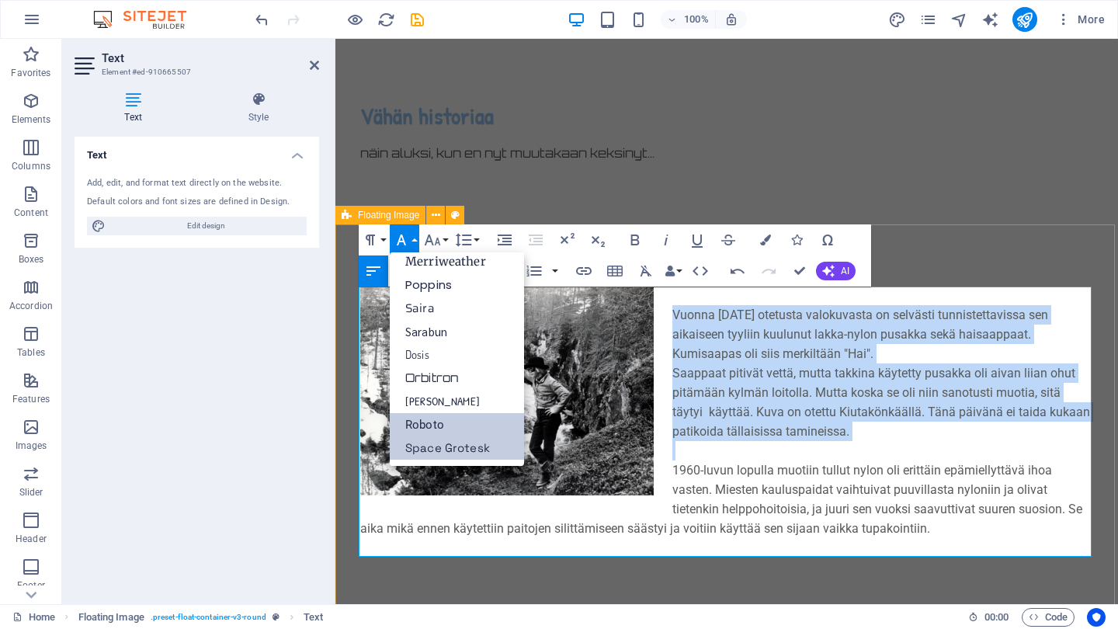
click at [445, 450] on link "Space Grotesk" at bounding box center [457, 447] width 134 height 23
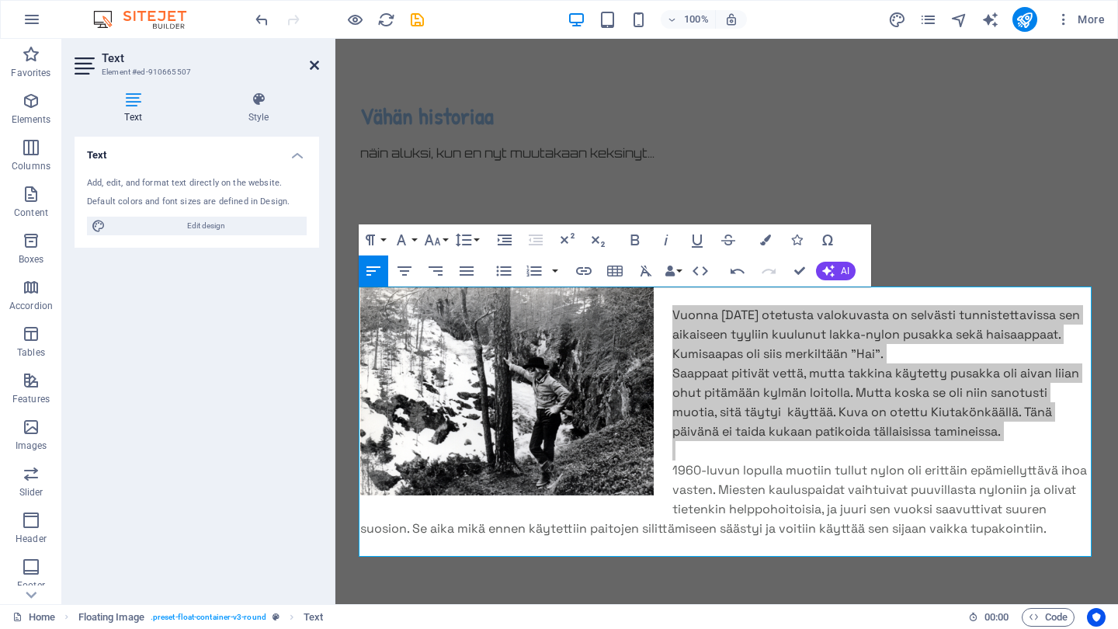
click at [311, 63] on icon at bounding box center [314, 65] width 9 height 12
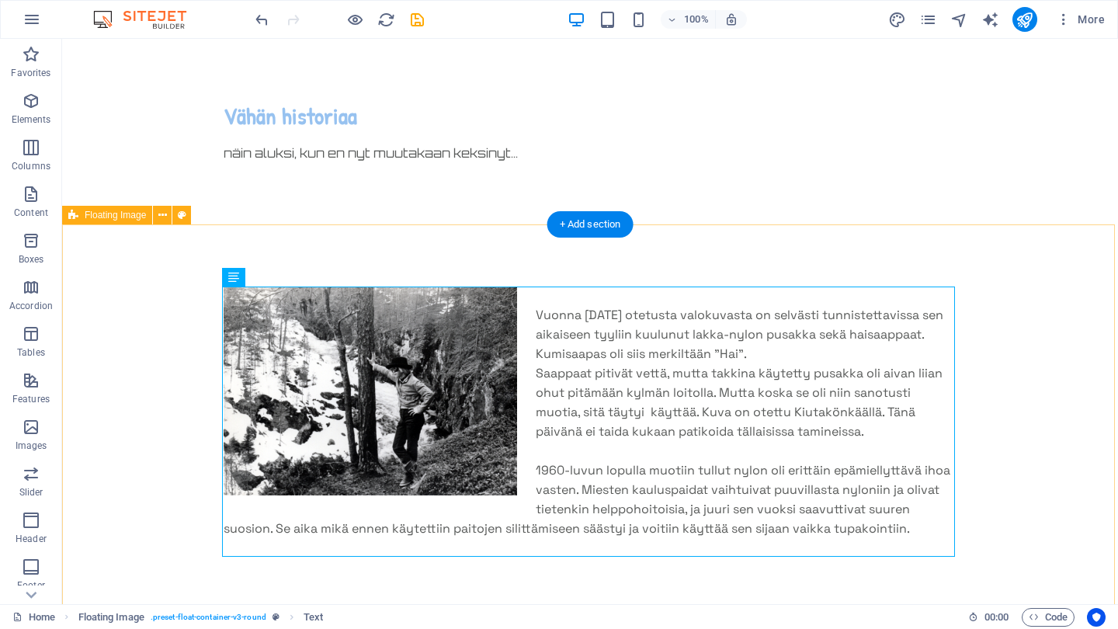
click at [1007, 373] on div "Vuonna [DATE] otetusta valokuvasta on selvästi tunnistettavissa sen aikaiseen t…" at bounding box center [590, 421] width 1056 height 394
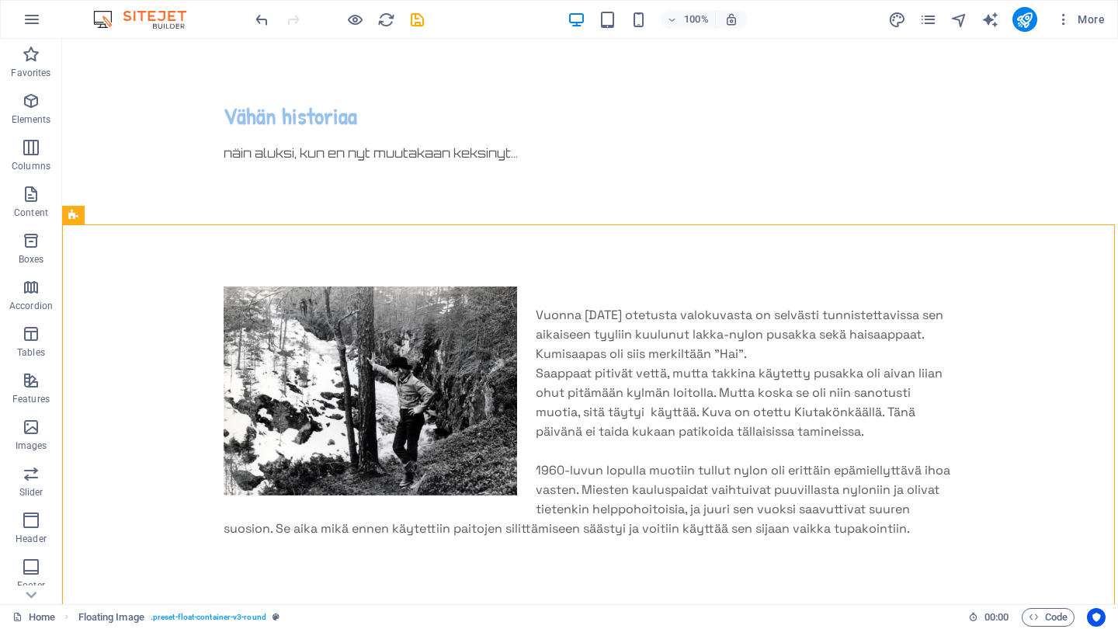
scroll to position [0, 0]
click at [896, 18] on icon "design" at bounding box center [897, 20] width 18 height 18
select select "px"
select select "400"
select select "px"
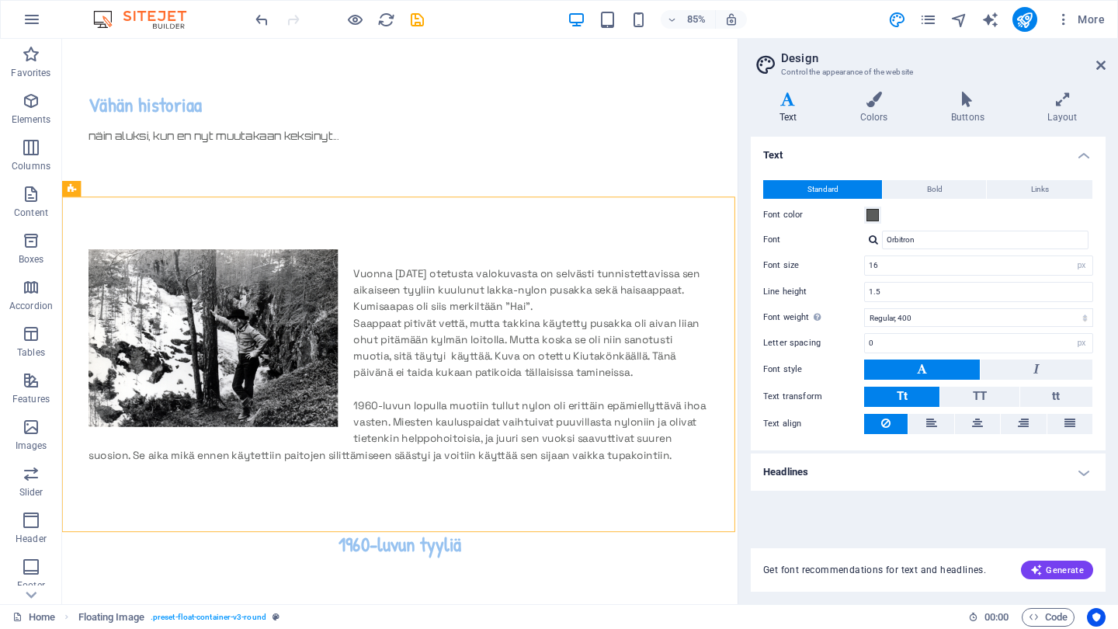
click at [875, 238] on div at bounding box center [873, 240] width 9 height 10
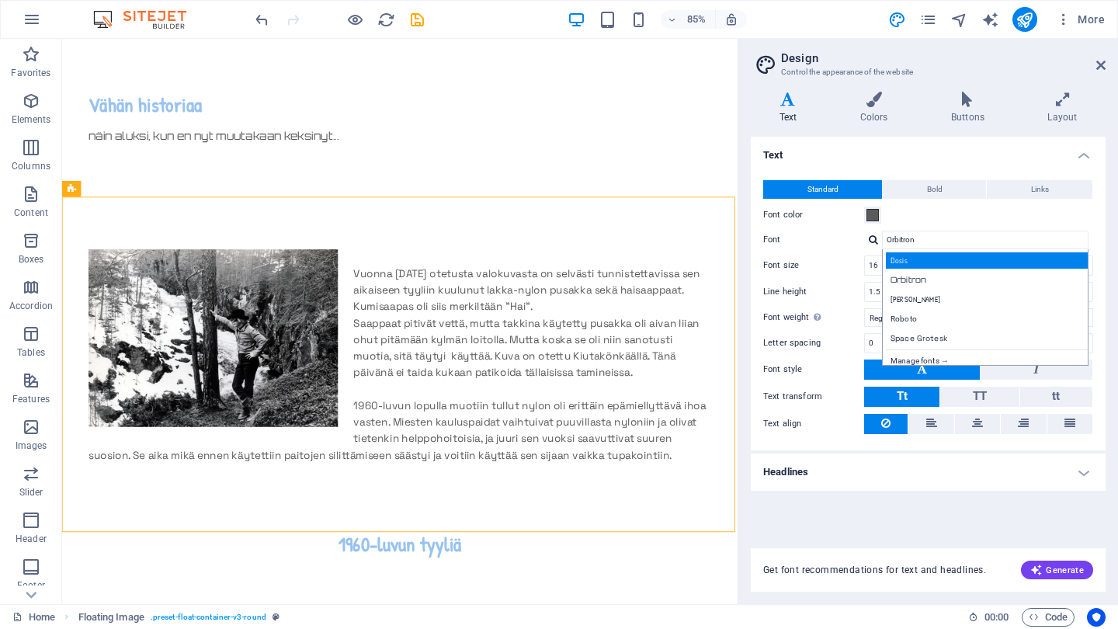
click at [902, 262] on div "Dosis" at bounding box center [988, 260] width 205 height 16
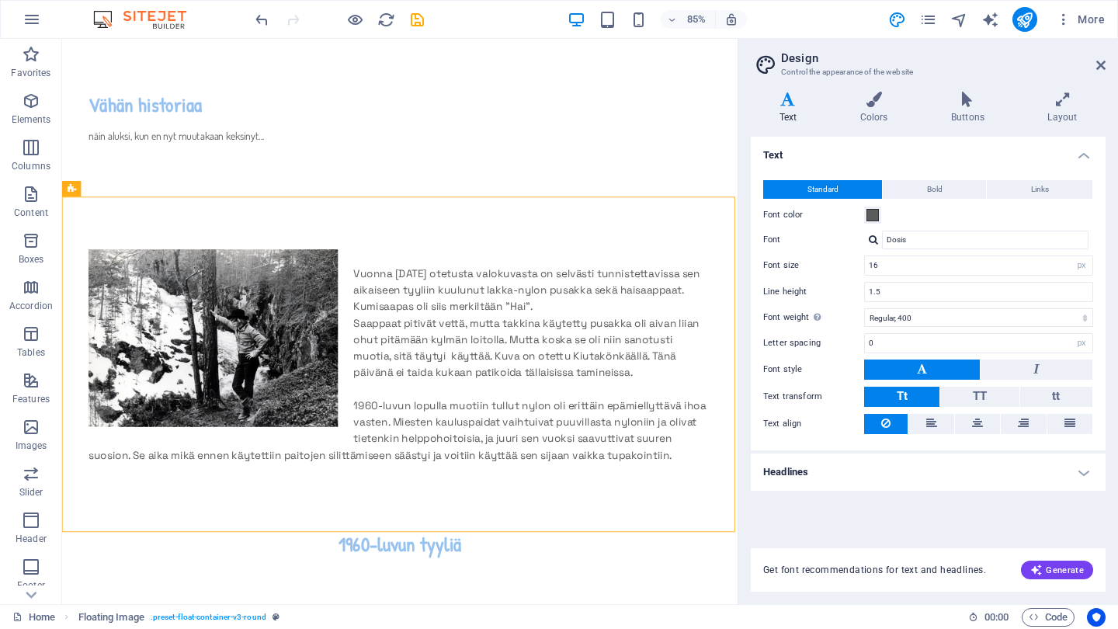
click at [877, 242] on div at bounding box center [873, 240] width 9 height 10
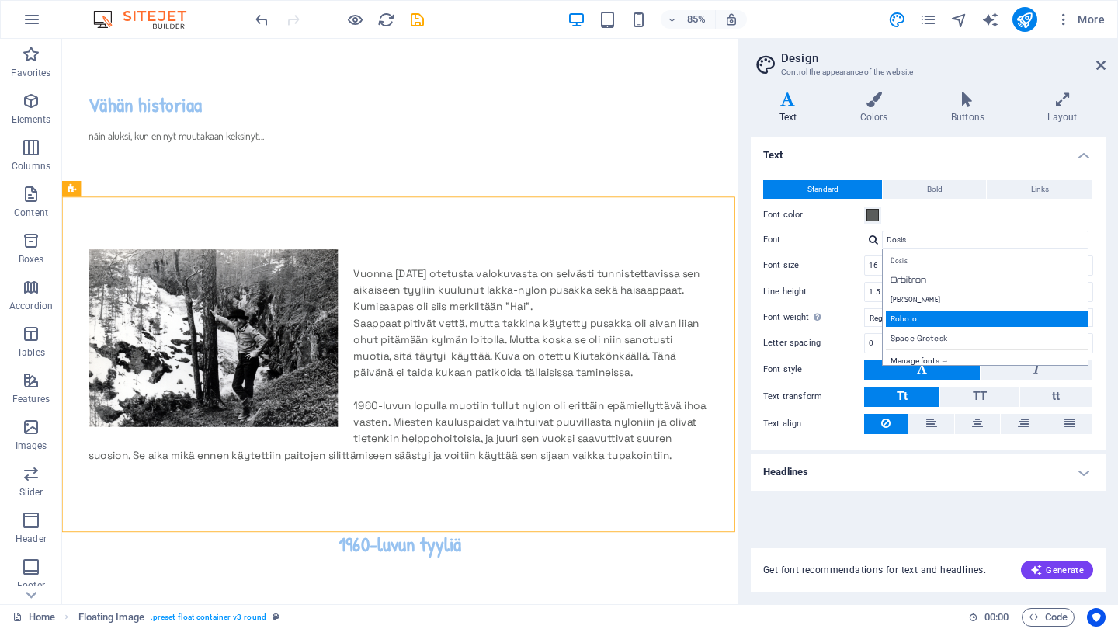
click at [913, 314] on div "Roboto" at bounding box center [988, 319] width 205 height 16
type input "Roboto"
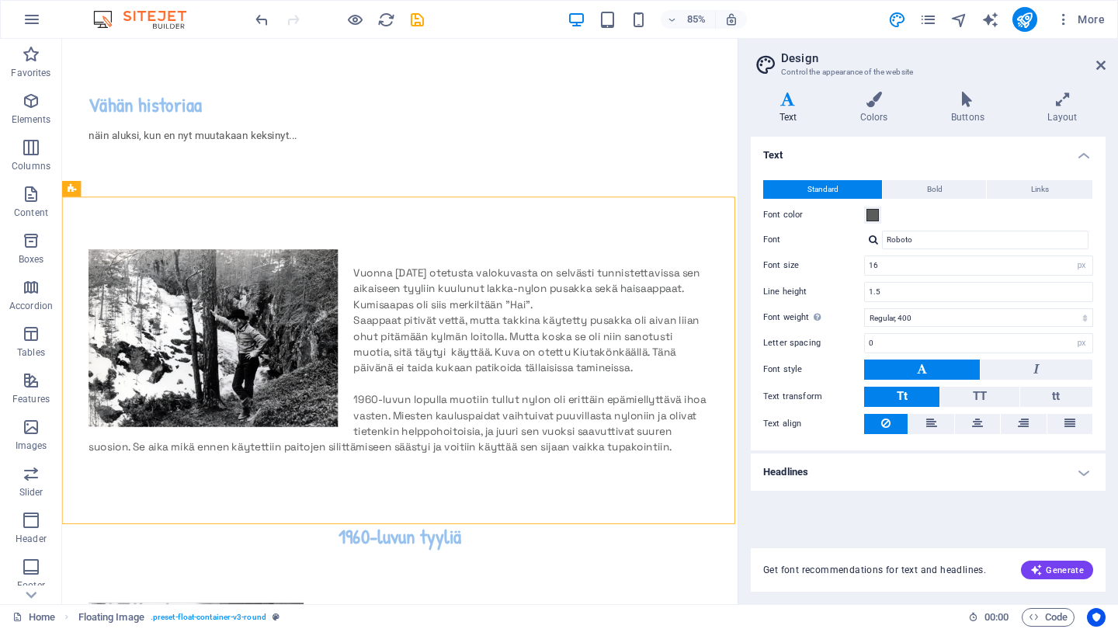
click at [873, 238] on div at bounding box center [873, 240] width 9 height 10
click at [930, 356] on div "Manage fonts →" at bounding box center [988, 358] width 205 height 19
select select "popularity"
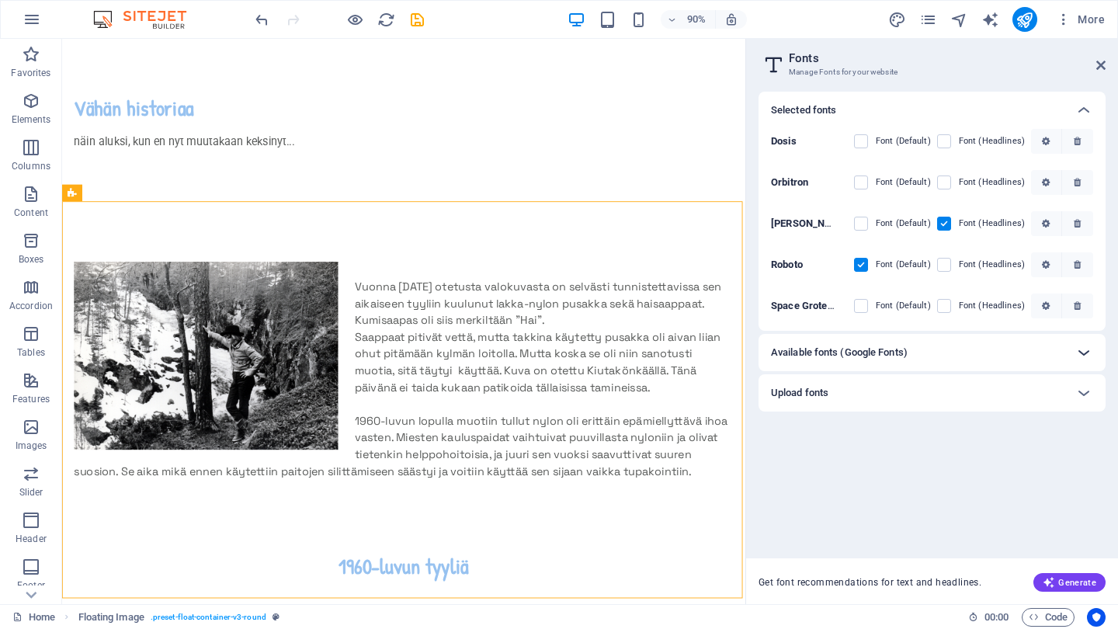
click at [1082, 349] on icon at bounding box center [1084, 352] width 19 height 19
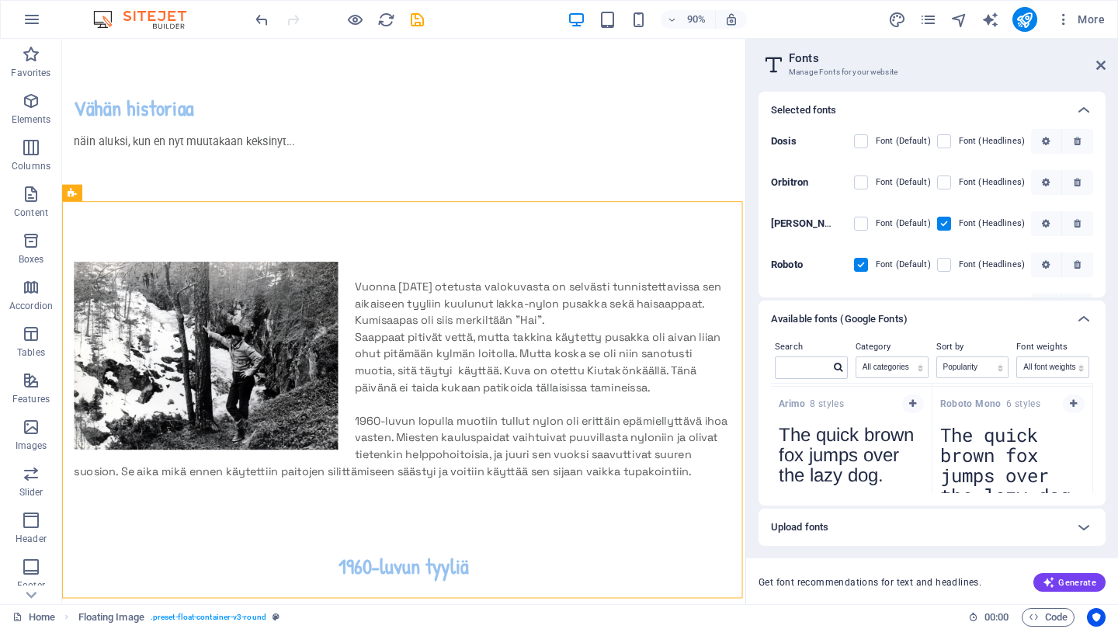
scroll to position [480, 0]
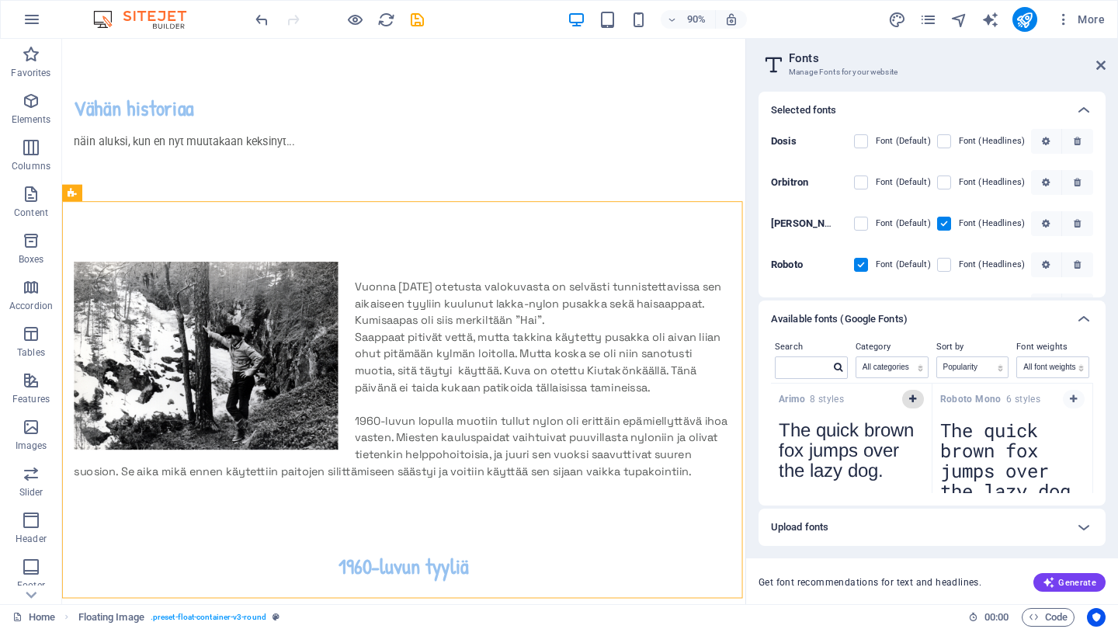
click at [912, 398] on icon "button" at bounding box center [912, 398] width 7 height 9
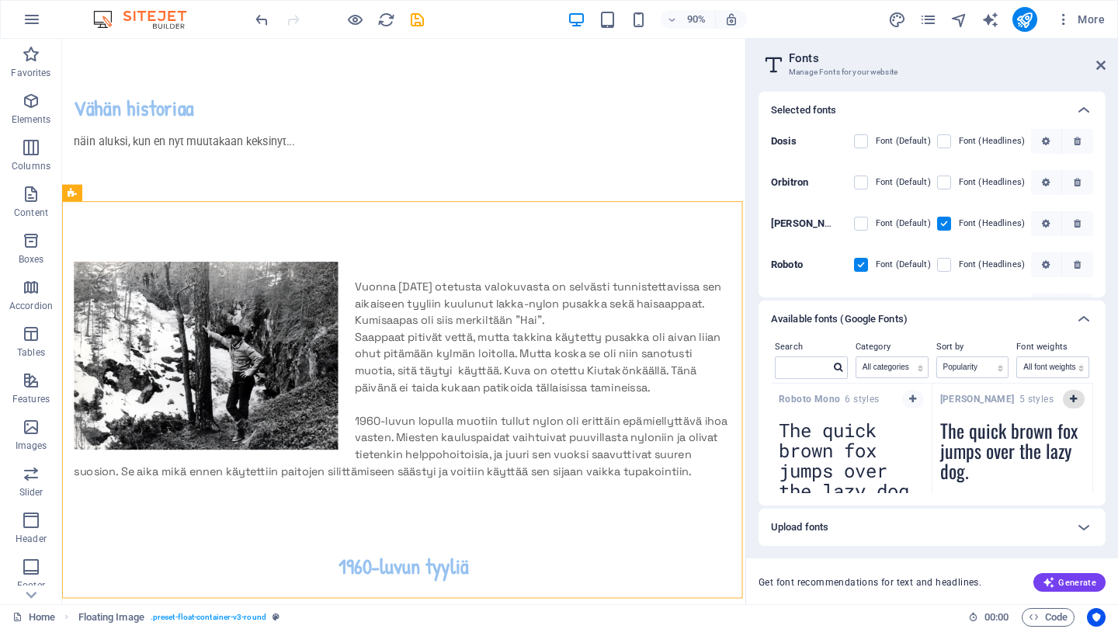
click at [1070, 395] on icon "button" at bounding box center [1073, 398] width 7 height 9
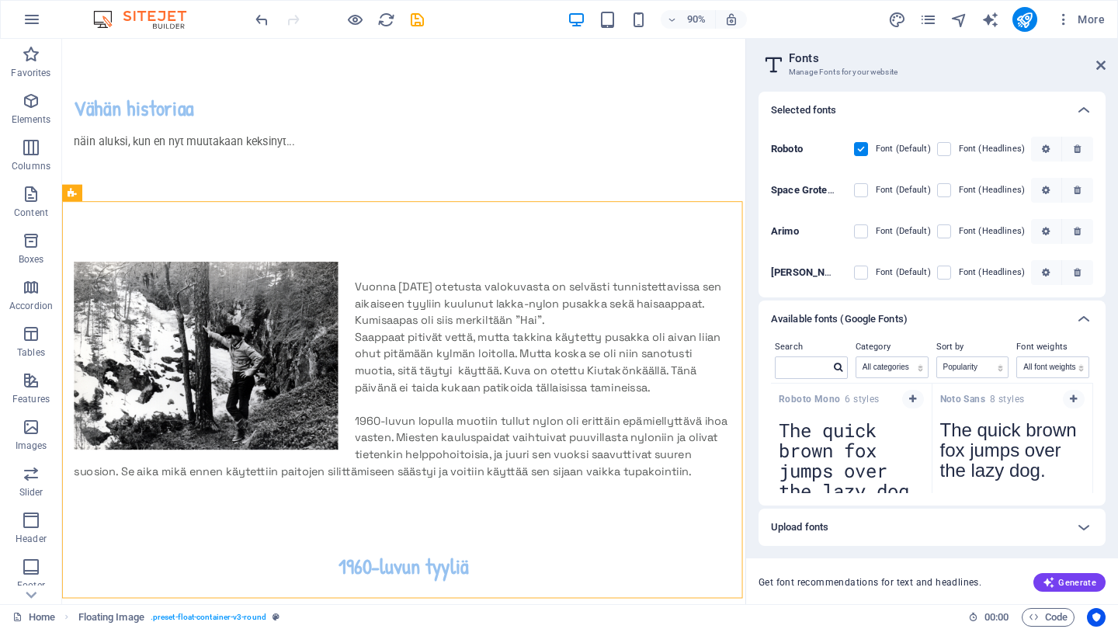
scroll to position [116, 0]
click at [861, 276] on label at bounding box center [861, 273] width 14 height 14
click at [0, 0] on input "checkbox" at bounding box center [0, 0] width 0 height 0
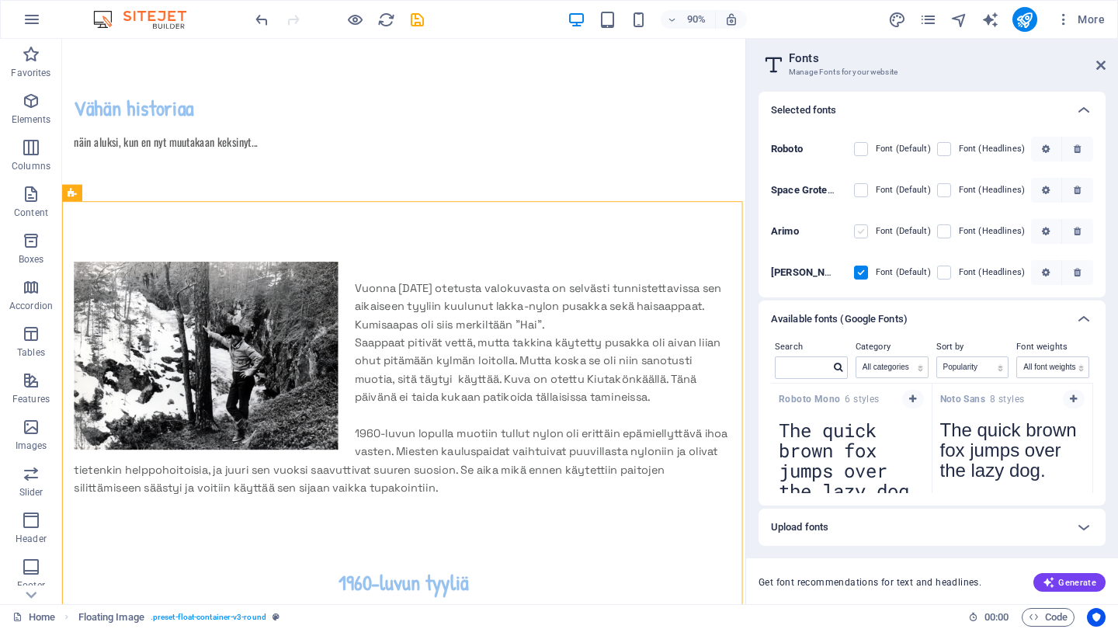
click at [864, 228] on label at bounding box center [861, 231] width 14 height 14
click at [0, 0] on input "checkbox" at bounding box center [0, 0] width 0 height 0
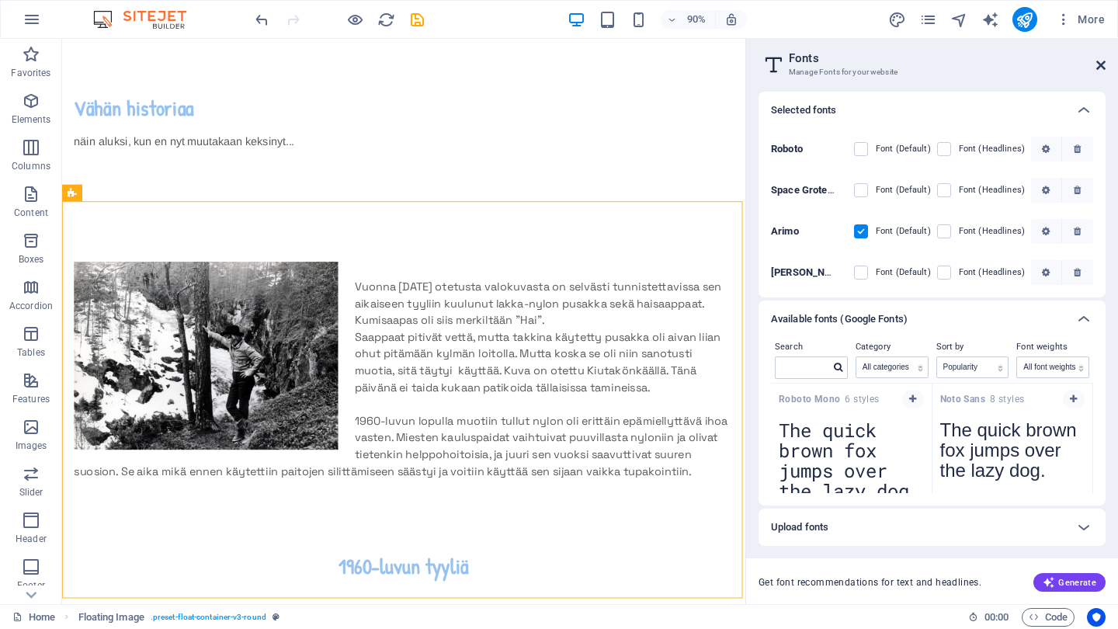
click at [1101, 66] on icon at bounding box center [1100, 65] width 9 height 12
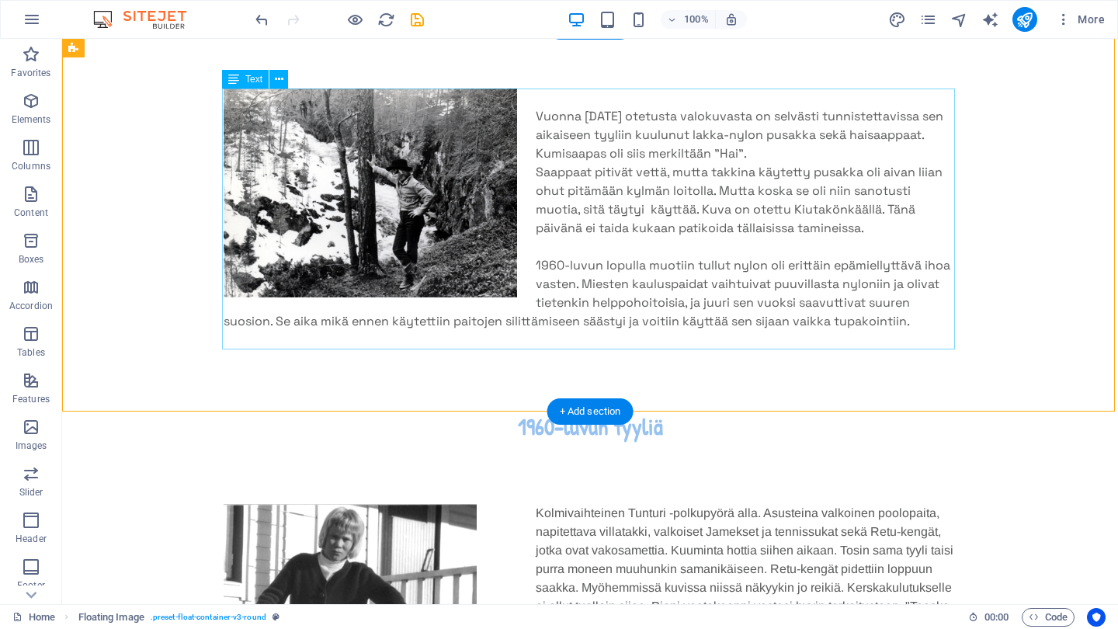
scroll to position [199, 0]
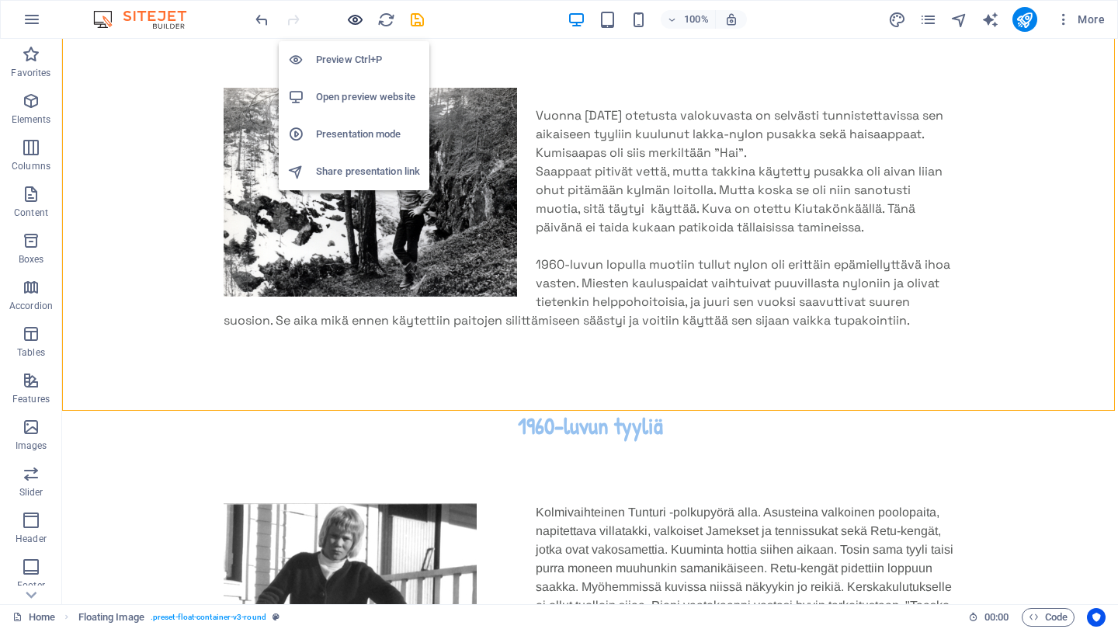
click at [354, 23] on icon "button" at bounding box center [355, 20] width 18 height 18
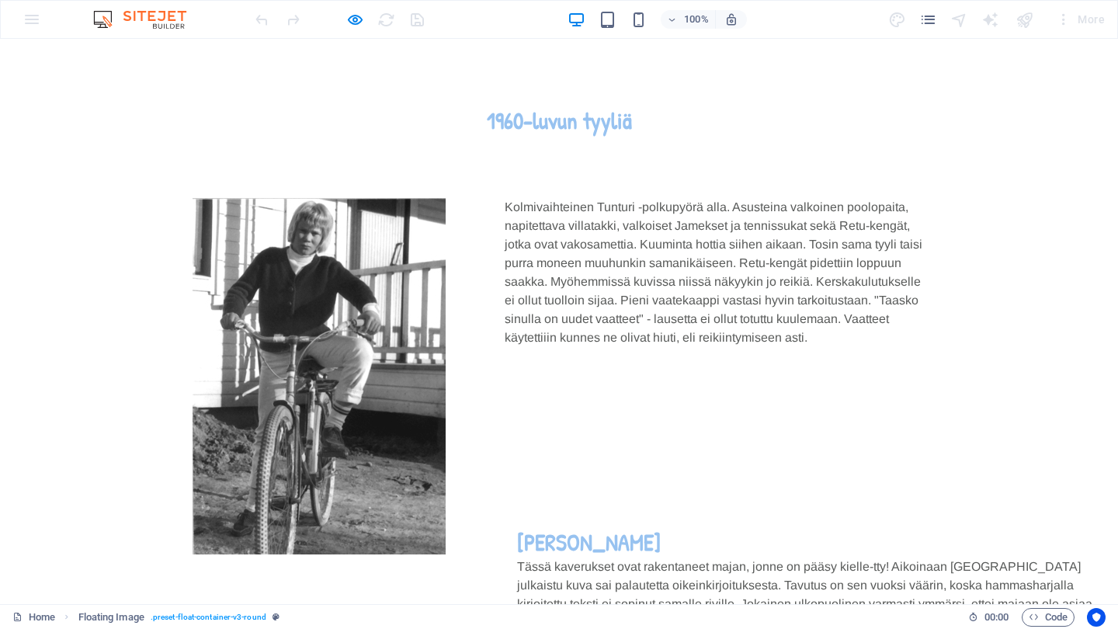
scroll to position [538, 0]
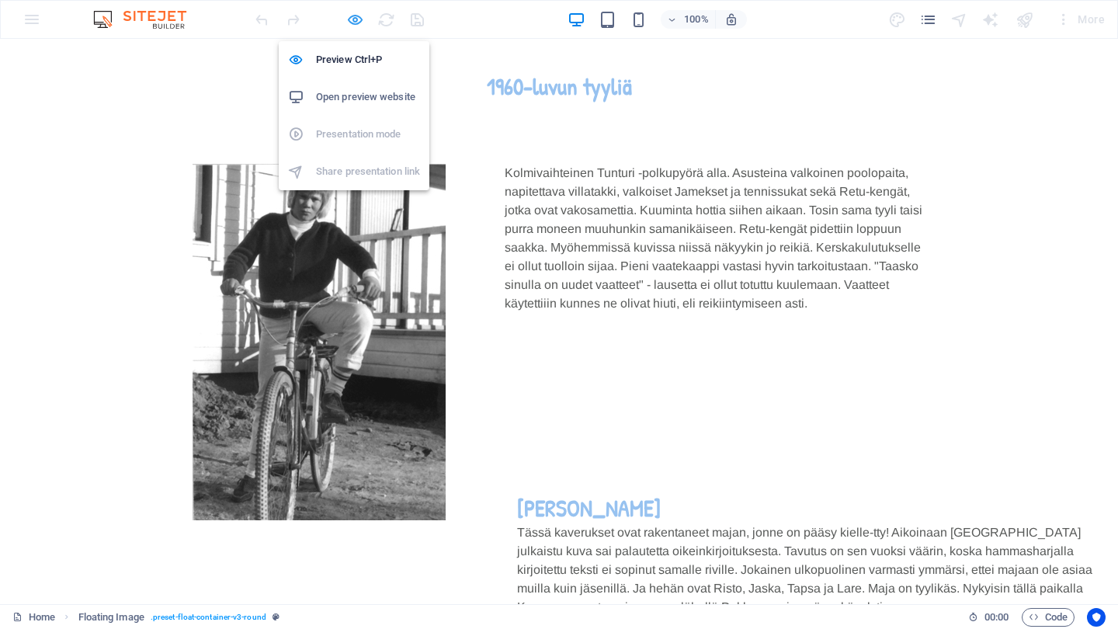
click at [354, 19] on icon "button" at bounding box center [355, 20] width 18 height 18
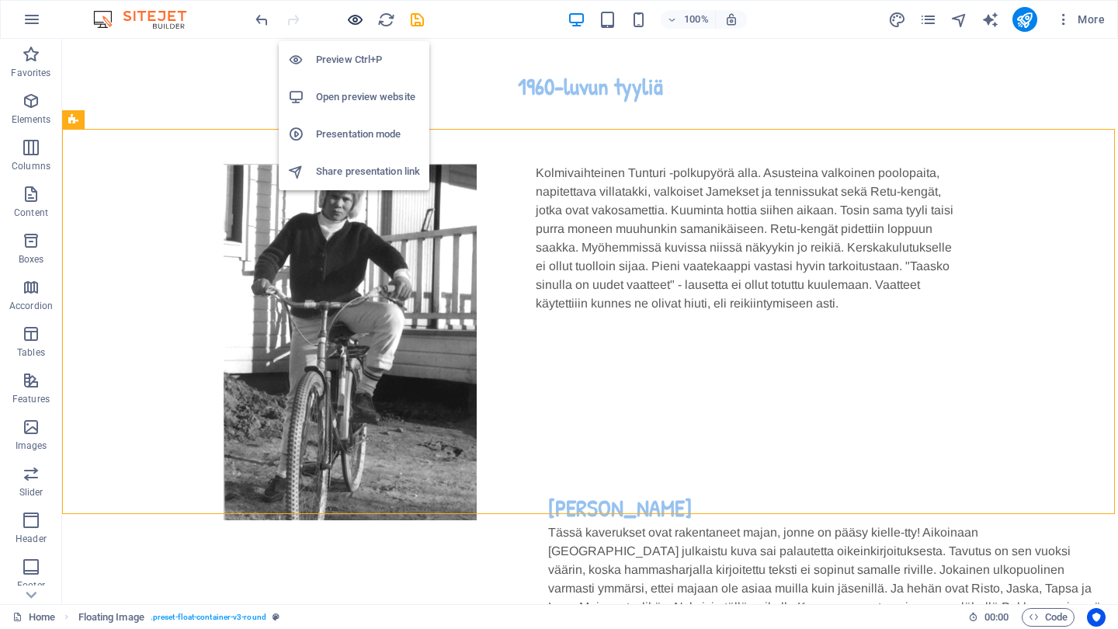
scroll to position [96, 0]
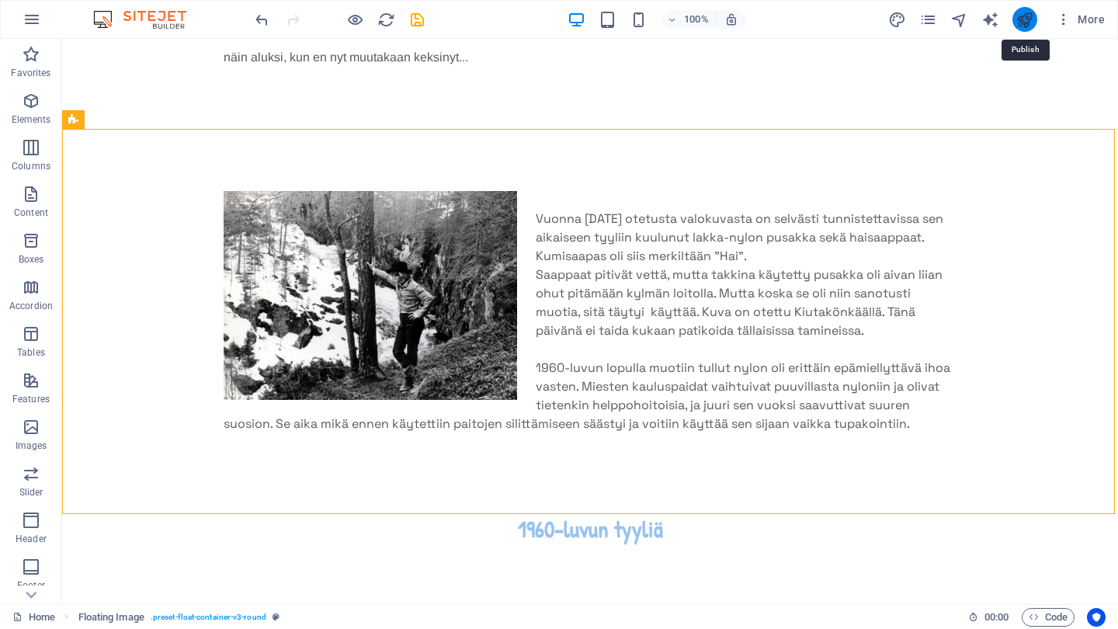
click at [1030, 21] on icon "publish" at bounding box center [1025, 20] width 18 height 18
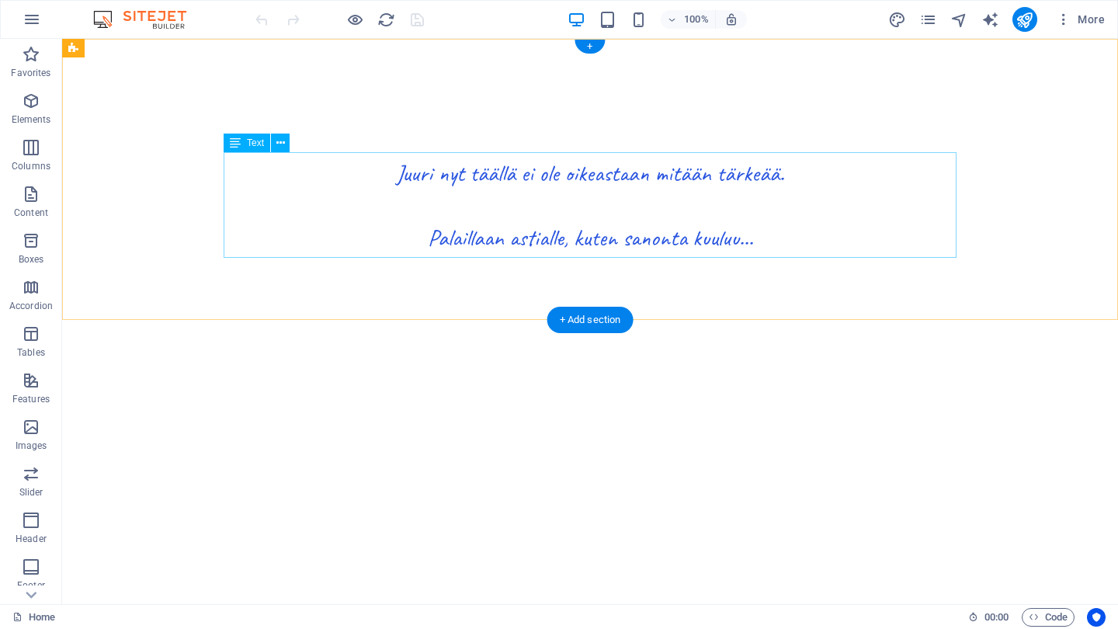
click at [604, 172] on div "Juuri nyt täällä ei ole oikeastaan mitään tärkeää. Palaillaan astialle, kuten s…" at bounding box center [590, 205] width 733 height 106
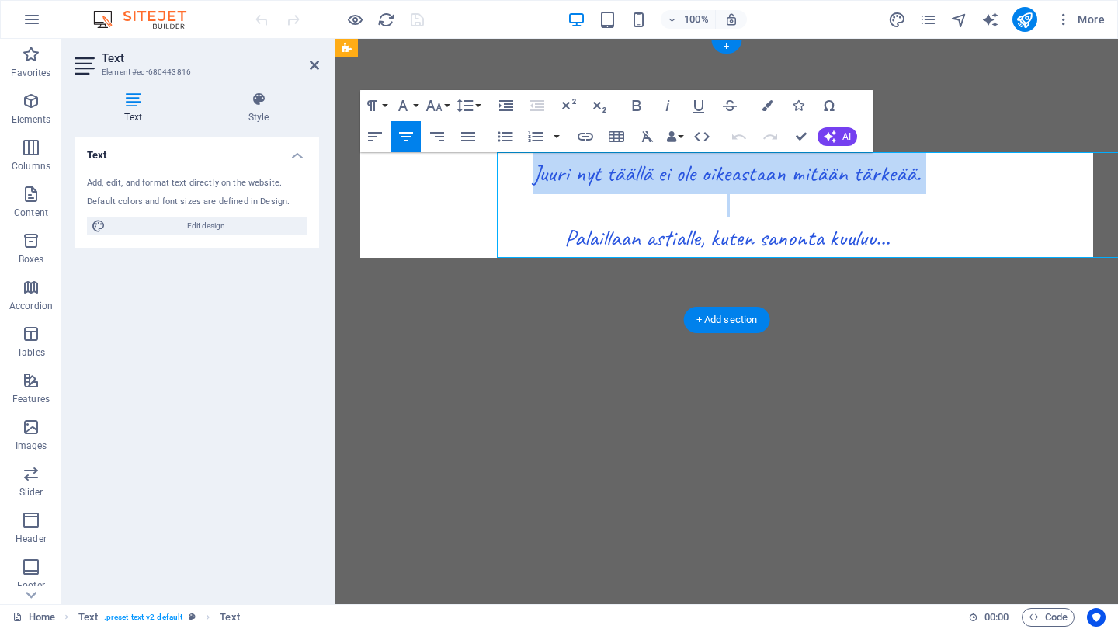
click at [604, 172] on span "Juuri nyt täällä ei ole oikeastaan mitään tärkeää." at bounding box center [727, 173] width 388 height 30
click at [586, 199] on p at bounding box center [726, 205] width 733 height 23
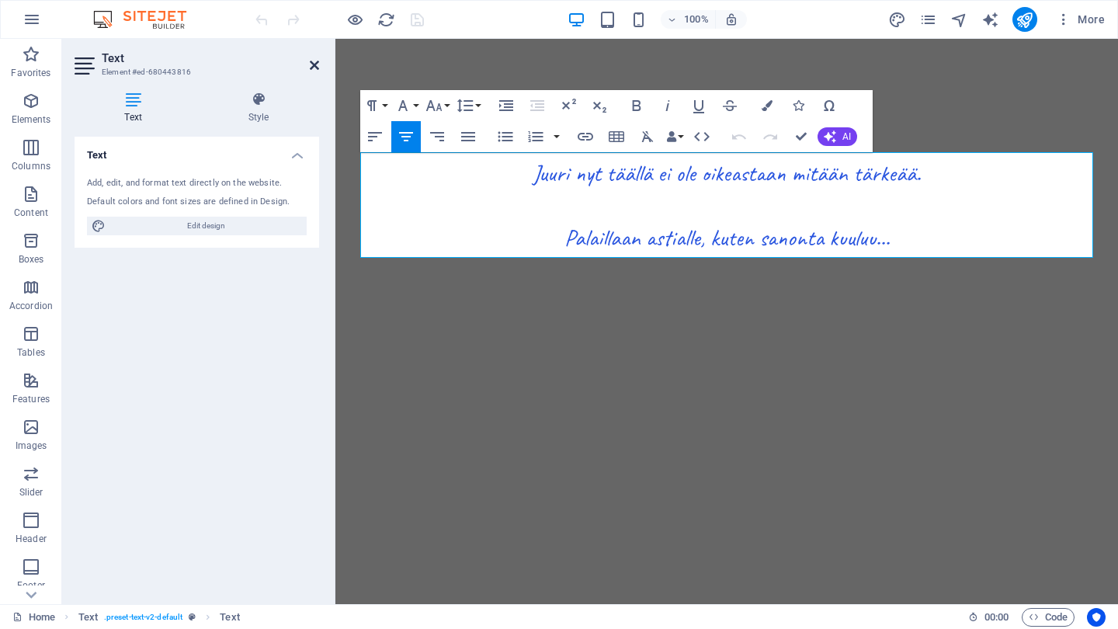
click at [315, 61] on icon at bounding box center [314, 65] width 9 height 12
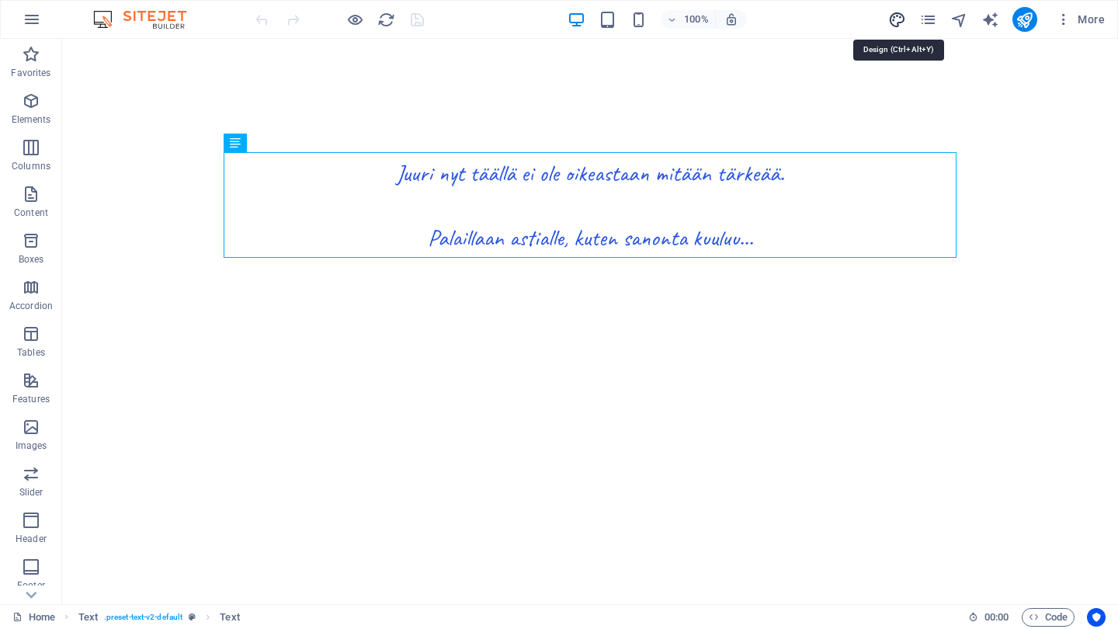
click at [895, 20] on icon "design" at bounding box center [897, 20] width 18 height 18
select select "px"
select select "400"
select select "px"
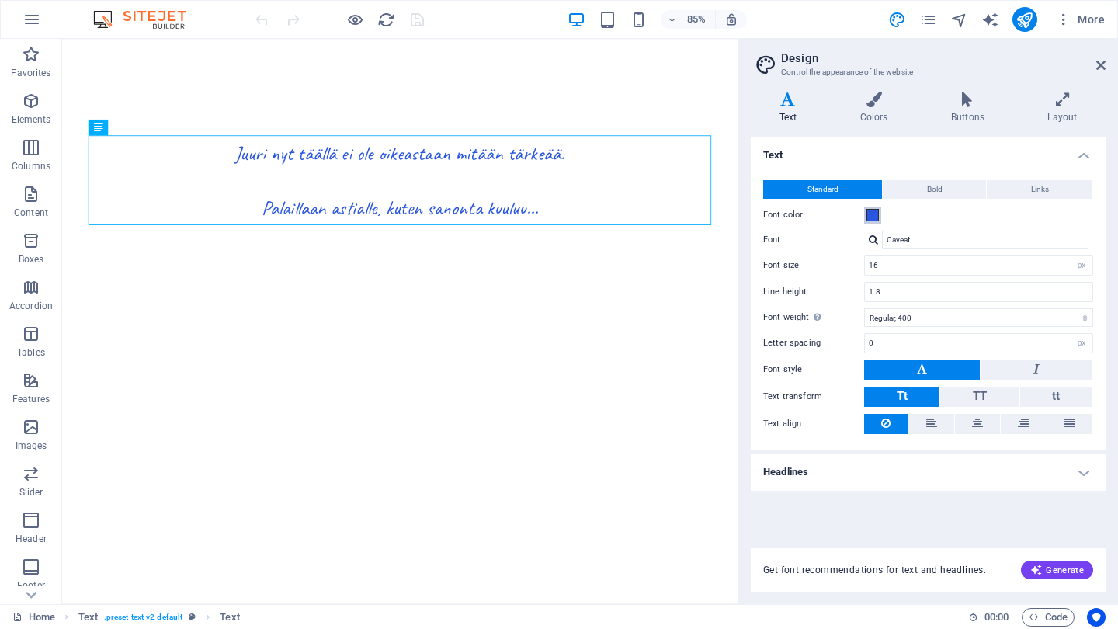
click at [874, 214] on span at bounding box center [873, 215] width 12 height 12
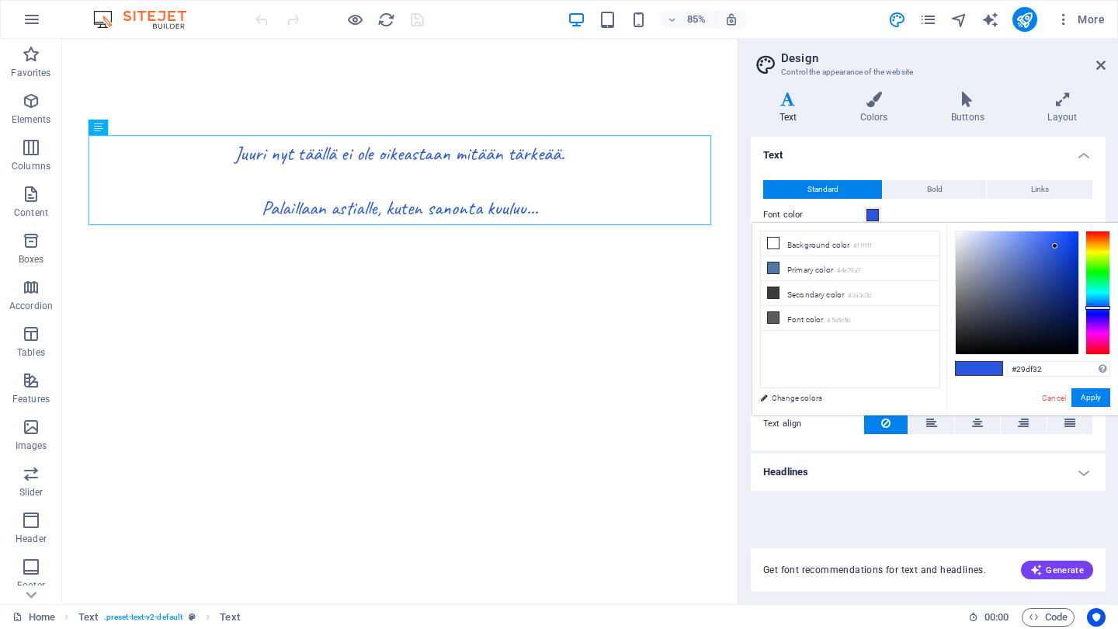
click at [1097, 273] on div at bounding box center [1098, 293] width 25 height 124
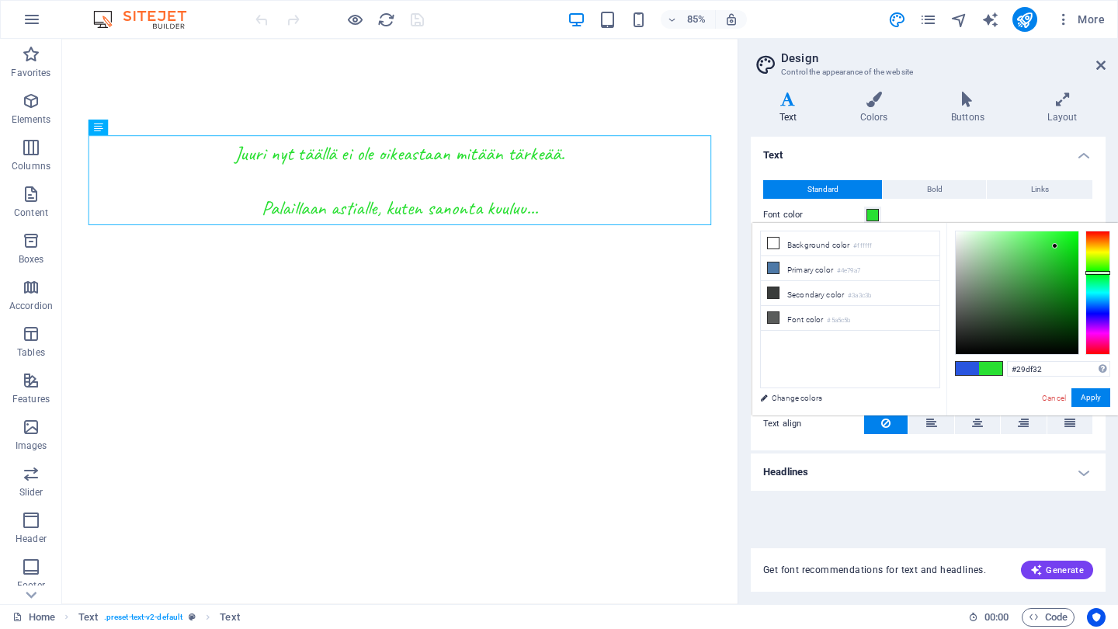
type input "#72cd77"
click at [1009, 255] on div at bounding box center [1017, 292] width 123 height 123
click at [1085, 395] on button "Apply" at bounding box center [1091, 397] width 39 height 19
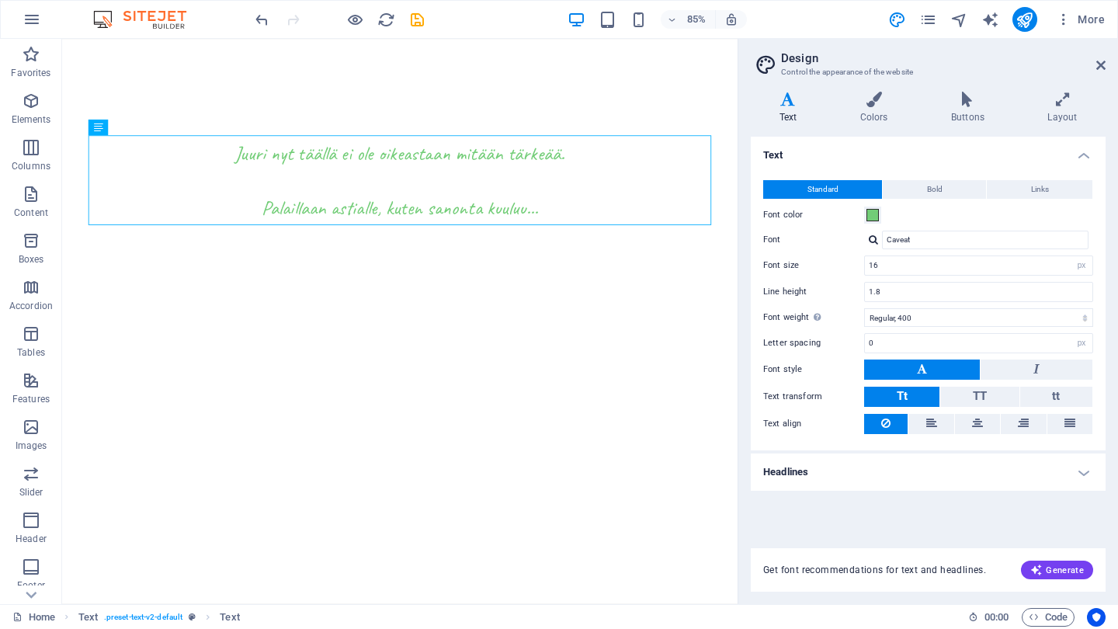
click at [875, 235] on div at bounding box center [873, 240] width 9 height 10
click at [949, 278] on div "[PERSON_NAME]" at bounding box center [988, 280] width 205 height 16
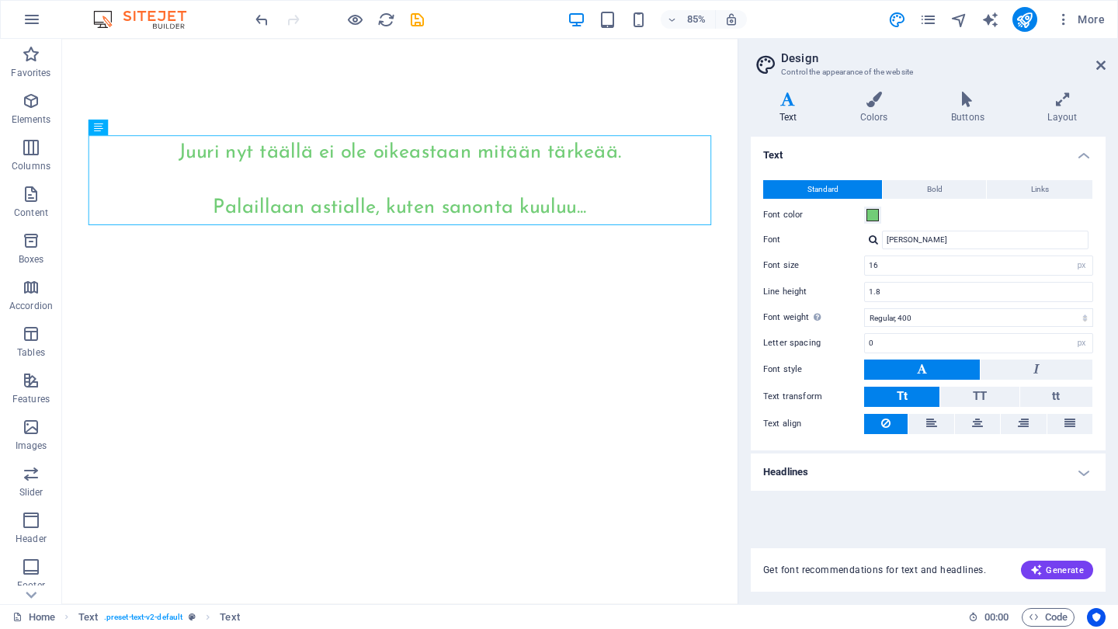
click at [874, 242] on div at bounding box center [873, 240] width 9 height 10
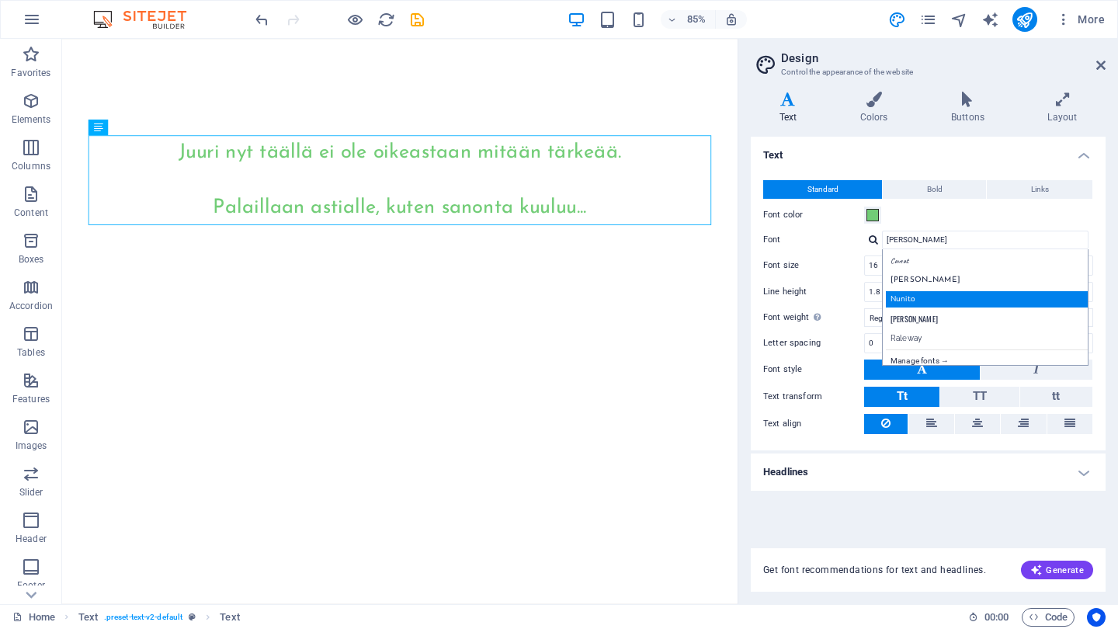
click at [915, 297] on div "Nunito" at bounding box center [988, 299] width 205 height 16
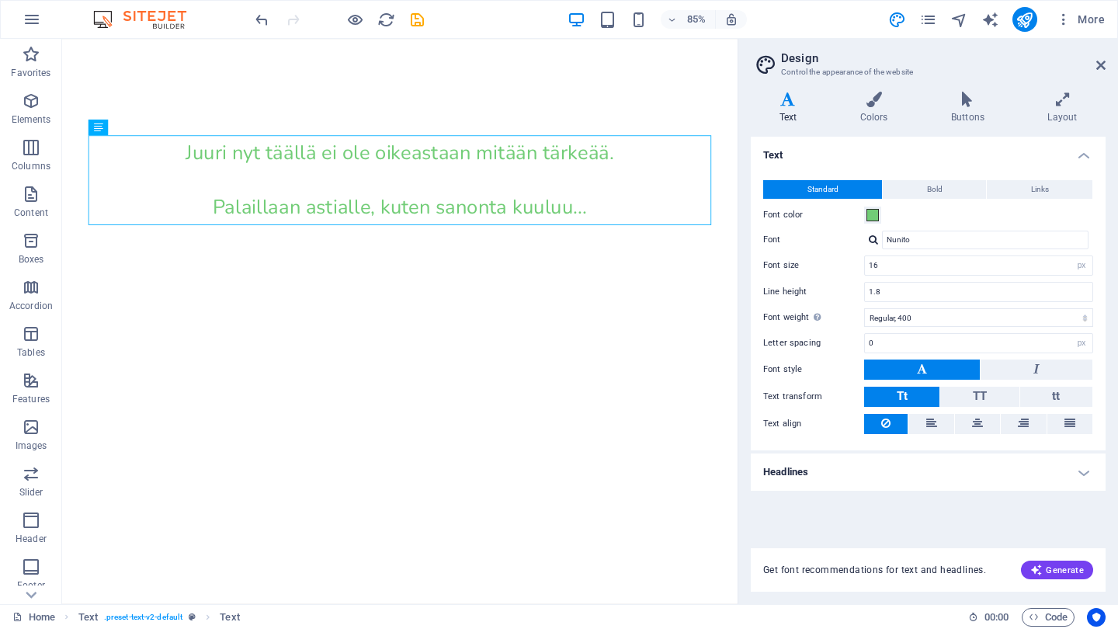
click at [871, 241] on div at bounding box center [873, 240] width 9 height 10
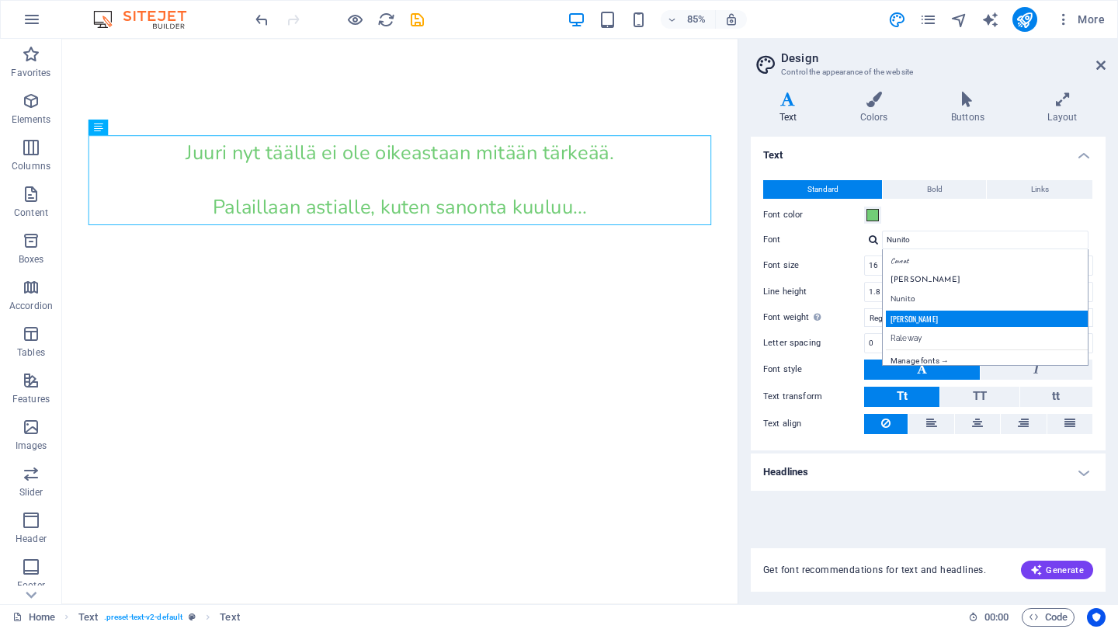
click at [918, 321] on div "[PERSON_NAME]" at bounding box center [988, 319] width 205 height 16
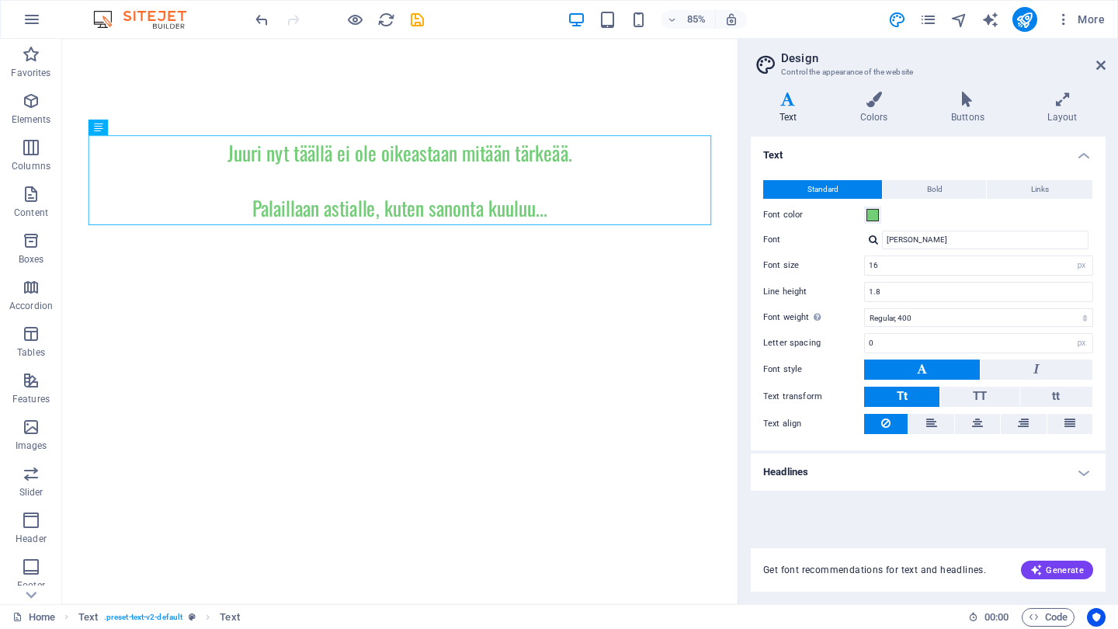
click at [873, 239] on div at bounding box center [873, 240] width 9 height 10
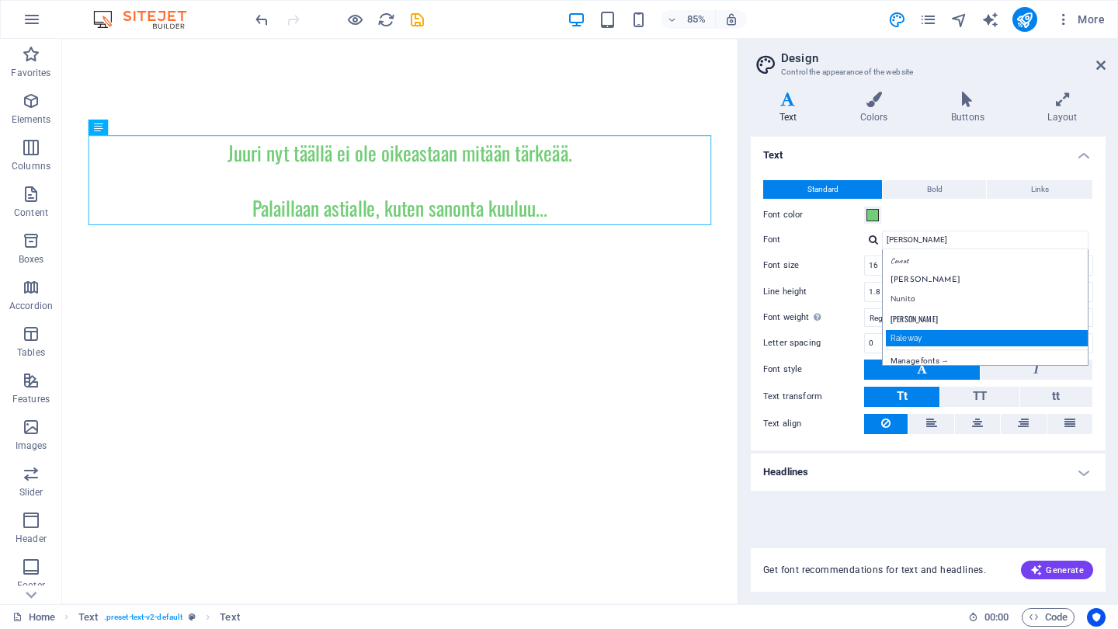
click at [937, 335] on div "Raleway" at bounding box center [988, 338] width 205 height 16
type input "Raleway"
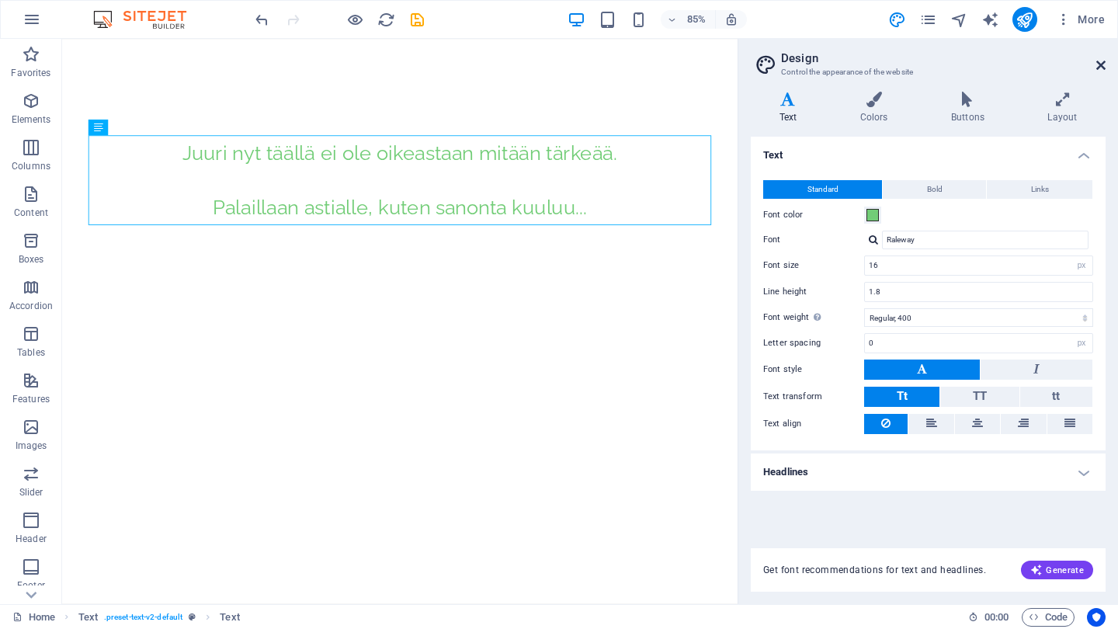
click at [1099, 61] on icon at bounding box center [1100, 65] width 9 height 12
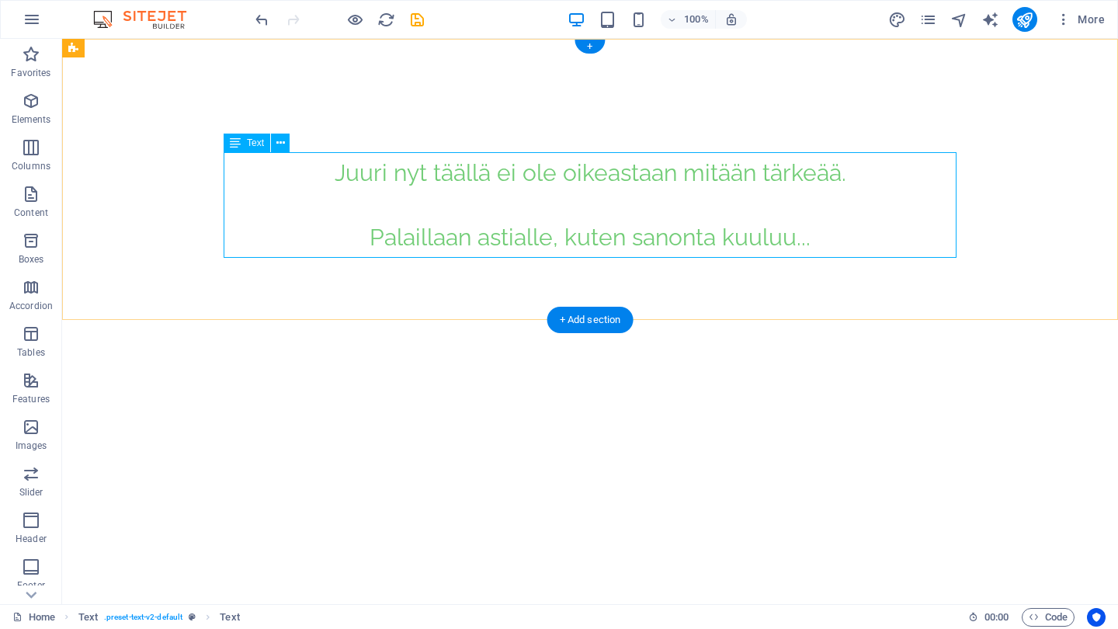
click at [519, 242] on div "Juuri nyt täällä ei ole oikeastaan mitään tärkeää. Palaillaan astialle, kuten s…" at bounding box center [590, 205] width 733 height 106
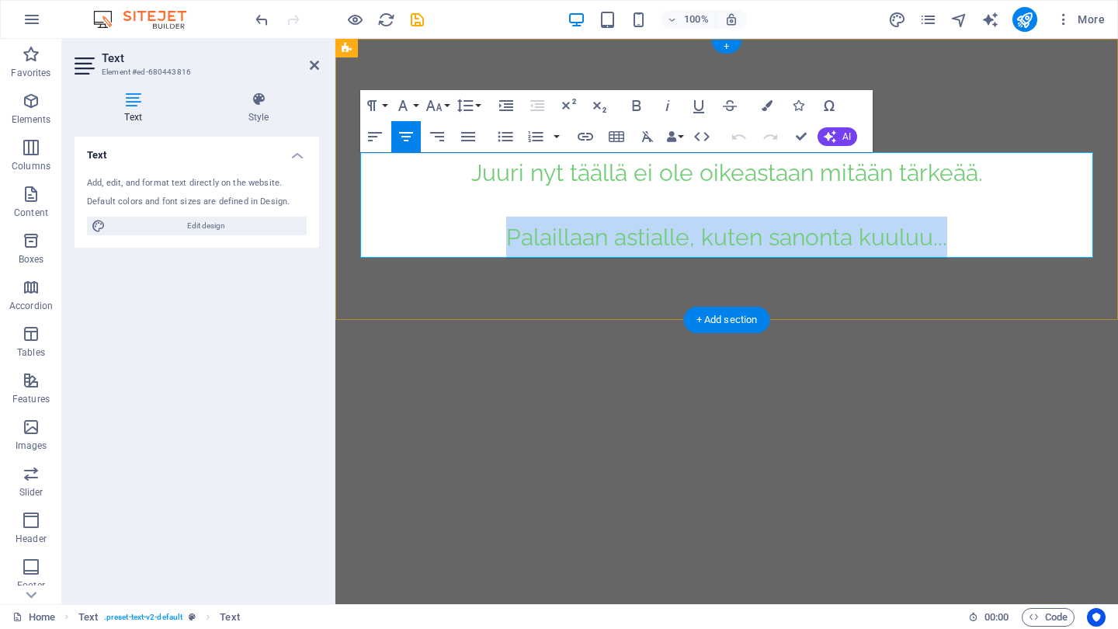
drag, startPoint x: 507, startPoint y: 236, endPoint x: 977, endPoint y: 234, distance: 469.8
click at [977, 234] on p "Palaillaan astialle, kuten sanonta kuuluu..." at bounding box center [726, 238] width 733 height 42
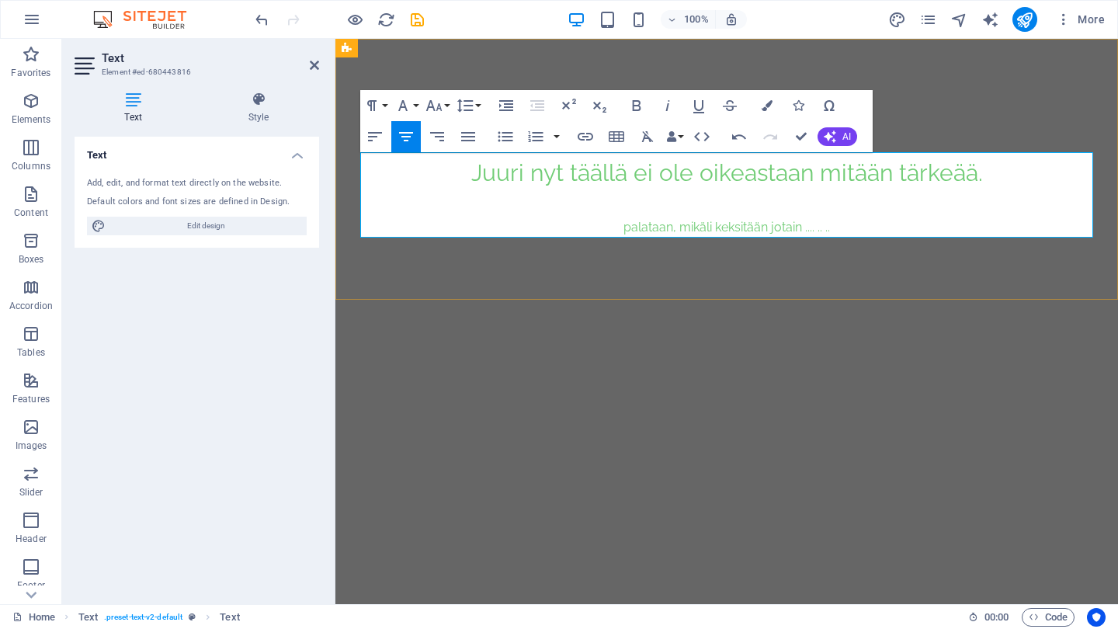
click at [633, 228] on p "palataan, mikäli keksitään jotain .... .. .." at bounding box center [726, 228] width 733 height 23
click at [445, 109] on button "Font Size" at bounding box center [437, 105] width 30 height 31
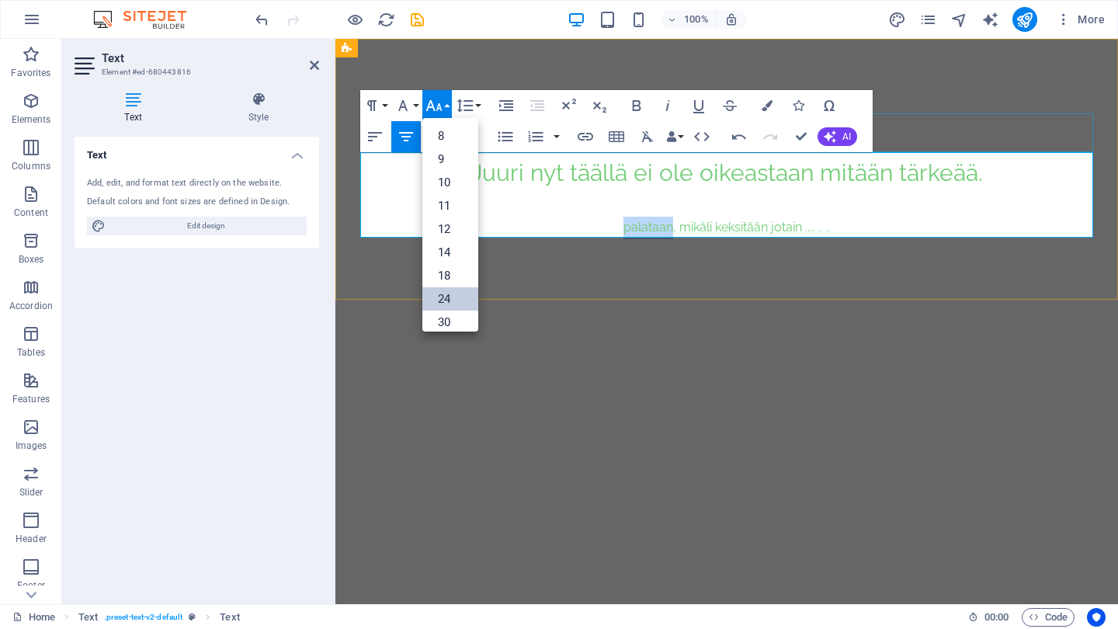
click at [450, 291] on link "24" at bounding box center [450, 298] width 56 height 23
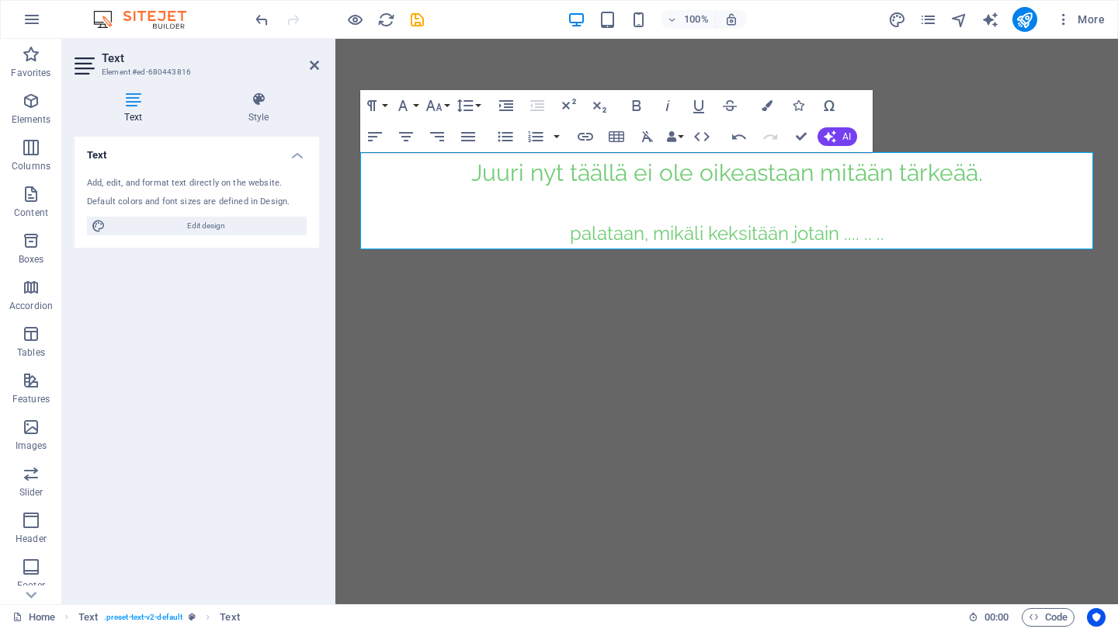
click at [595, 312] on html "Juuri nyt täällä ei ole oikeastaan mitään tärkeää. palataan, mikäli keksitään j…" at bounding box center [726, 175] width 783 height 273
click at [316, 62] on icon at bounding box center [314, 65] width 9 height 12
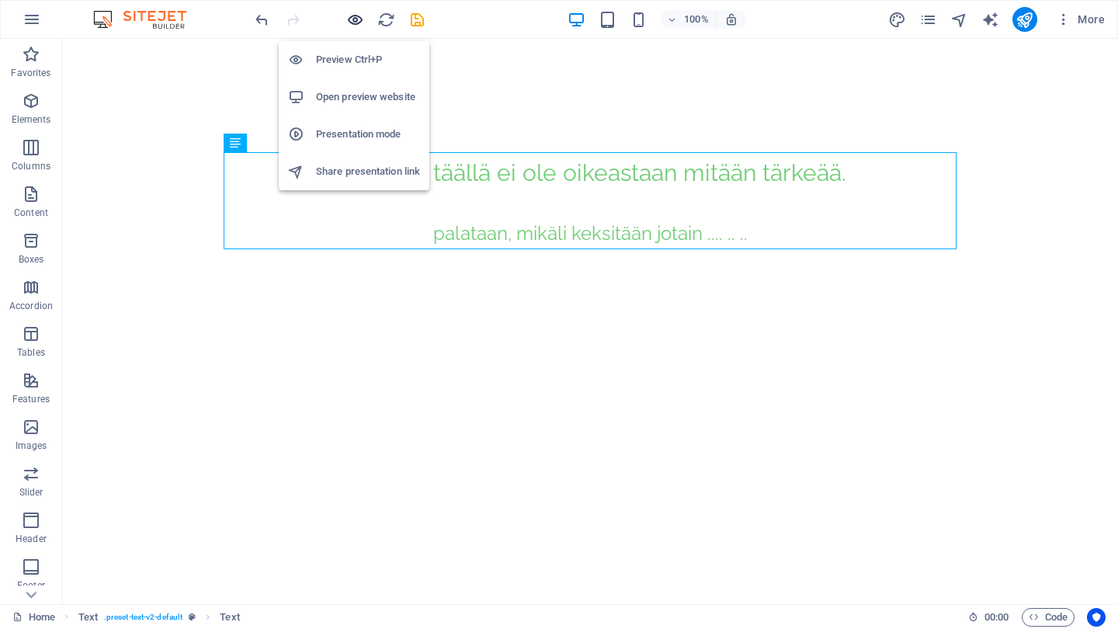
click at [355, 18] on icon "button" at bounding box center [355, 20] width 18 height 18
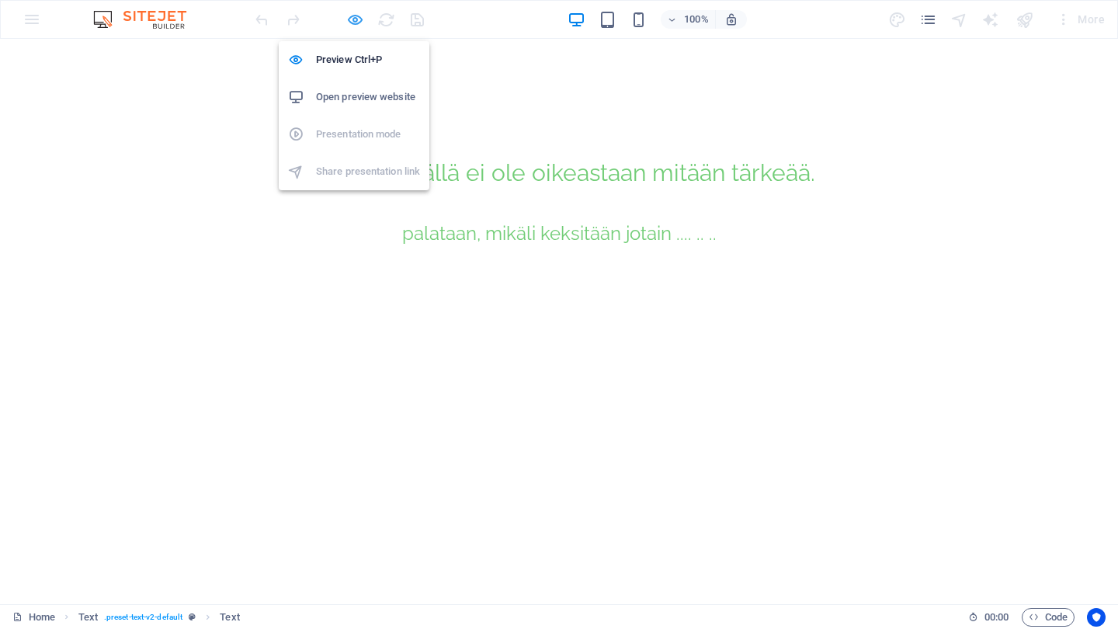
click at [352, 23] on icon "button" at bounding box center [355, 20] width 18 height 18
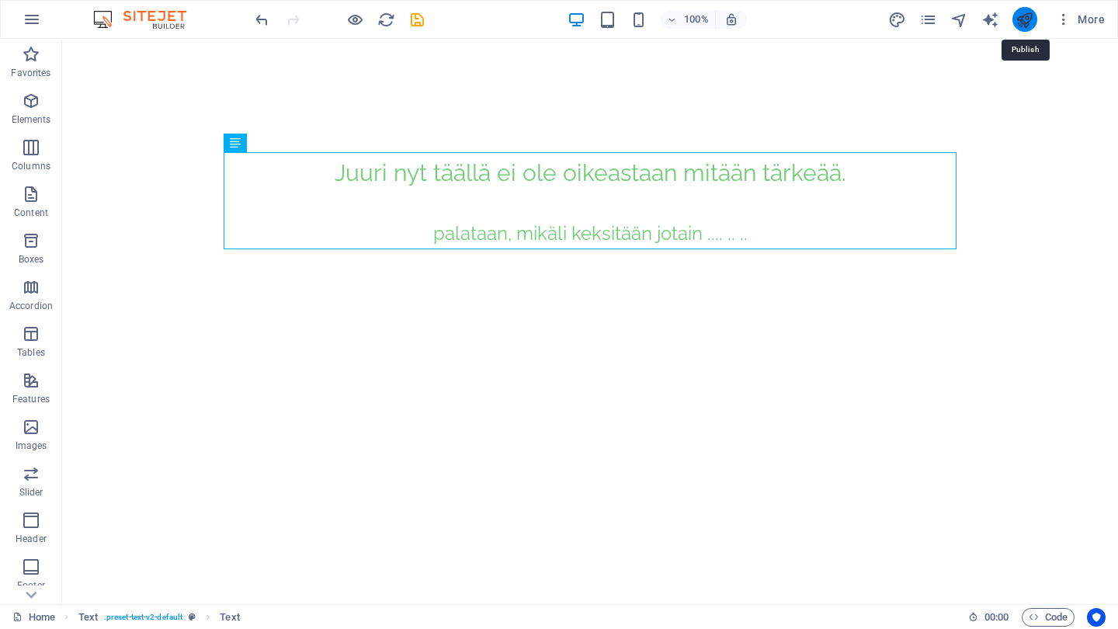
click at [1020, 21] on icon "publish" at bounding box center [1025, 20] width 18 height 18
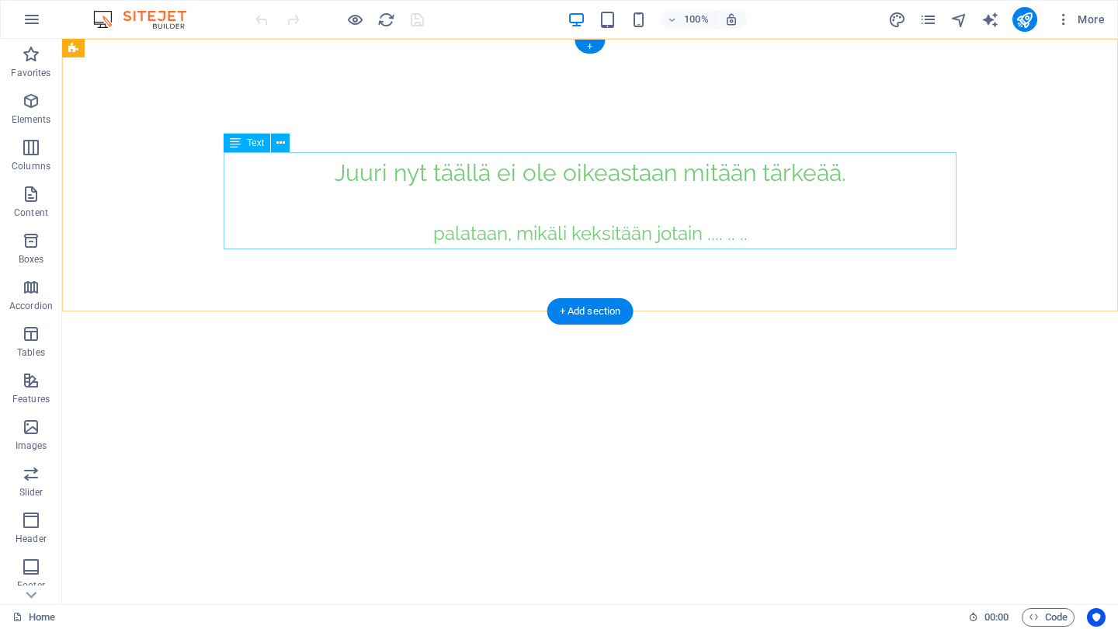
click at [530, 175] on div "Juuri nyt täällä ei ole oikeastaan mitään tärkeää. palataan, mikäli keksitään j…" at bounding box center [590, 201] width 733 height 98
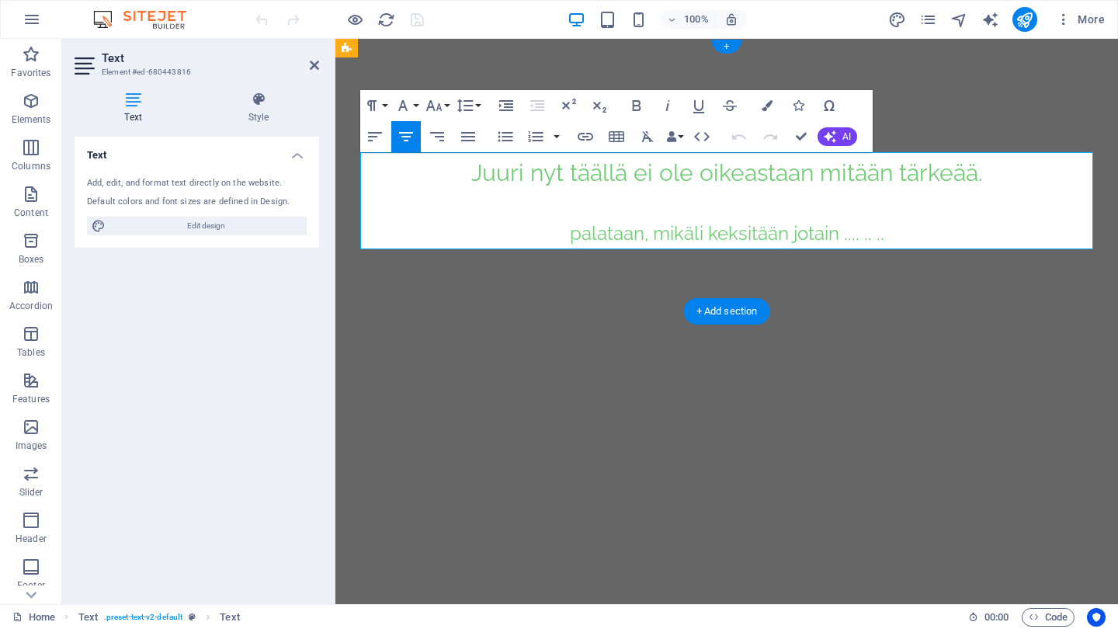
click at [509, 170] on span "Juuri nyt täällä ei ole oikeastaan mitään tärkeää." at bounding box center [727, 172] width 512 height 27
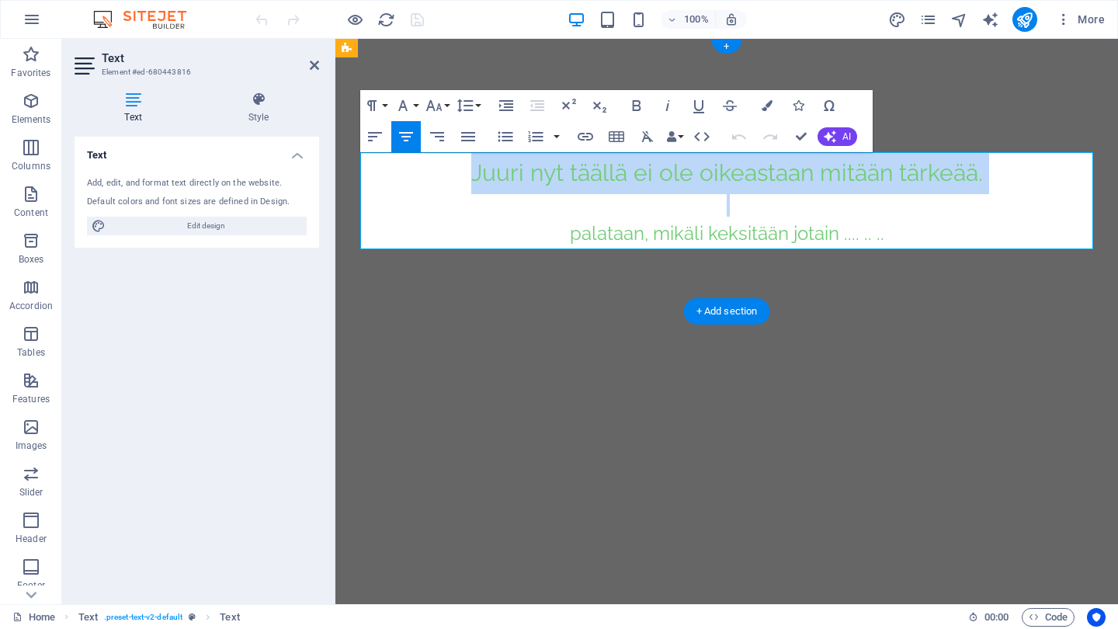
click at [509, 170] on span "Juuri nyt täällä ei ole oikeastaan mitään tärkeää." at bounding box center [727, 172] width 512 height 27
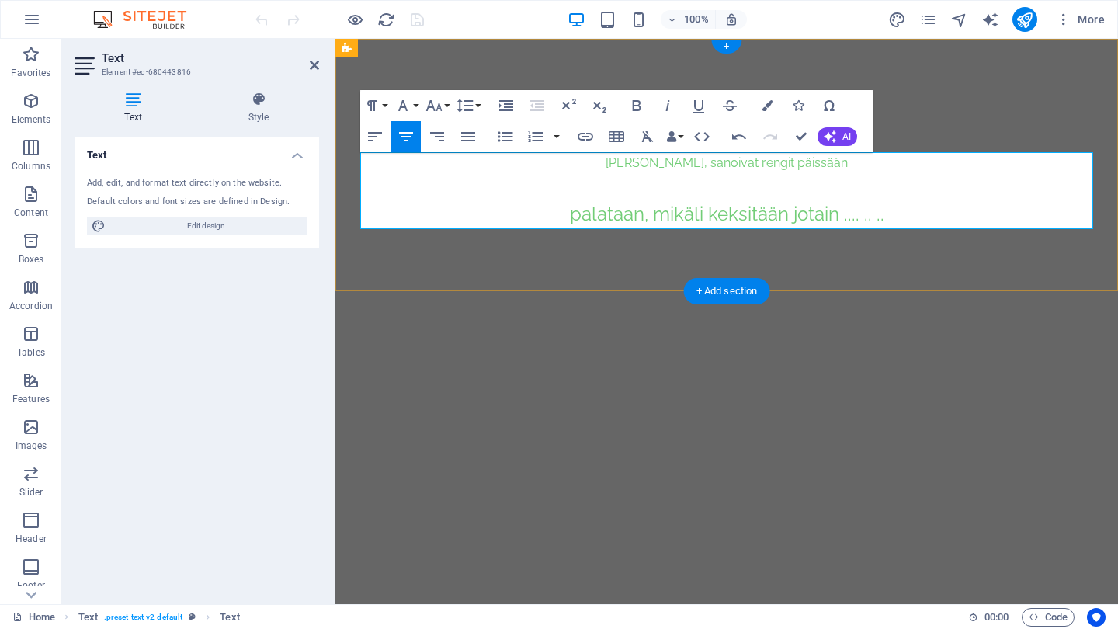
click at [604, 211] on span "palataan, mikäli keksitään jotain .... .. .." at bounding box center [727, 214] width 314 height 23
click at [735, 179] on p at bounding box center [726, 186] width 733 height 23
click at [787, 189] on p "joo joo, sanoivat puheliaimmat." at bounding box center [726, 186] width 733 height 23
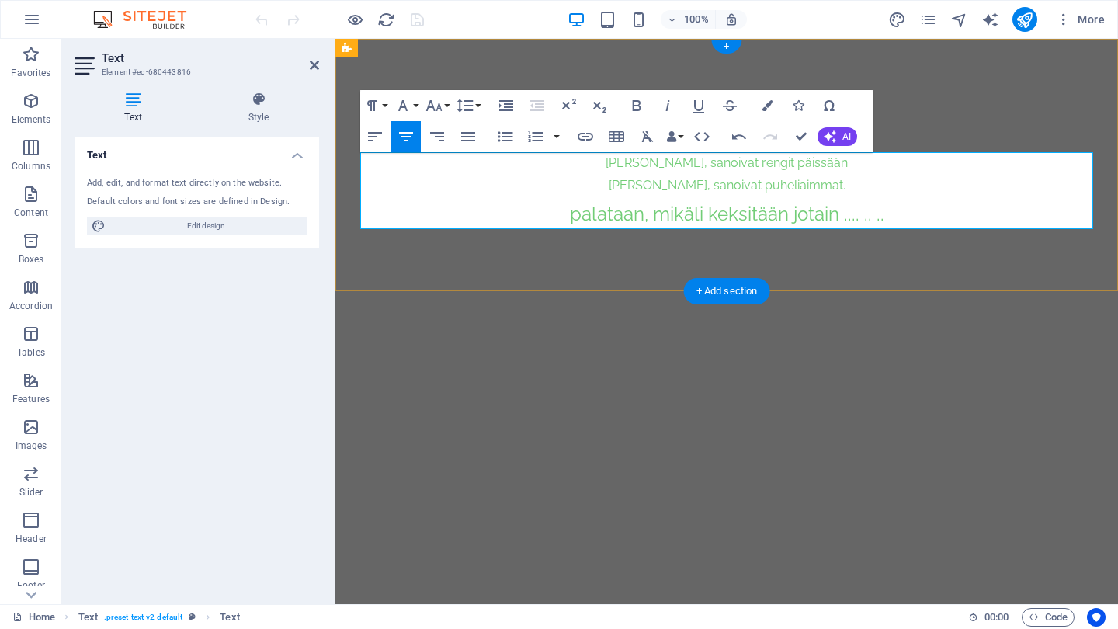
click at [766, 184] on p "joo joo, sanoivat puheliaimmat." at bounding box center [726, 186] width 733 height 23
click at [781, 186] on p "joo joo, sanoivat puhelaimmat." at bounding box center [726, 186] width 733 height 23
click at [823, 187] on p "joo joo, sanoivat puhelaimmat." at bounding box center [726, 186] width 733 height 23
click at [785, 192] on p "joo joo, sanoivat puhelijaimmat" at bounding box center [726, 186] width 733 height 23
click at [801, 217] on span "palataan, mikäli keksitään jotain .... .. .." at bounding box center [727, 214] width 314 height 23
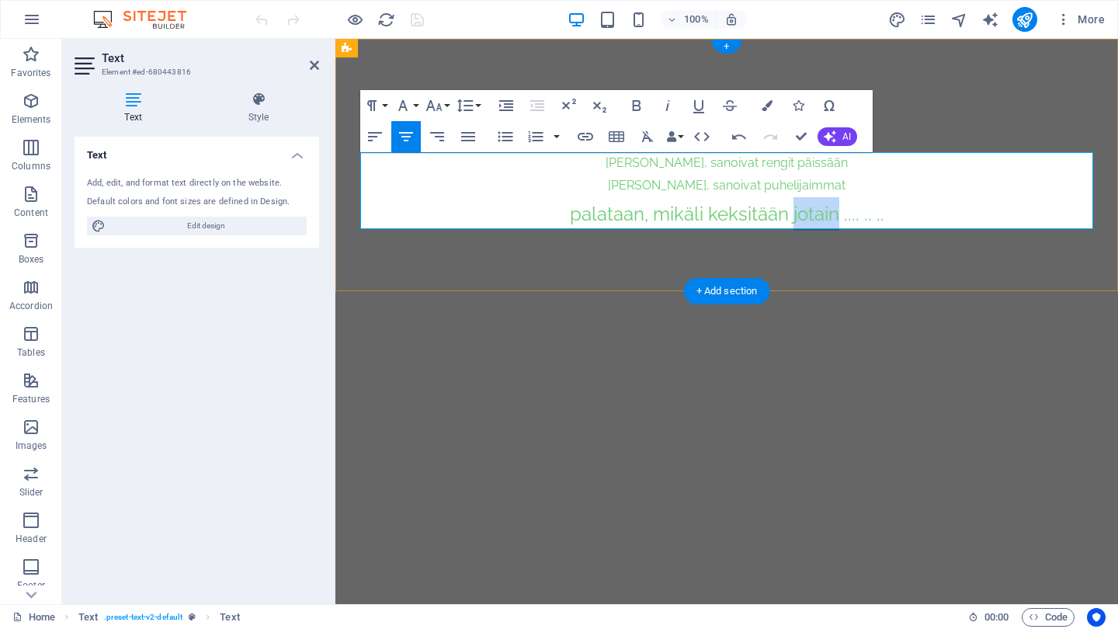
click at [801, 217] on span "palataan, mikäli keksitään jotain .... .. .." at bounding box center [727, 214] width 314 height 23
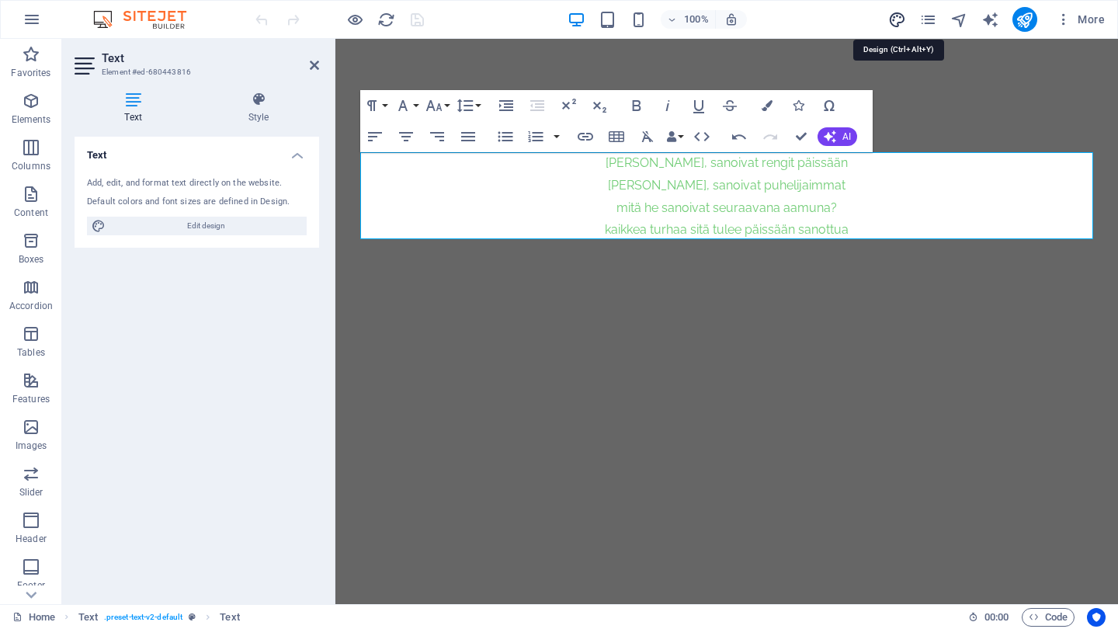
click at [895, 22] on icon "design" at bounding box center [897, 20] width 18 height 18
select select "px"
select select "400"
select select "px"
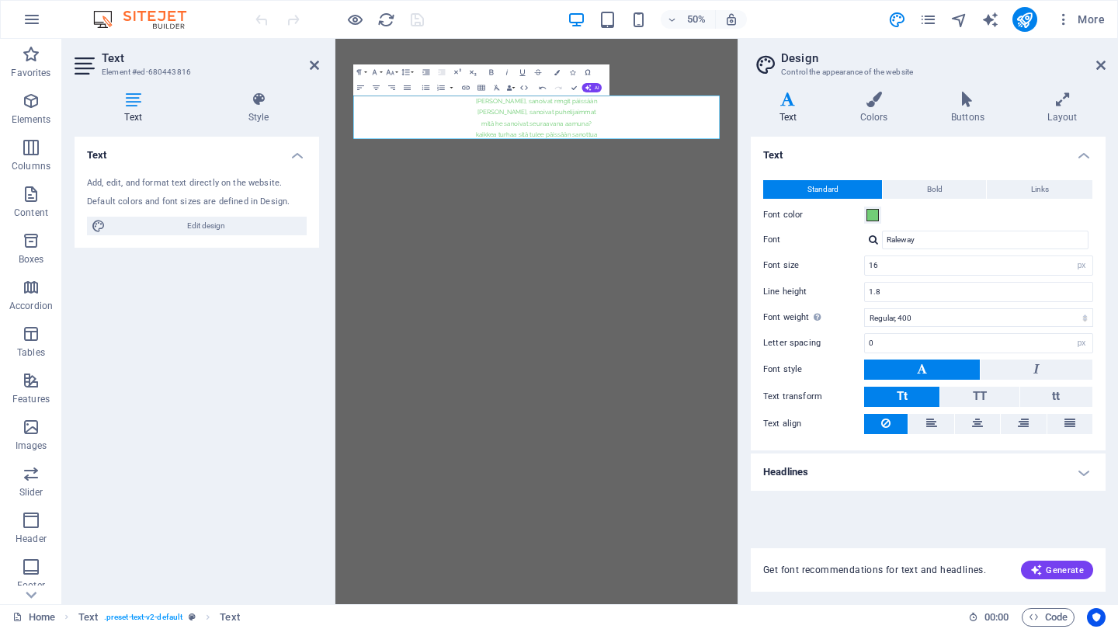
click at [875, 240] on div at bounding box center [873, 240] width 9 height 10
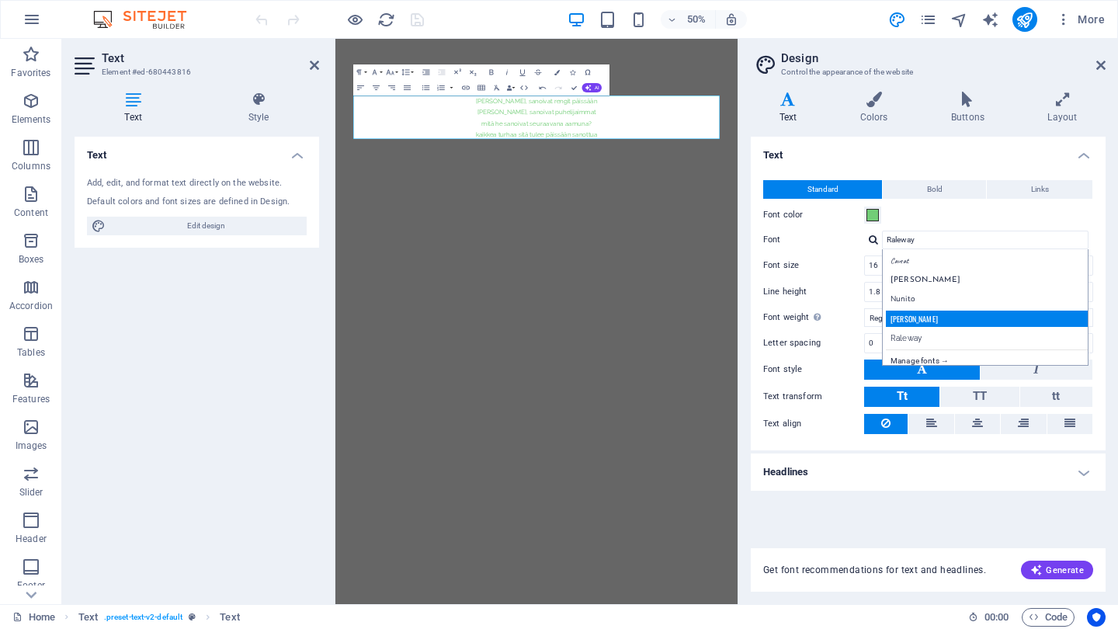
click at [902, 315] on div "[PERSON_NAME]" at bounding box center [988, 319] width 205 height 16
type input "[PERSON_NAME]"
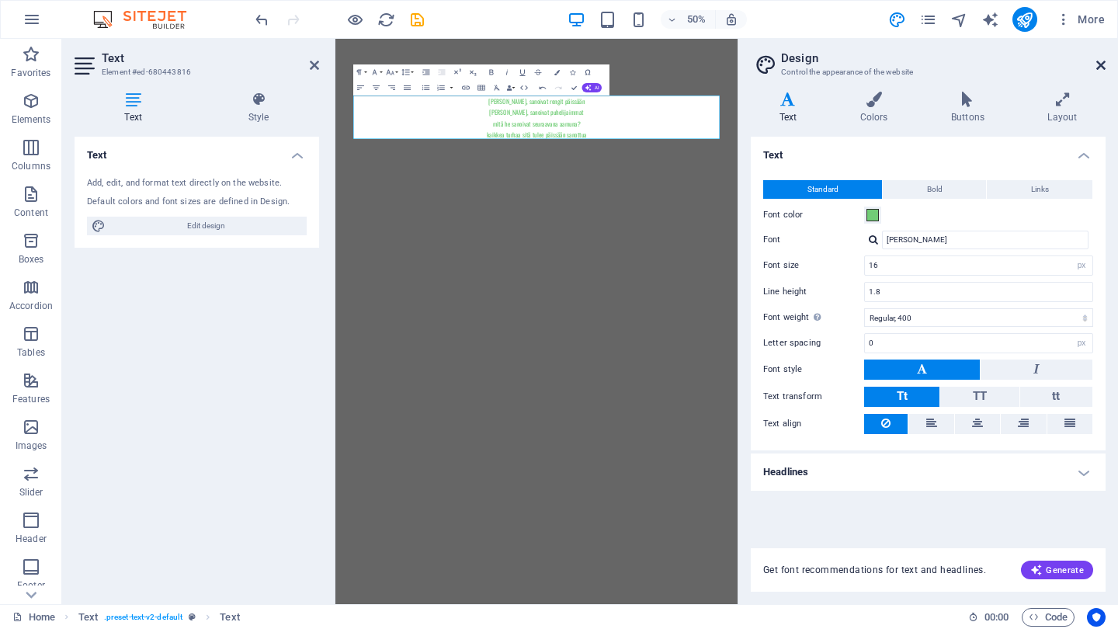
click at [1100, 63] on icon at bounding box center [1100, 65] width 9 height 12
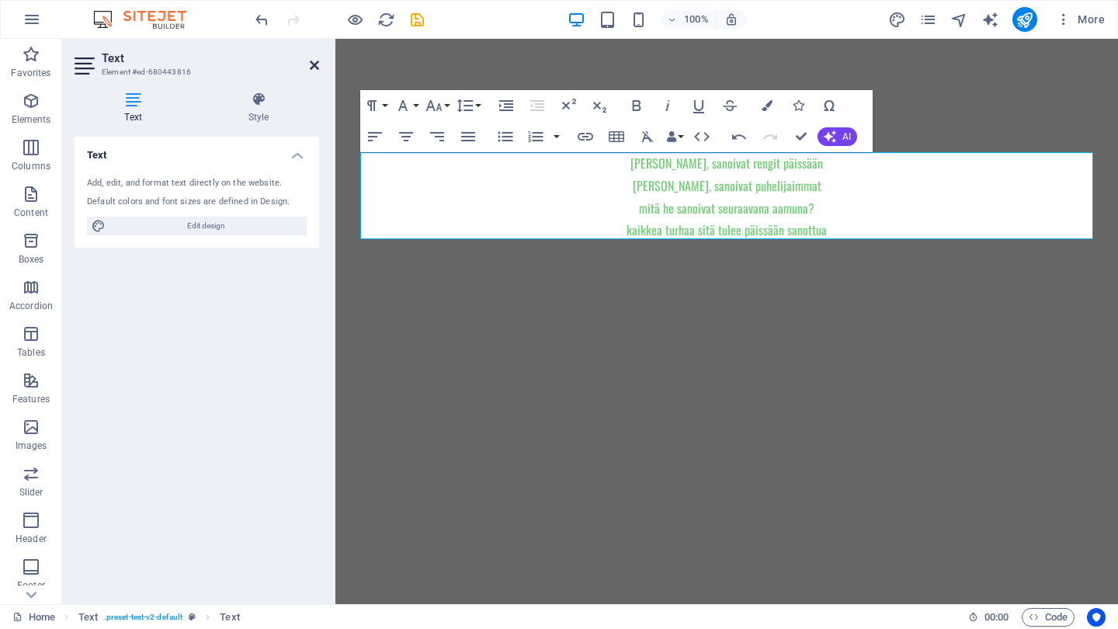
click at [310, 63] on icon at bounding box center [314, 65] width 9 height 12
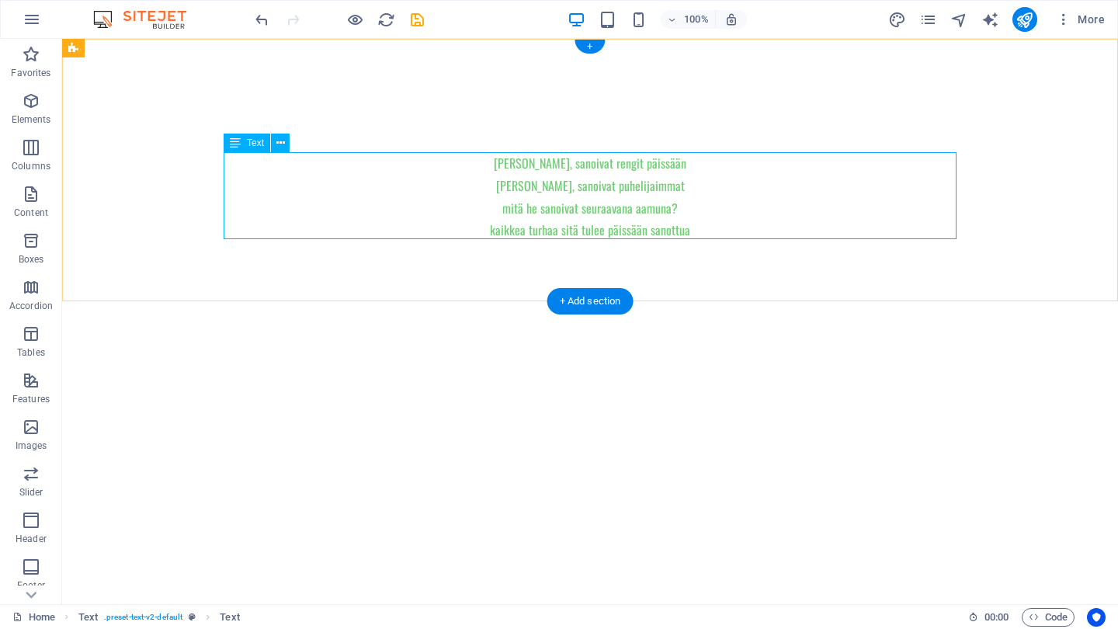
click at [780, 205] on div "joo, sanoivat rengit päissään joo joo, sanoivat puhelijaimmat mitä he sanoivat …" at bounding box center [590, 196] width 733 height 89
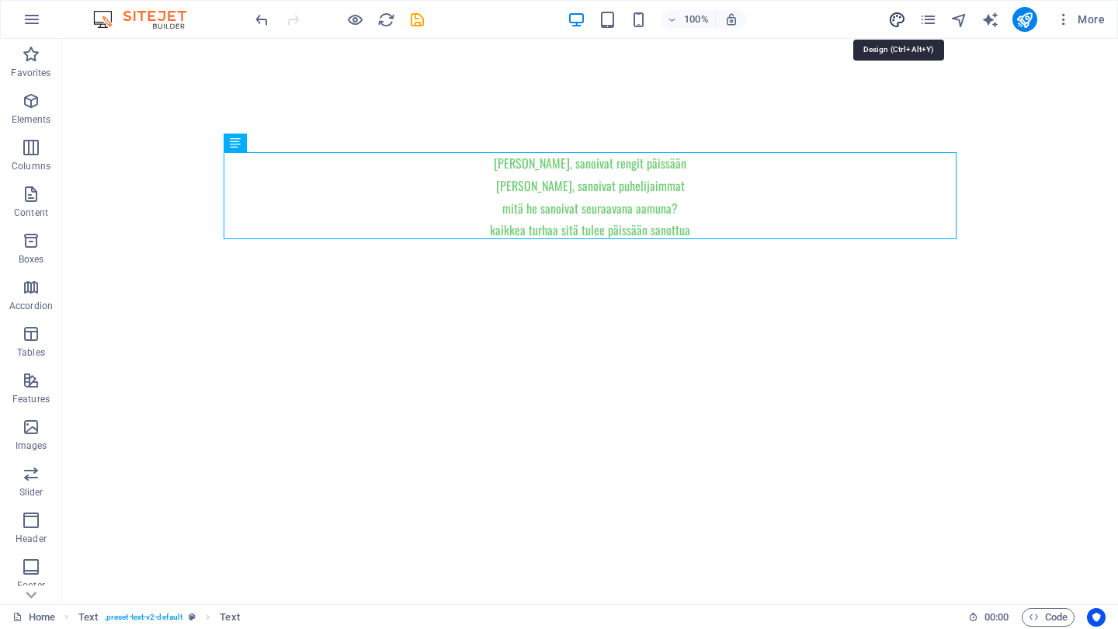
click at [898, 19] on icon "design" at bounding box center [897, 20] width 18 height 18
select select "px"
select select "400"
select select "px"
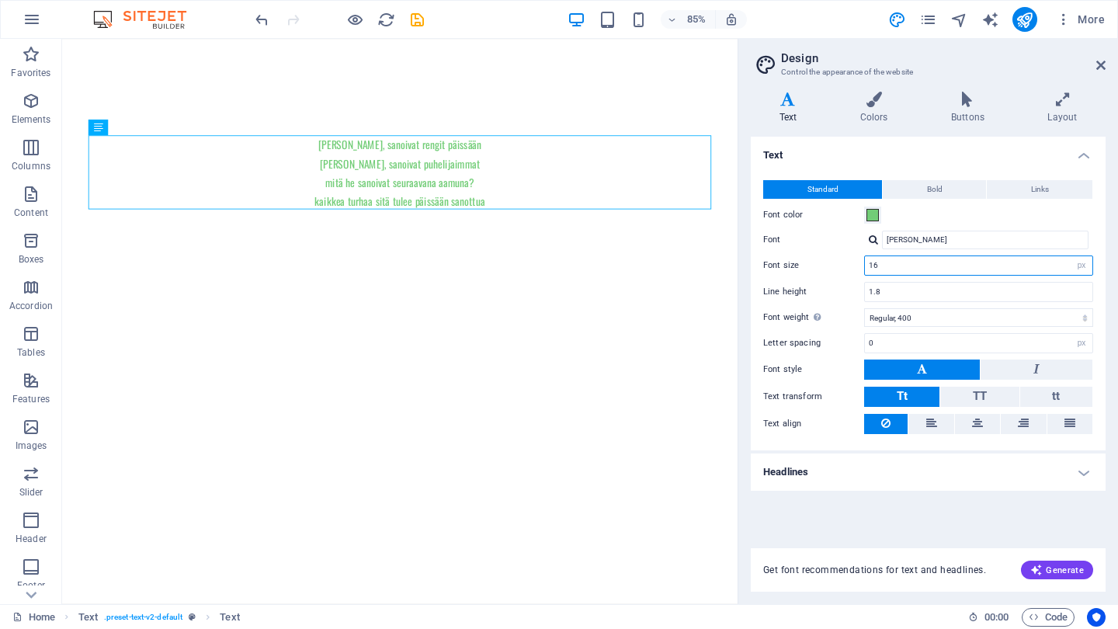
click at [920, 267] on input "16" at bounding box center [979, 265] width 228 height 19
type input "1"
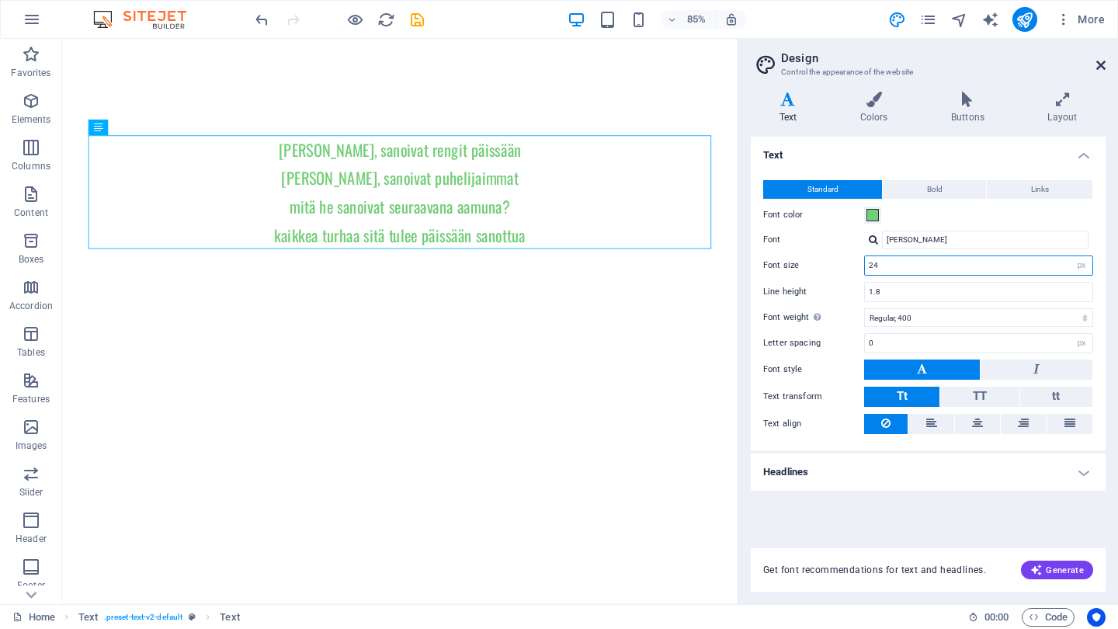
type input "24"
click at [1096, 64] on icon at bounding box center [1100, 65] width 9 height 12
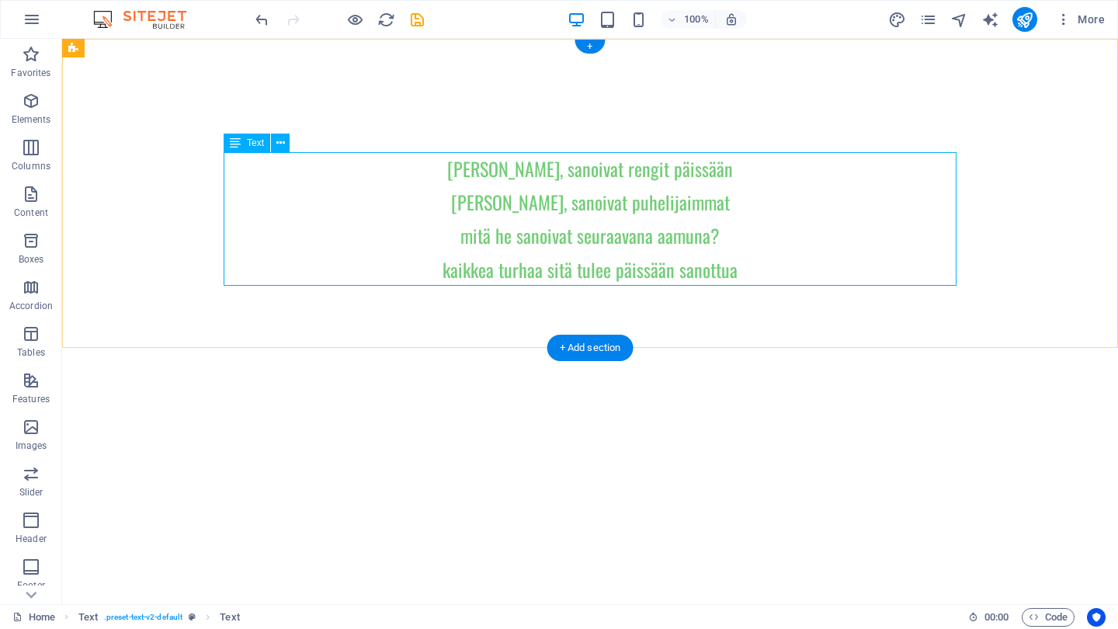
click at [657, 198] on div "joo, sanoivat rengit päissään joo joo, sanoivat puhelijaimmat mitä he sanoivat …" at bounding box center [590, 219] width 733 height 134
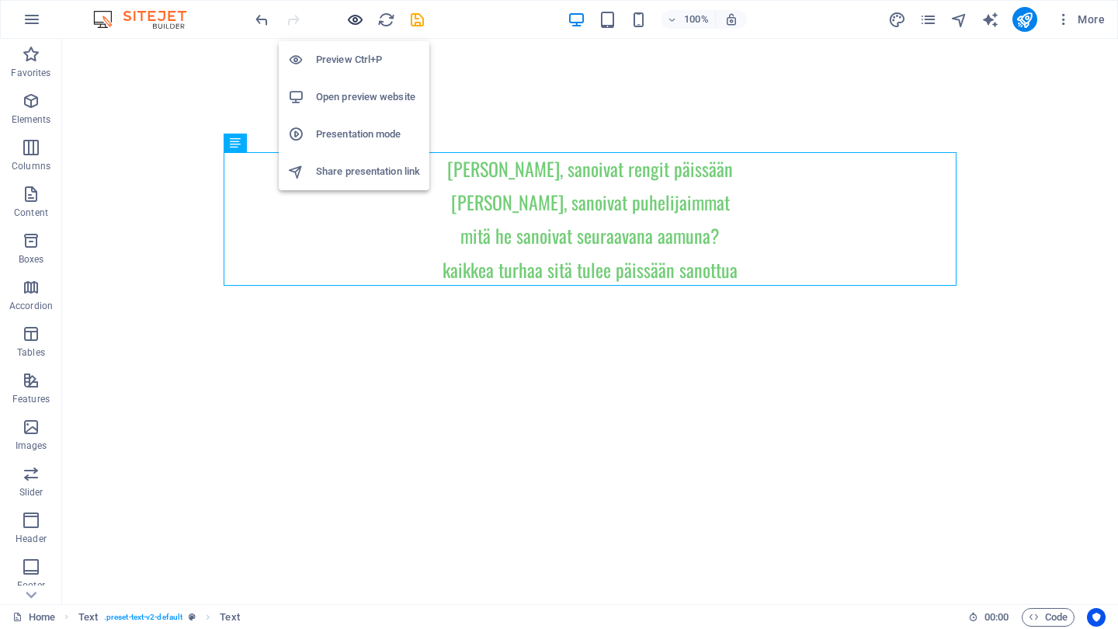
click at [358, 15] on icon "button" at bounding box center [355, 20] width 18 height 18
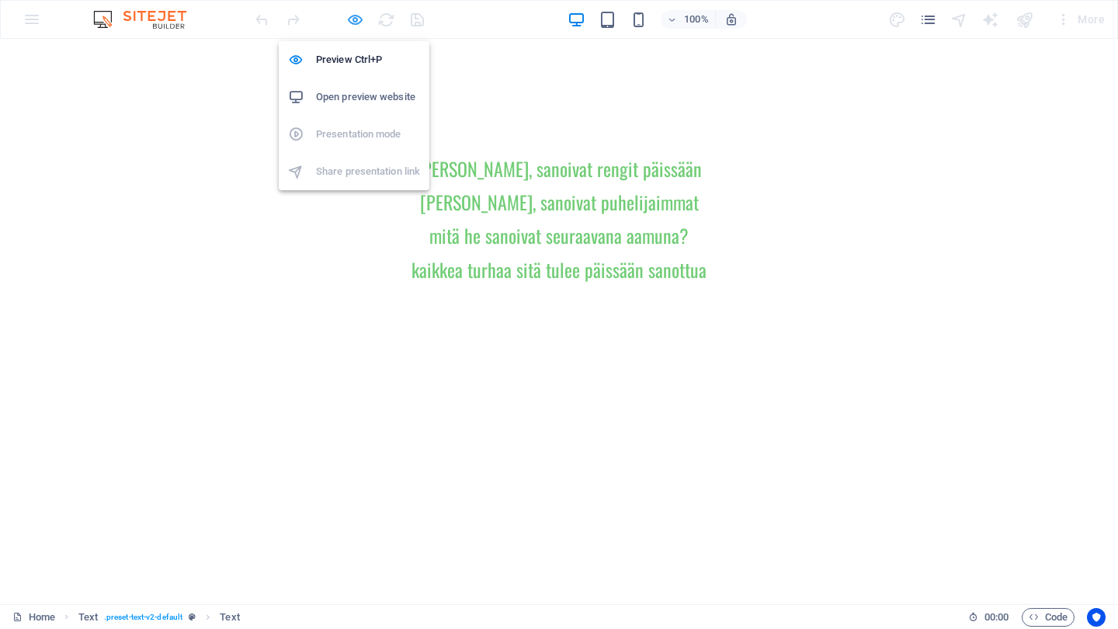
click at [353, 16] on icon "button" at bounding box center [355, 20] width 18 height 18
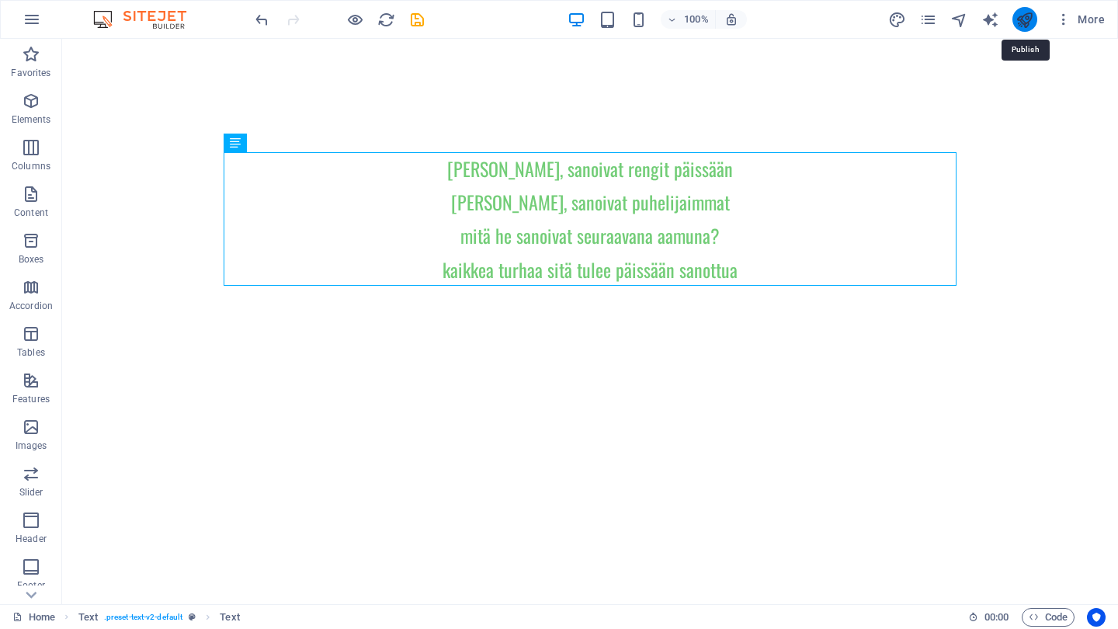
click at [1023, 17] on icon "publish" at bounding box center [1025, 20] width 18 height 18
